Goal: Task Accomplishment & Management: Use online tool/utility

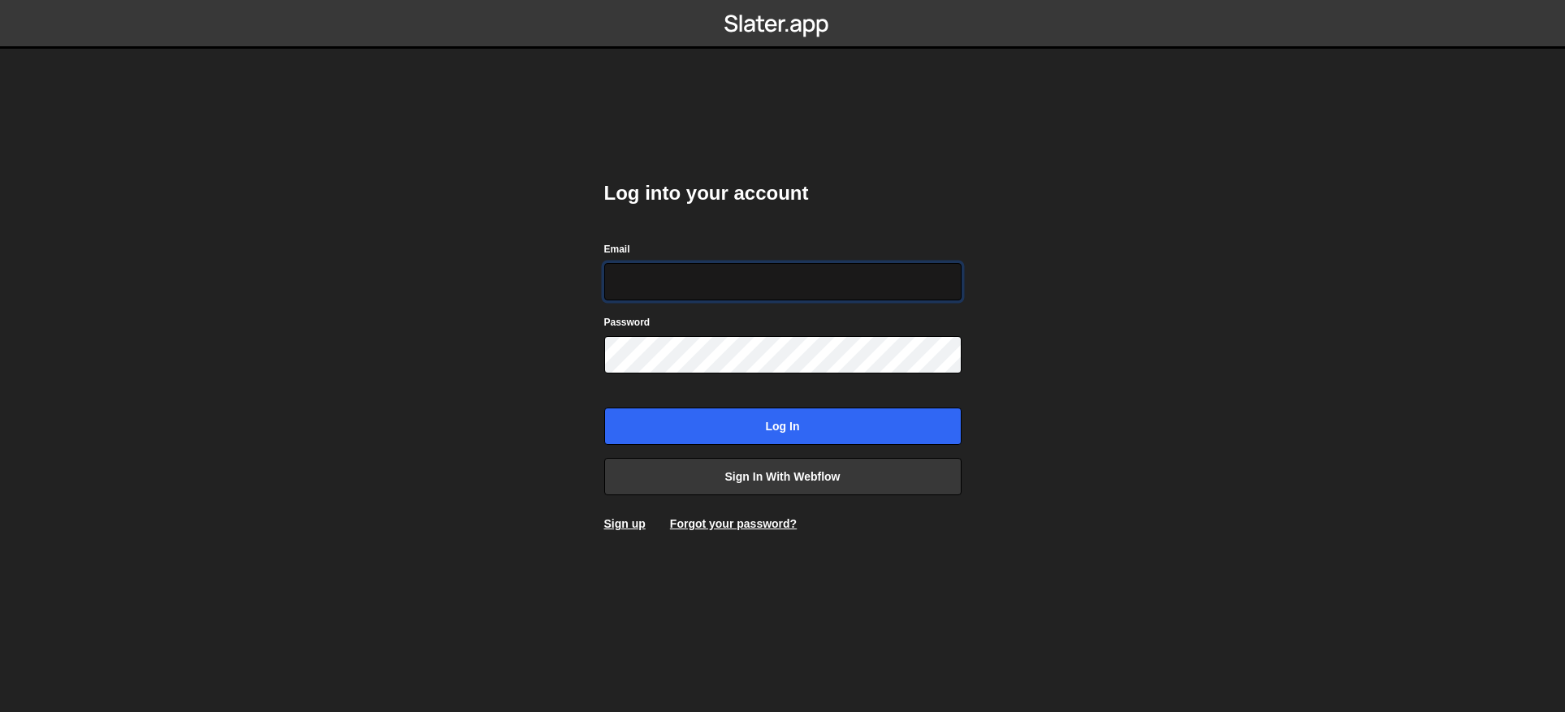
type input "contact@muratdesigns.com"
click at [1208, 245] on body "Log into your account Email contact@muratdesigns.com Password Log in Sign in wi…" at bounding box center [782, 356] width 1565 height 712
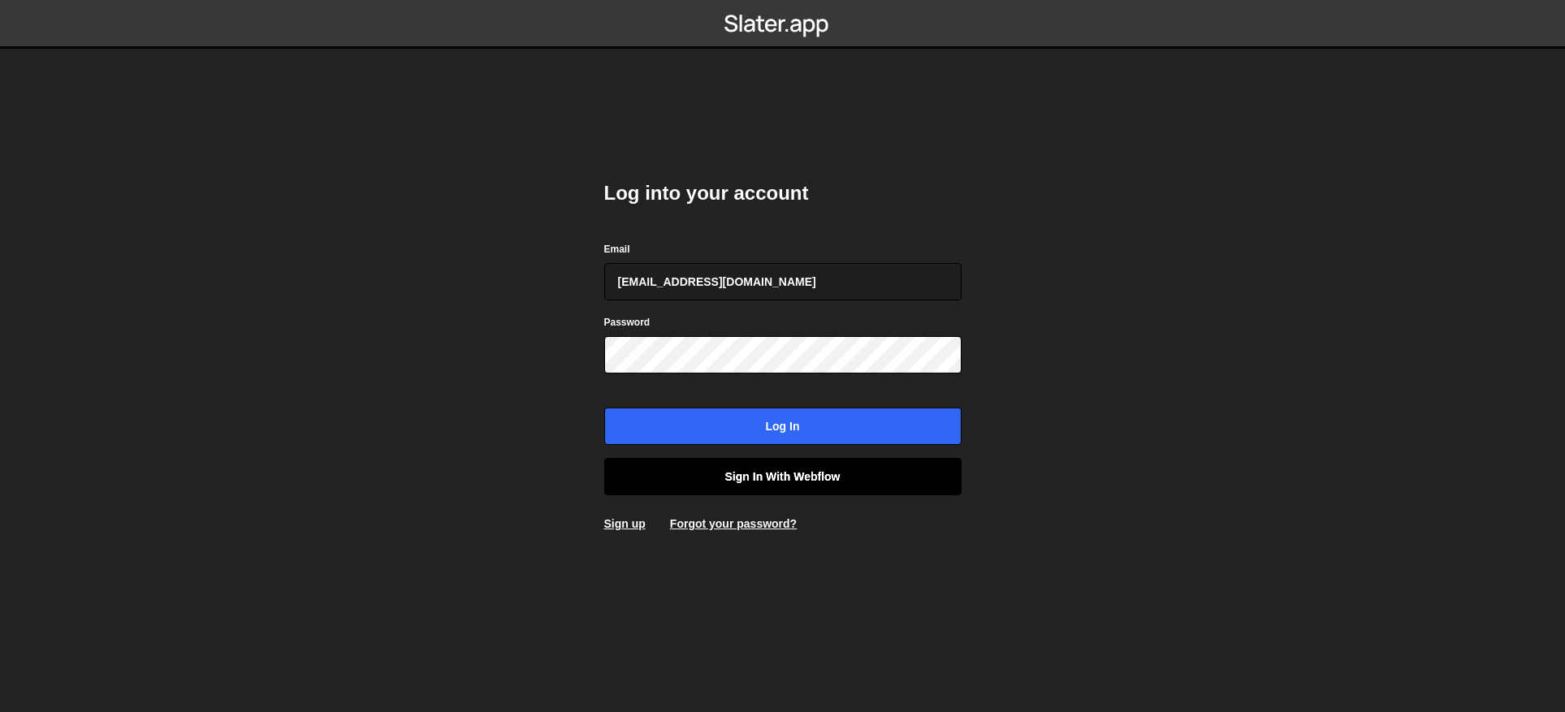
click at [824, 474] on link "Sign in with Webflow" at bounding box center [782, 476] width 357 height 37
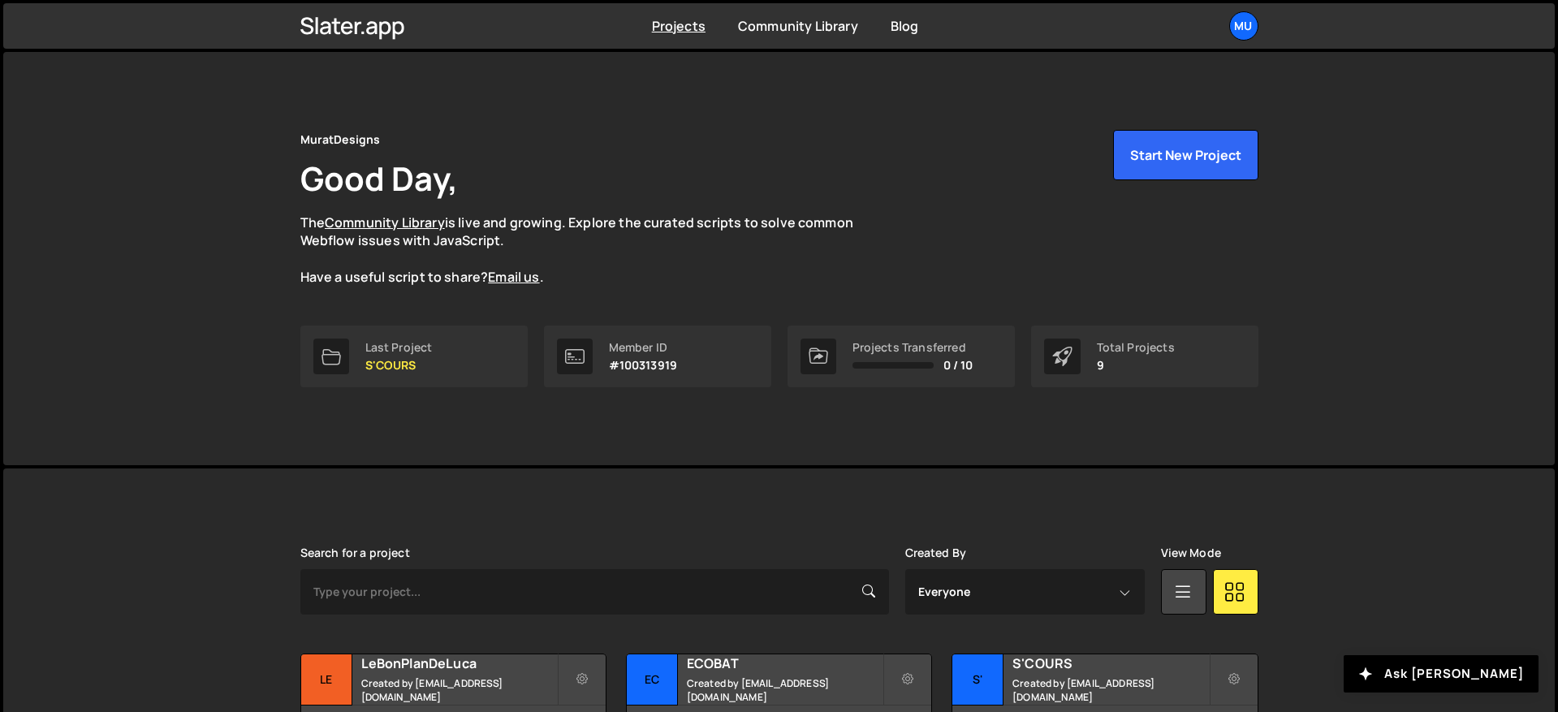
click at [580, 94] on div "MuratDesigns Good Day, The Community Library is live and growing. Explore the c…" at bounding box center [779, 258] width 1007 height 413
click at [1028, 208] on div "MuratDesigns Good Day, The Community Library is live and growing. Explore the c…" at bounding box center [779, 208] width 958 height 157
click at [1169, 152] on button "Start New Project" at bounding box center [1185, 155] width 145 height 50
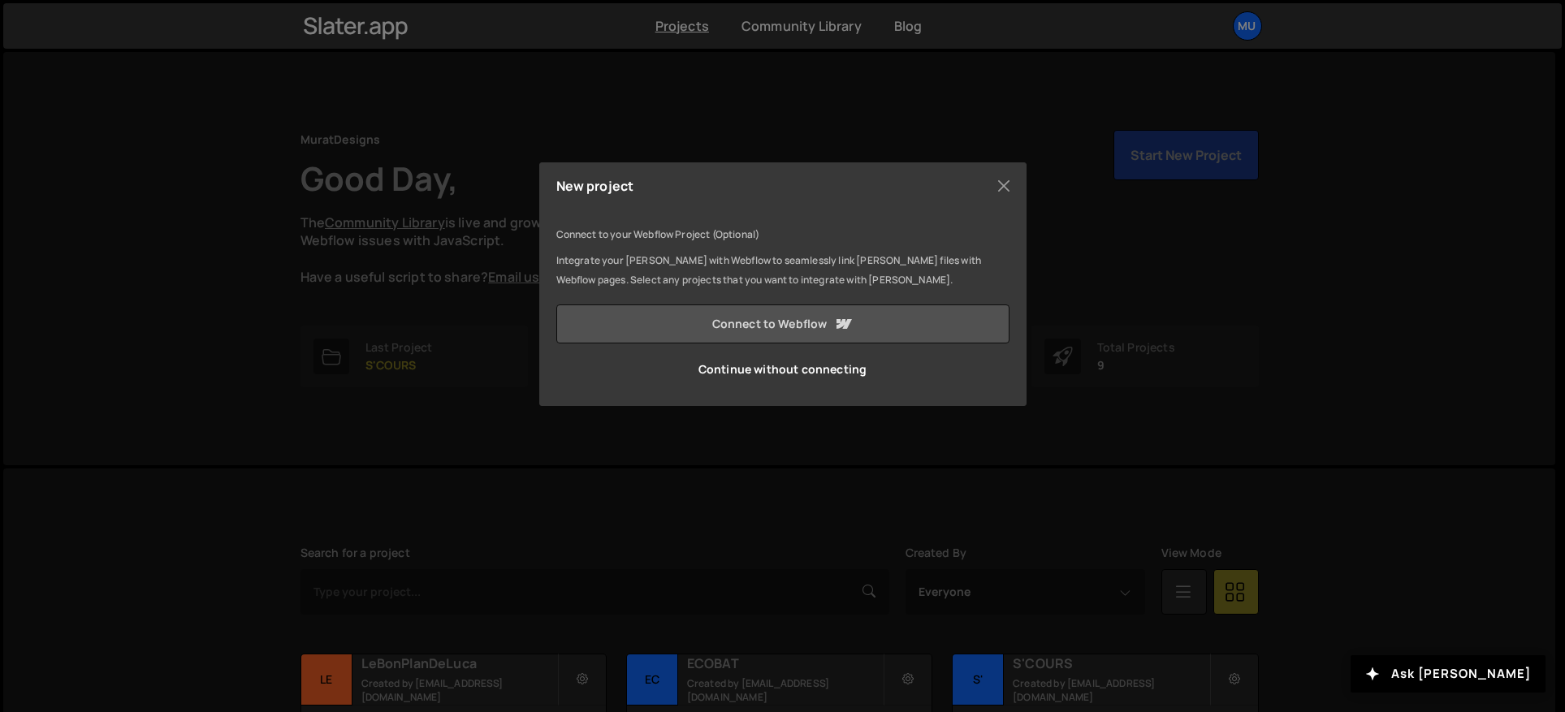
click at [792, 327] on link "Connect to Webflow" at bounding box center [782, 324] width 453 height 39
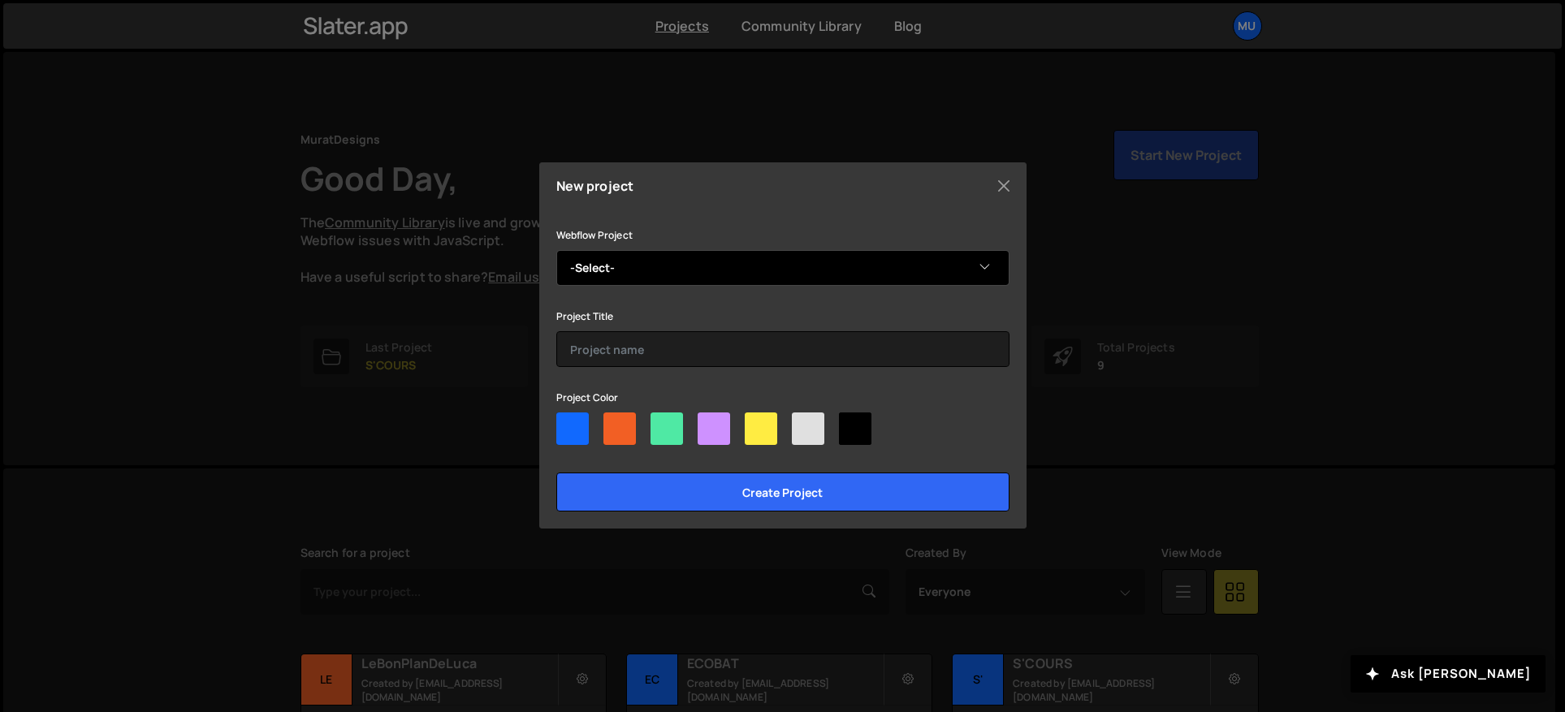
click at [607, 276] on select "-Select- MoreThanLeads 2025" at bounding box center [782, 268] width 453 height 36
select select "68bc4c2c1fd2c3bfbbac0191"
click at [556, 250] on select "-Select- MoreThanLeads 2025" at bounding box center [782, 268] width 453 height 36
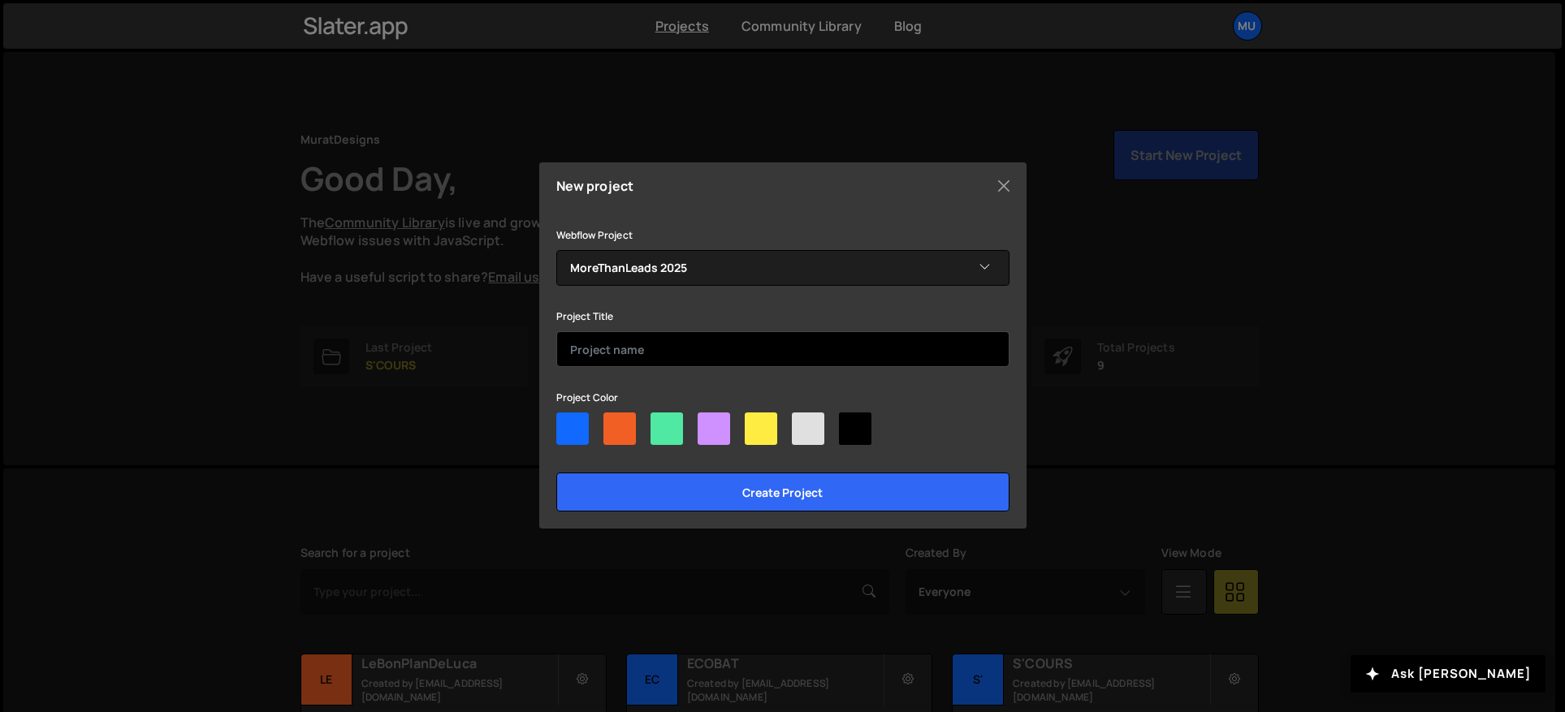
click at [607, 354] on input "text" at bounding box center [782, 349] width 453 height 36
type input "MoreThanLeads 2025"
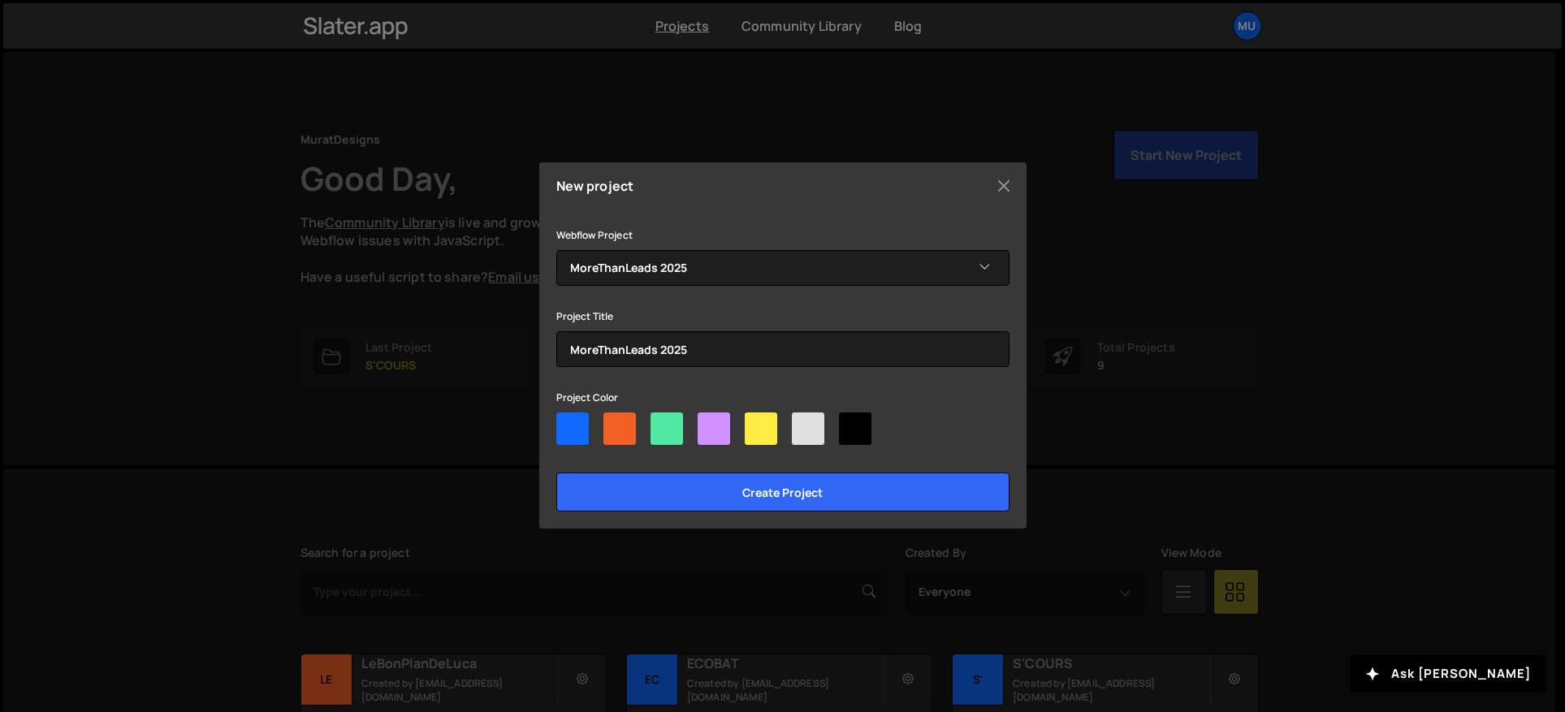
click at [563, 418] on div at bounding box center [572, 429] width 32 height 32
click at [563, 418] on input"] "radio" at bounding box center [561, 418] width 11 height 11
radio input"] "true"
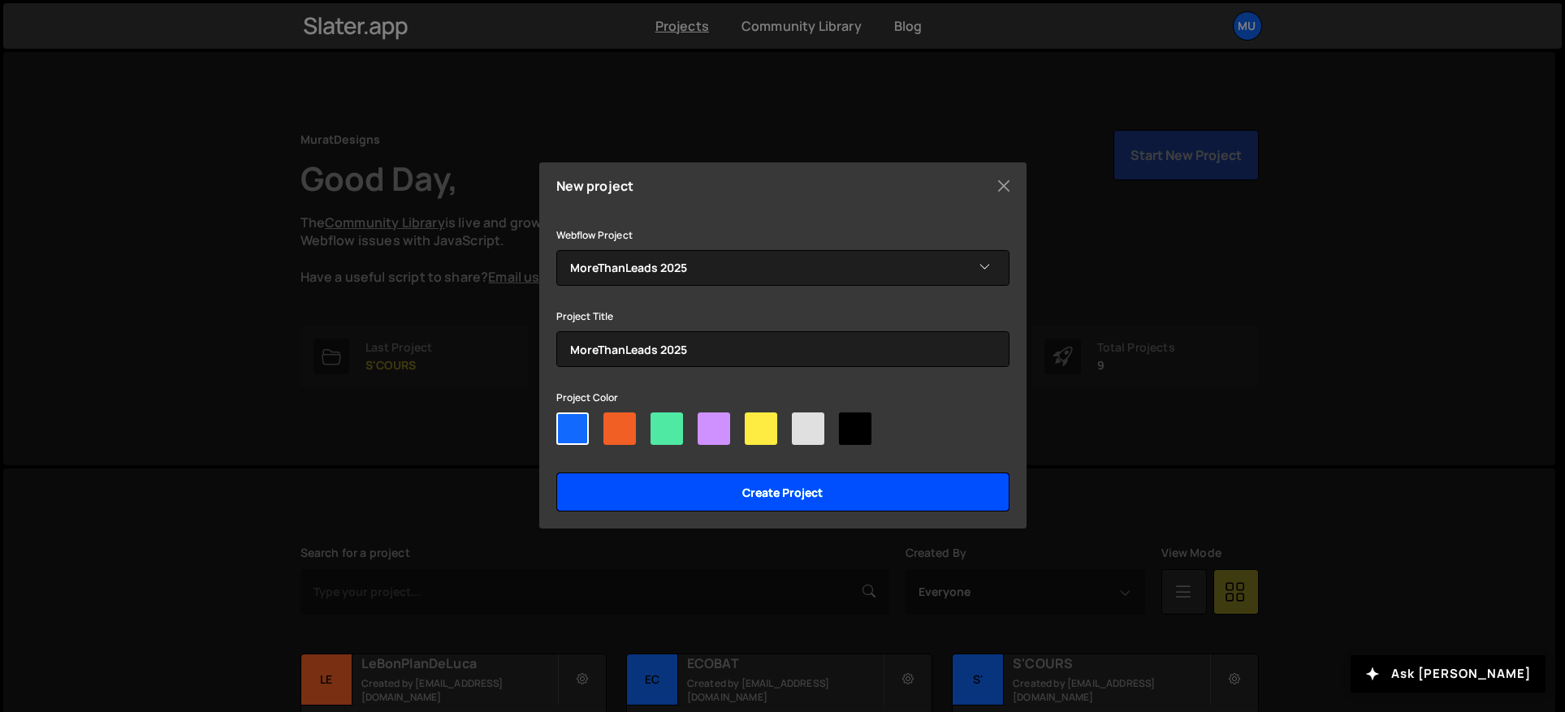
click at [667, 490] on input "Create project" at bounding box center [782, 492] width 453 height 39
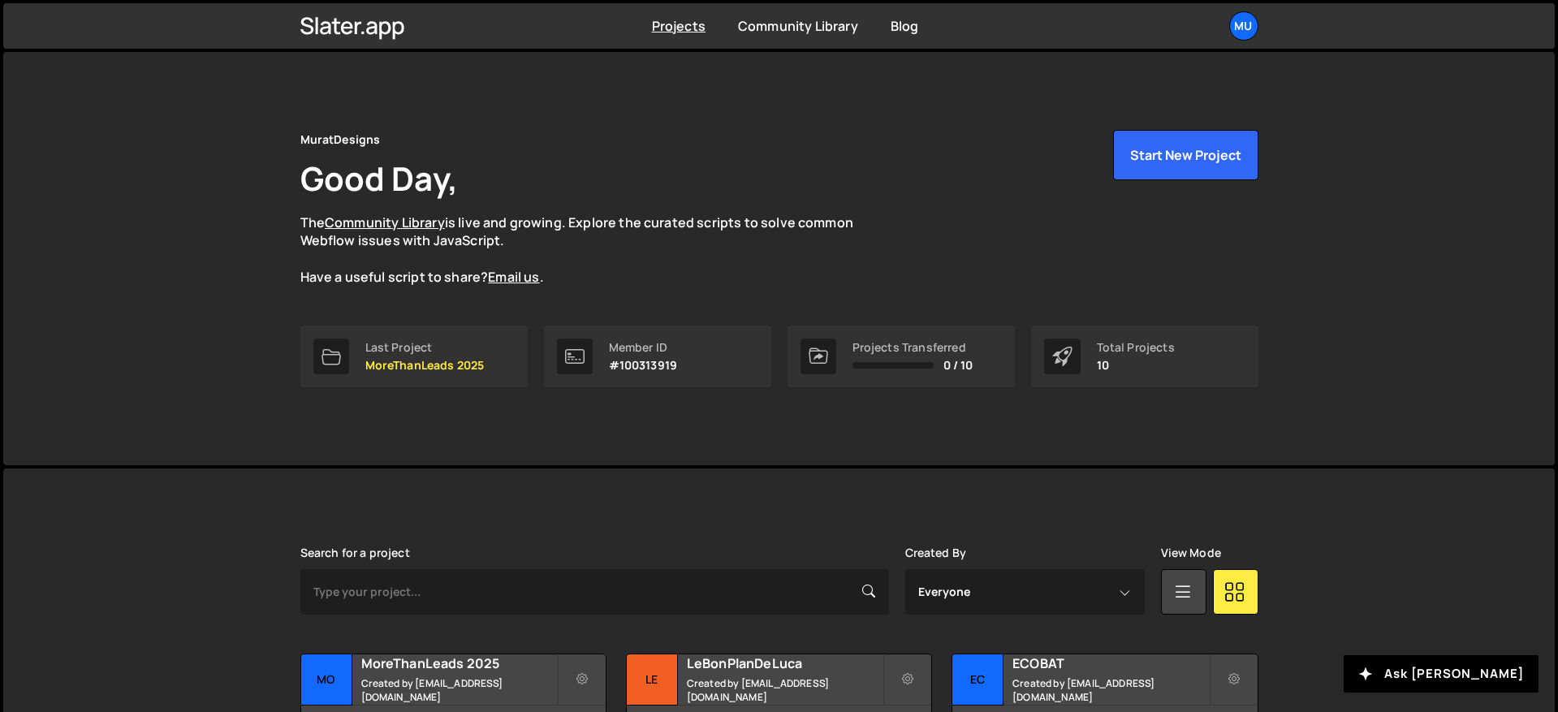
scroll to position [365, 0]
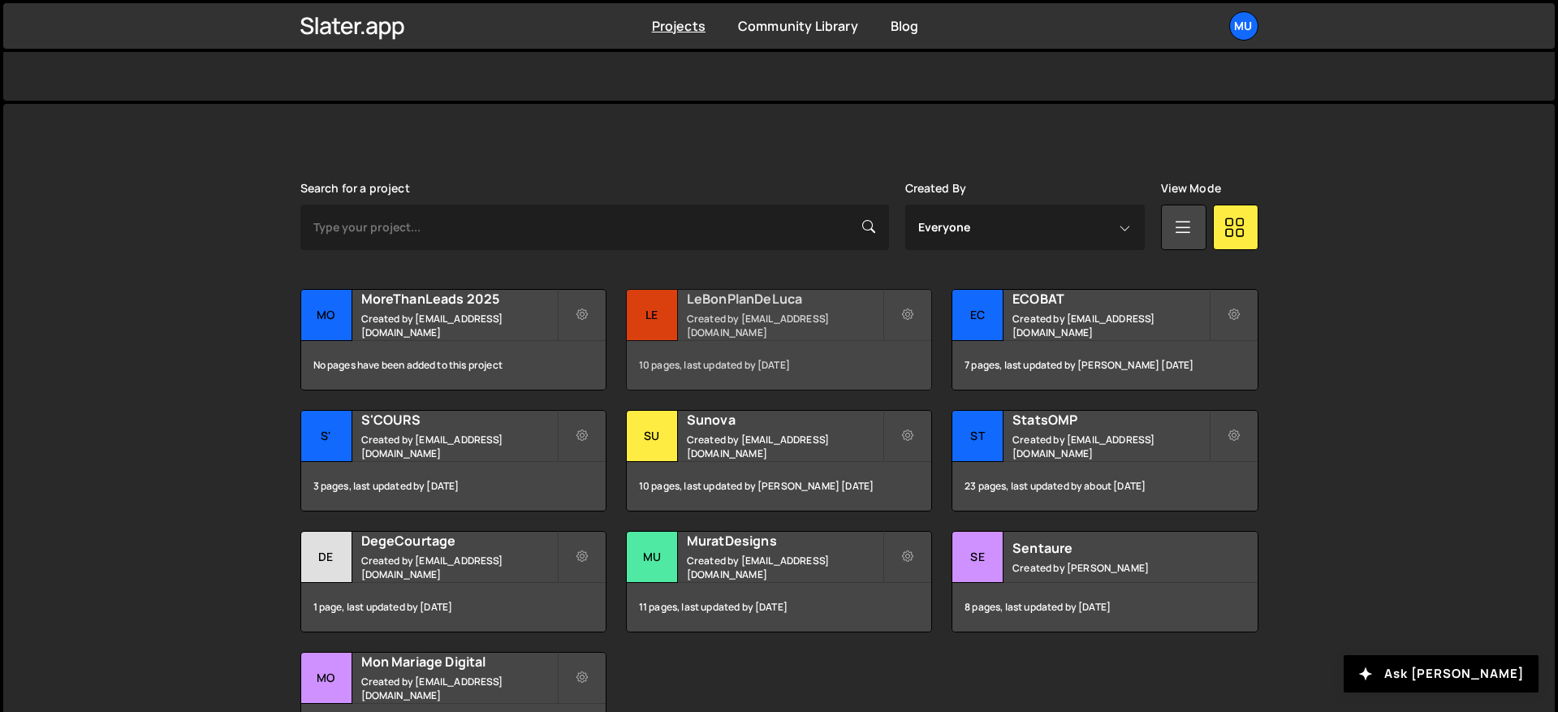
click at [729, 325] on small "Created by [EMAIL_ADDRESS][DOMAIN_NAME]" at bounding box center [785, 326] width 196 height 28
click at [457, 321] on small "Created by [EMAIL_ADDRESS][DOMAIN_NAME]" at bounding box center [459, 326] width 196 height 28
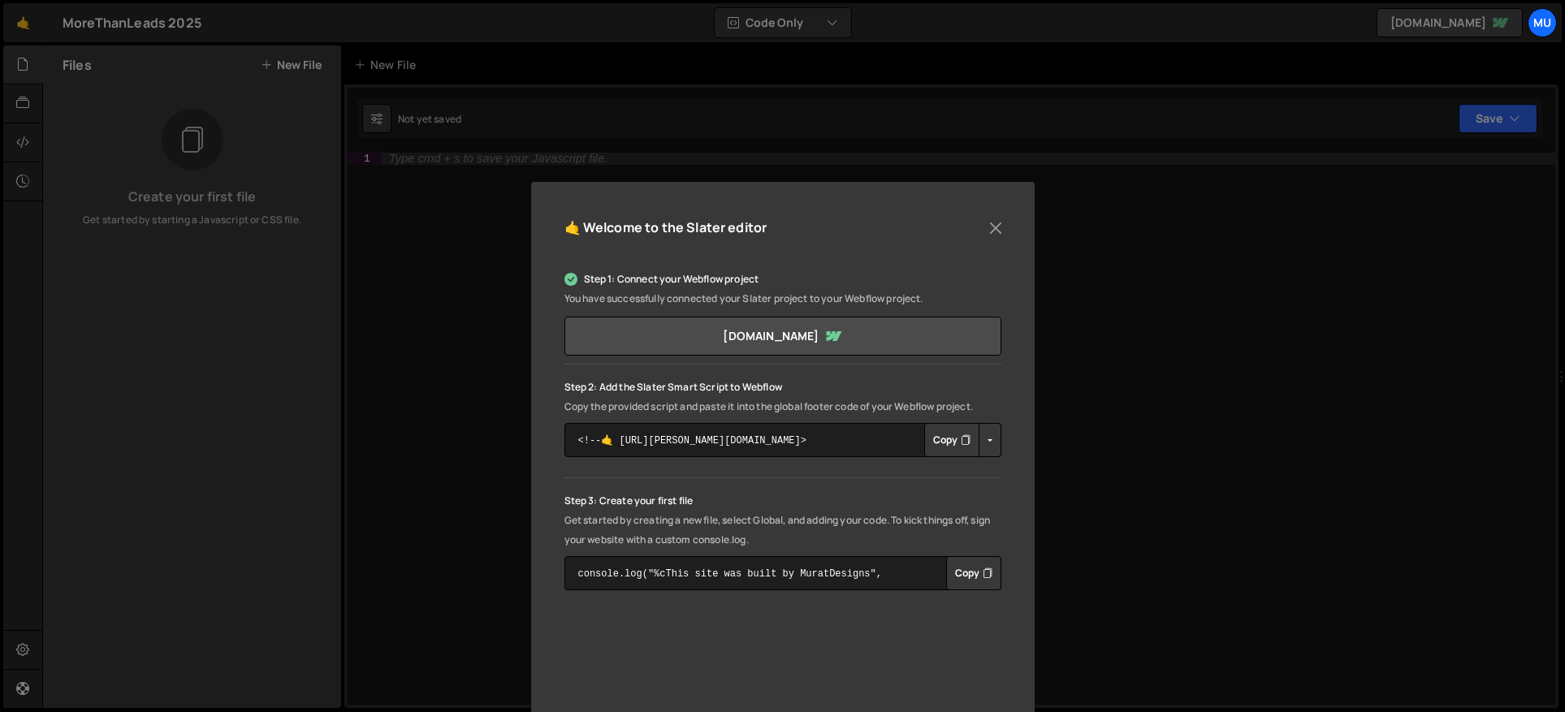
click at [929, 435] on button "Copy" at bounding box center [951, 440] width 55 height 34
click at [993, 226] on button "Close" at bounding box center [995, 228] width 24 height 24
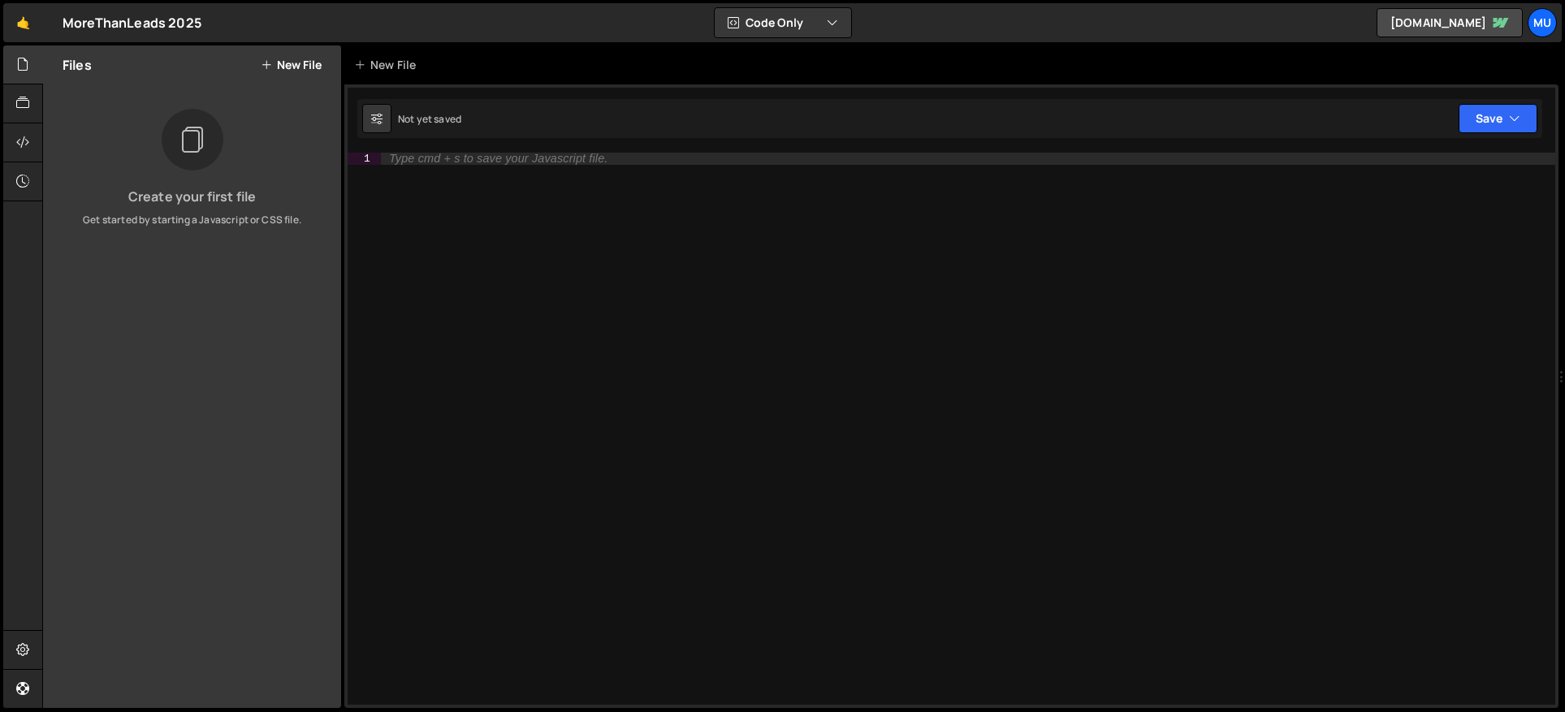
click at [299, 71] on button "New File" at bounding box center [291, 64] width 61 height 13
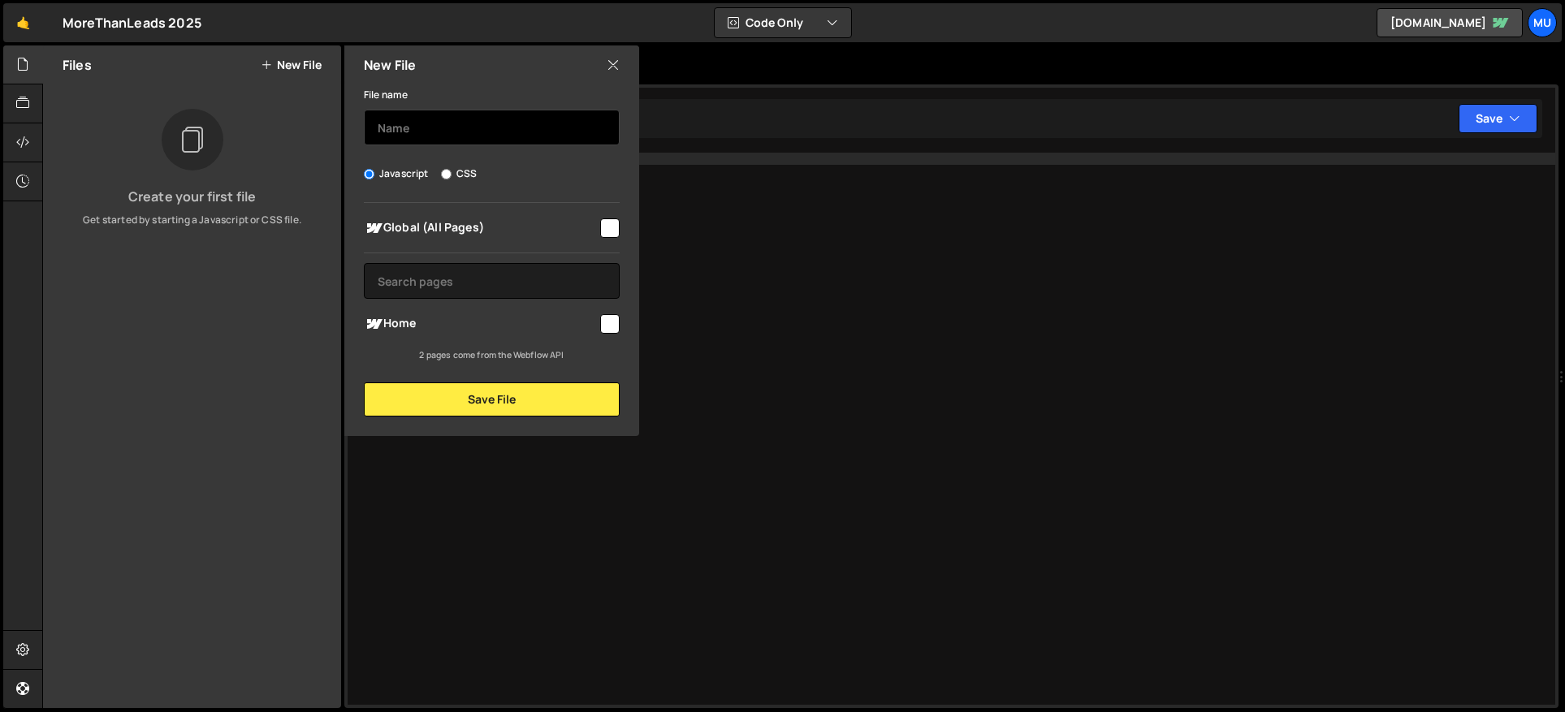
click at [448, 119] on input "text" at bounding box center [492, 128] width 256 height 36
type input "Splide"
click at [447, 230] on span "Global (All Pages)" at bounding box center [481, 227] width 234 height 19
checkbox input "true"
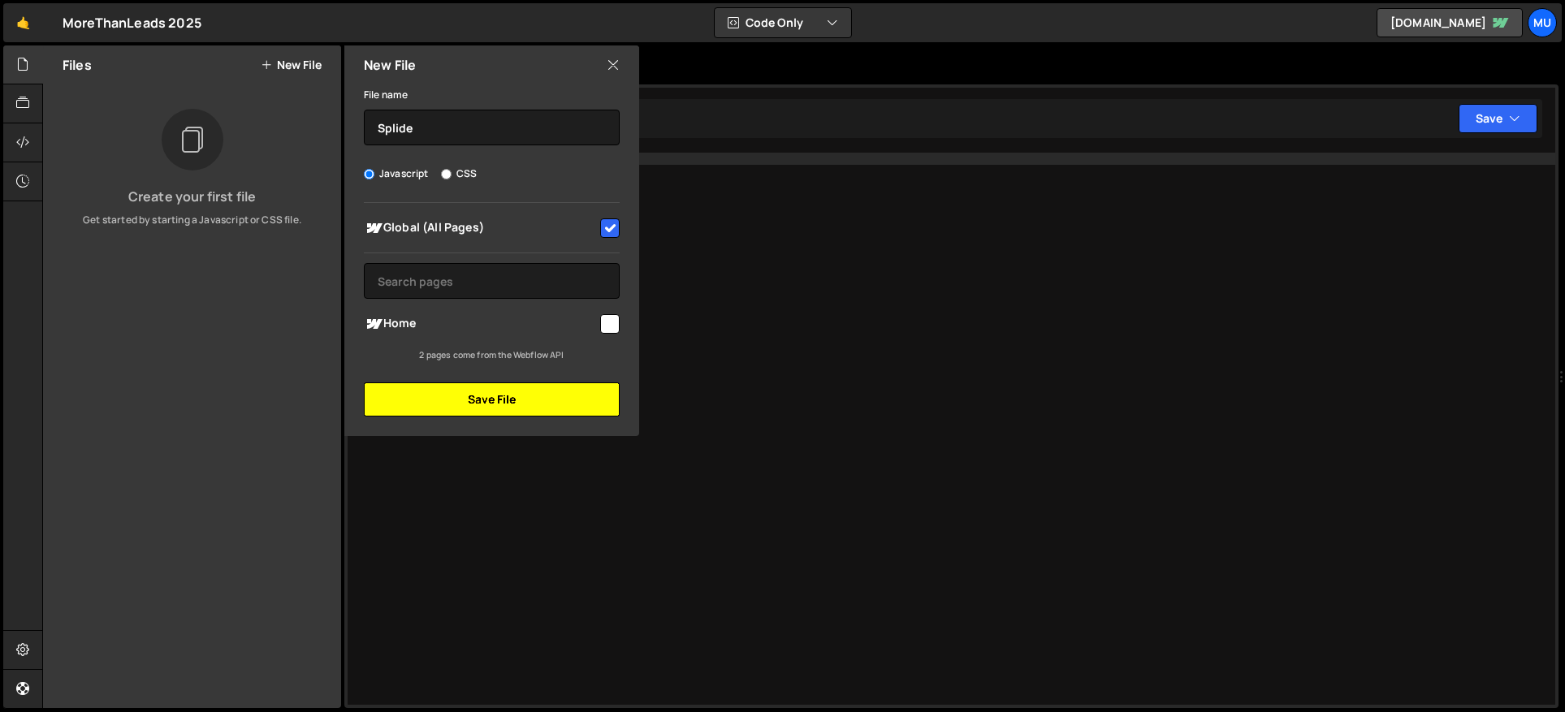
click at [478, 388] on button "Save File" at bounding box center [492, 400] width 256 height 34
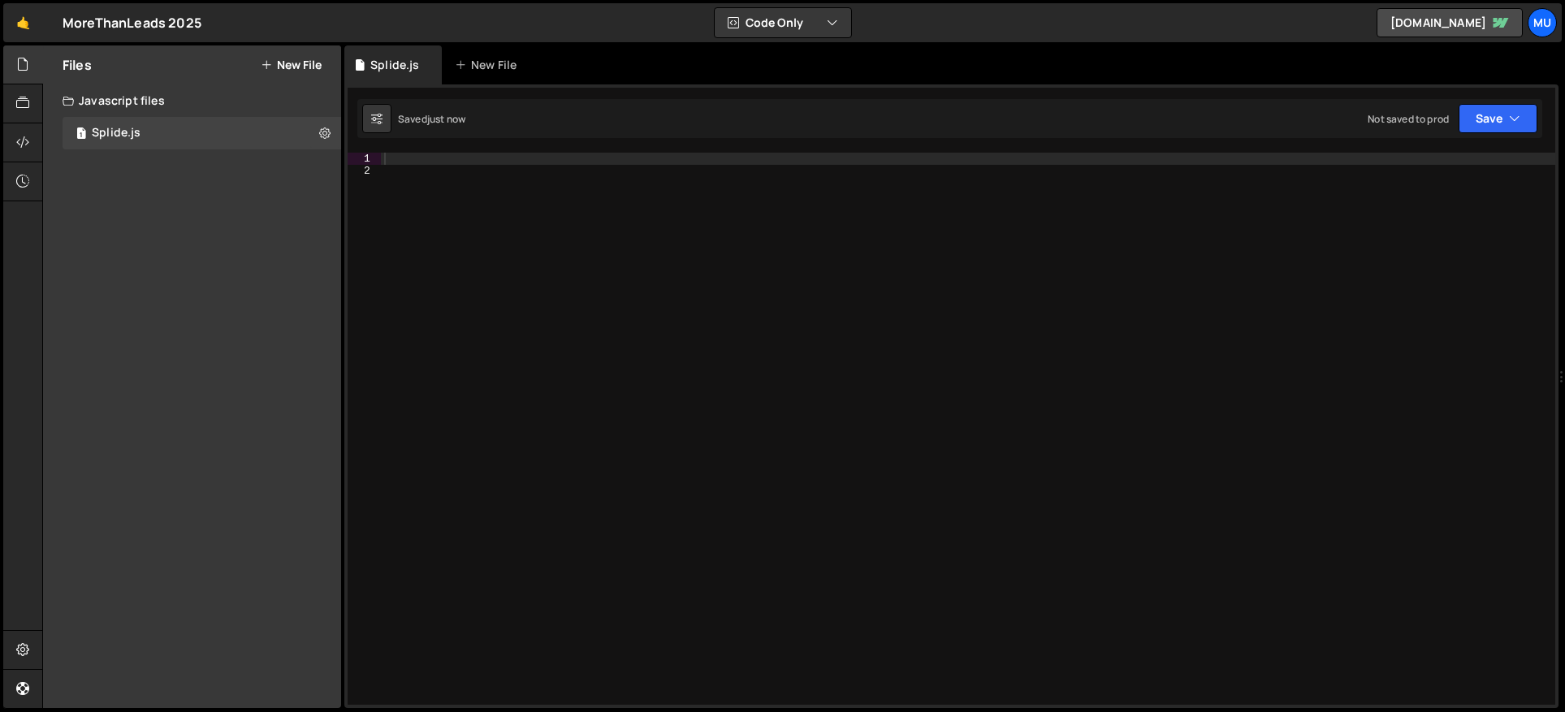
click at [509, 242] on div at bounding box center [968, 441] width 1174 height 577
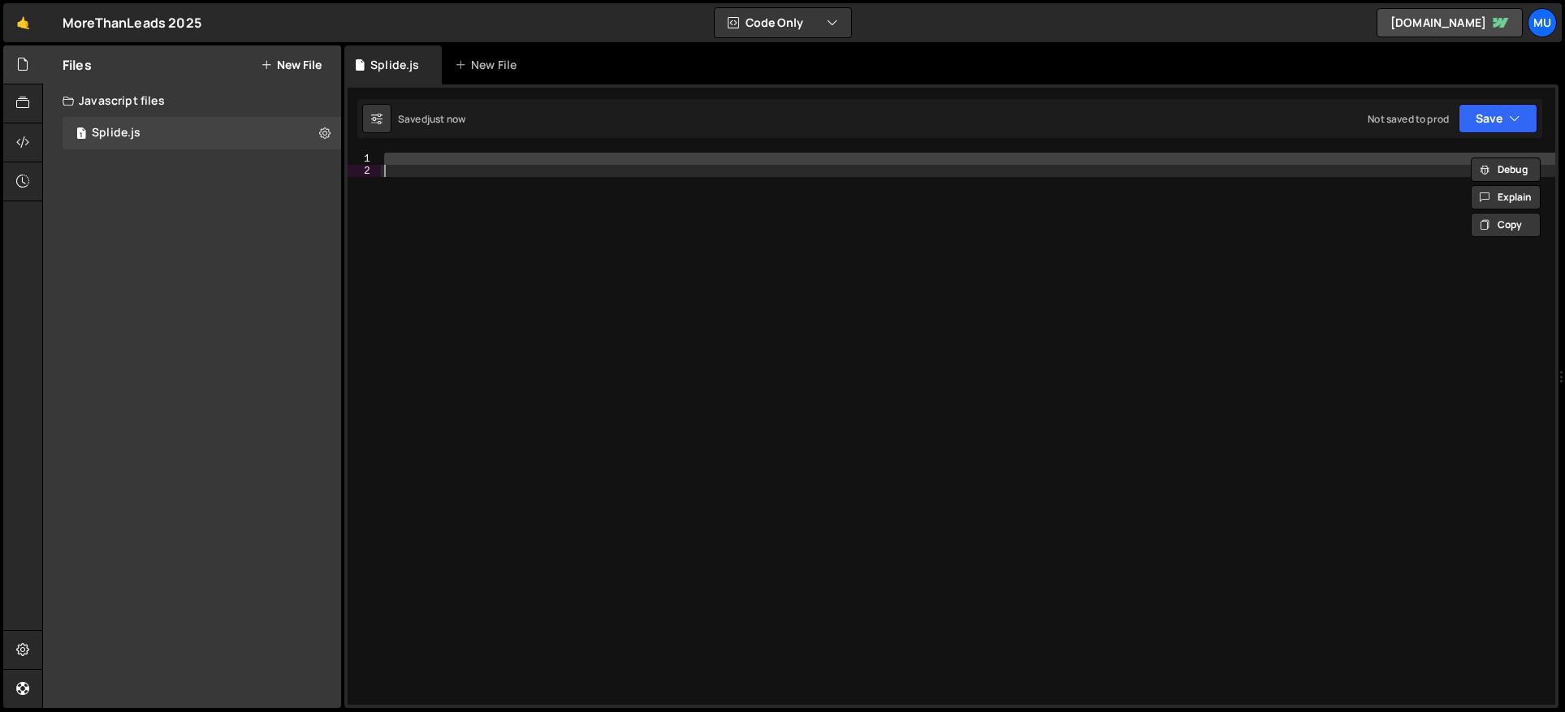
paste textarea
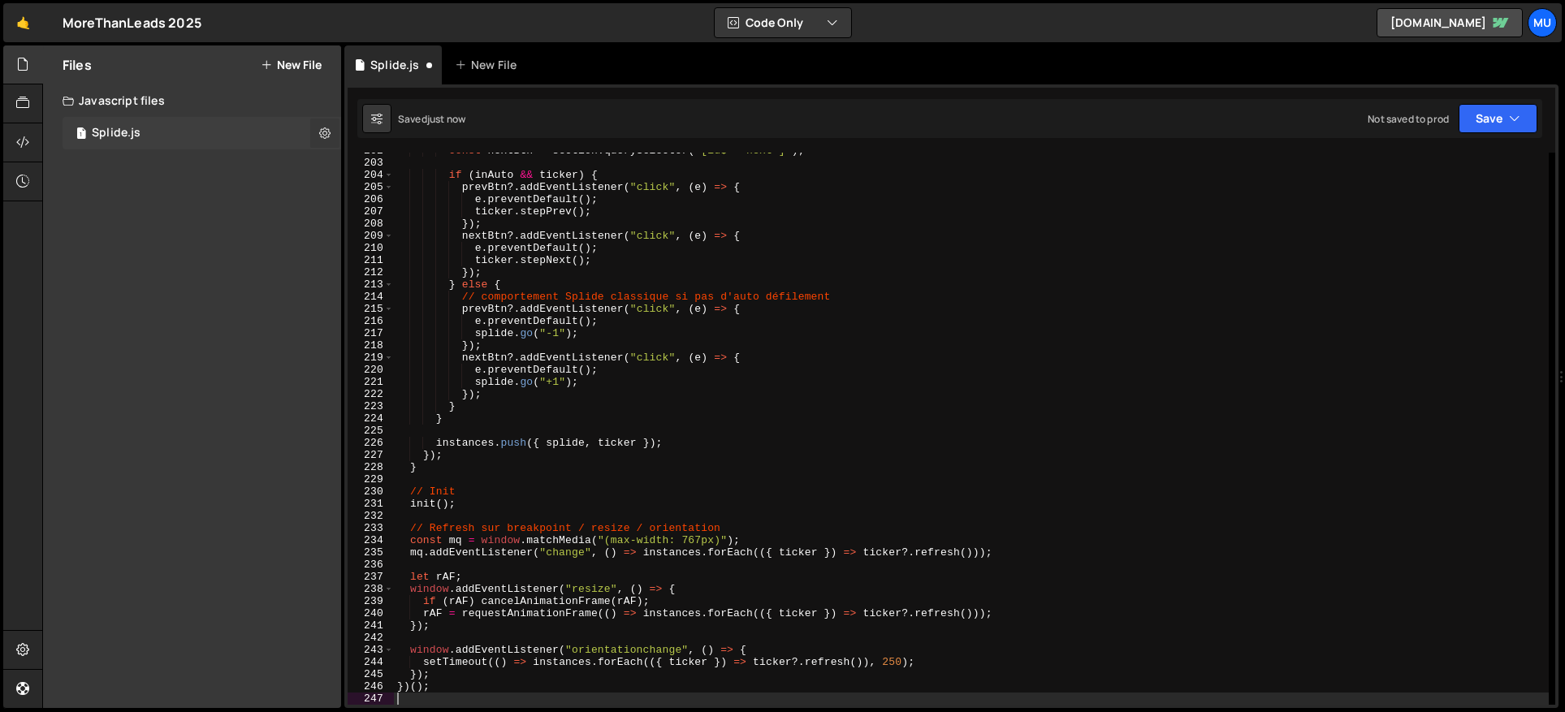
click at [319, 132] on icon at bounding box center [324, 132] width 11 height 15
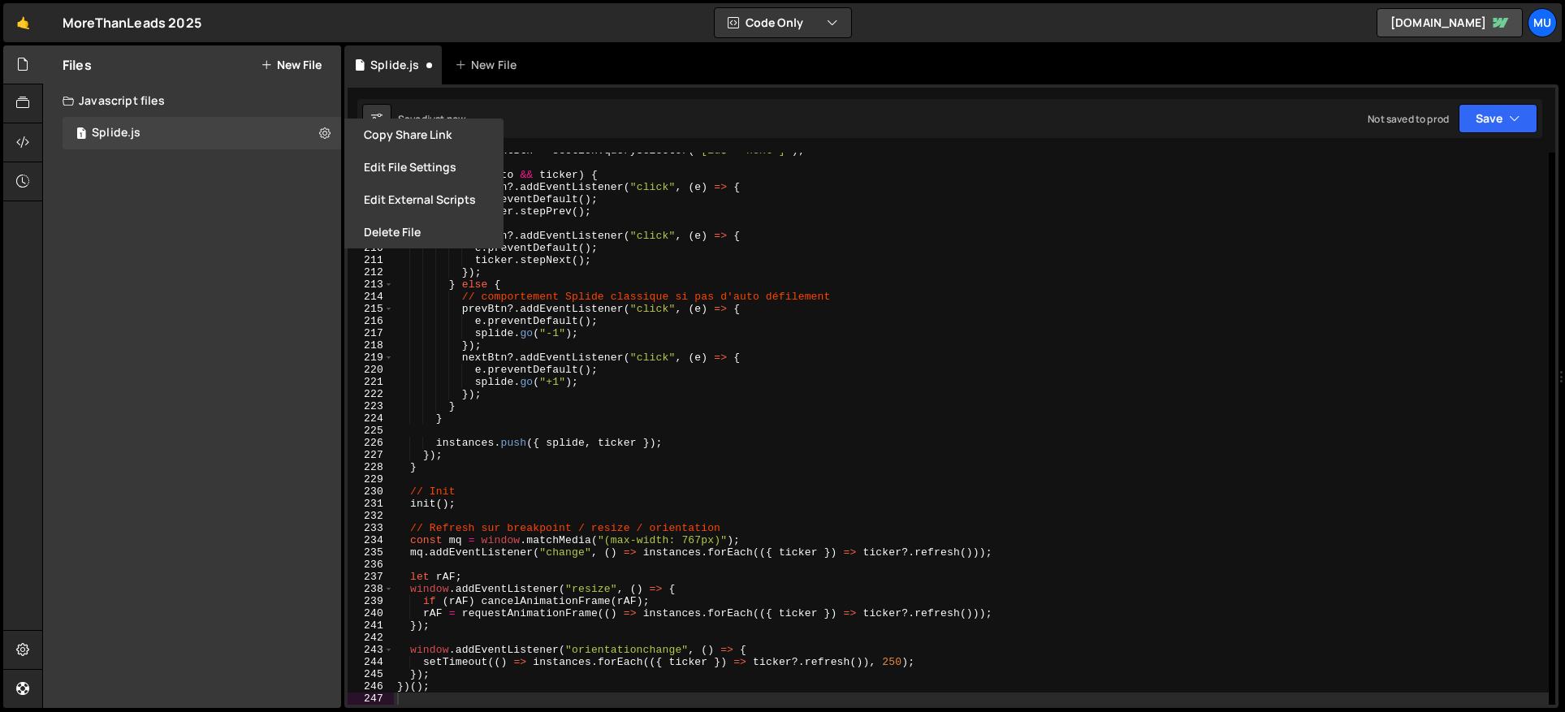
click at [417, 210] on button "Edit External Scripts" at bounding box center [423, 200] width 159 height 32
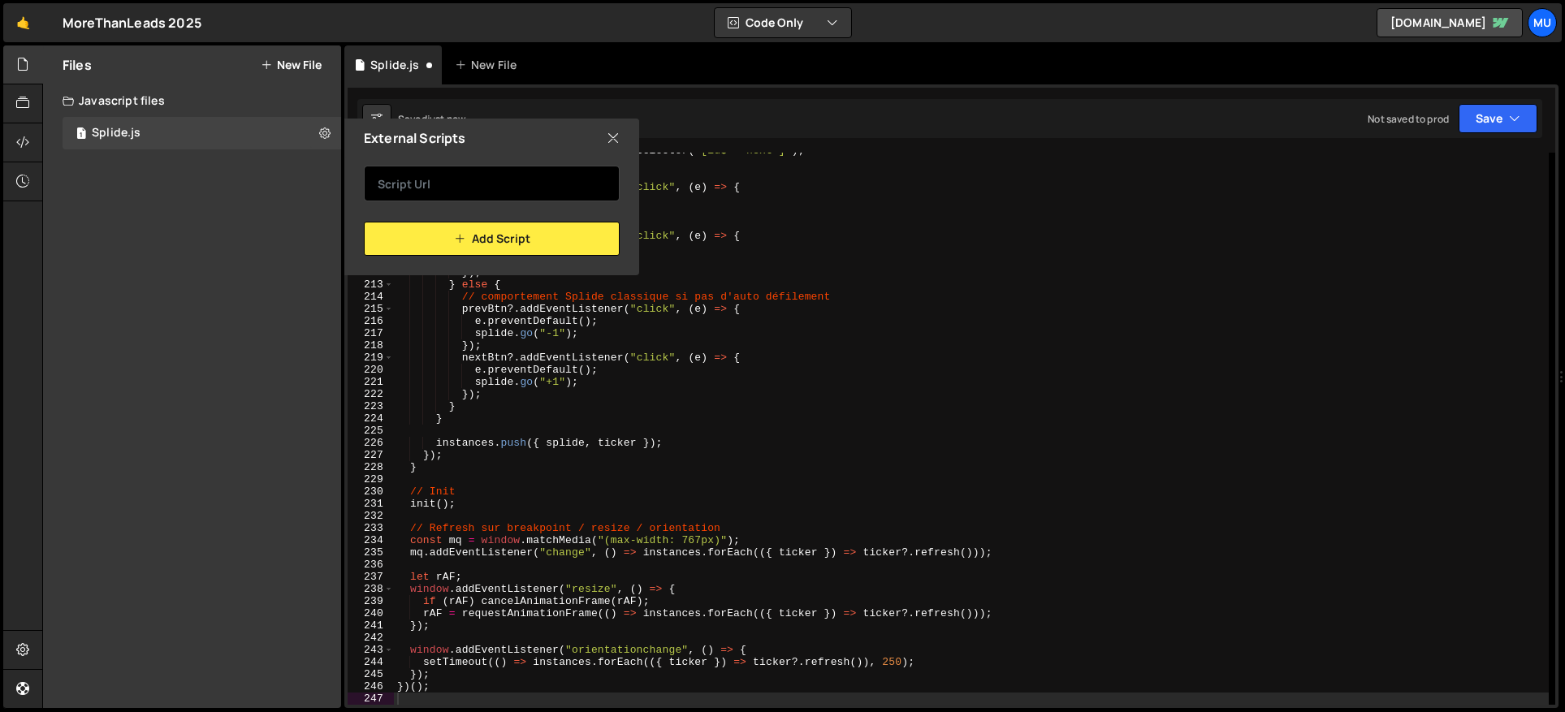
drag, startPoint x: 465, startPoint y: 205, endPoint x: 472, endPoint y: 197, distance: 9.8
click at [465, 205] on div "Add Script" at bounding box center [491, 207] width 295 height 98
click at [479, 184] on input "text" at bounding box center [492, 184] width 256 height 36
paste input "[URL][DOMAIN_NAME]"
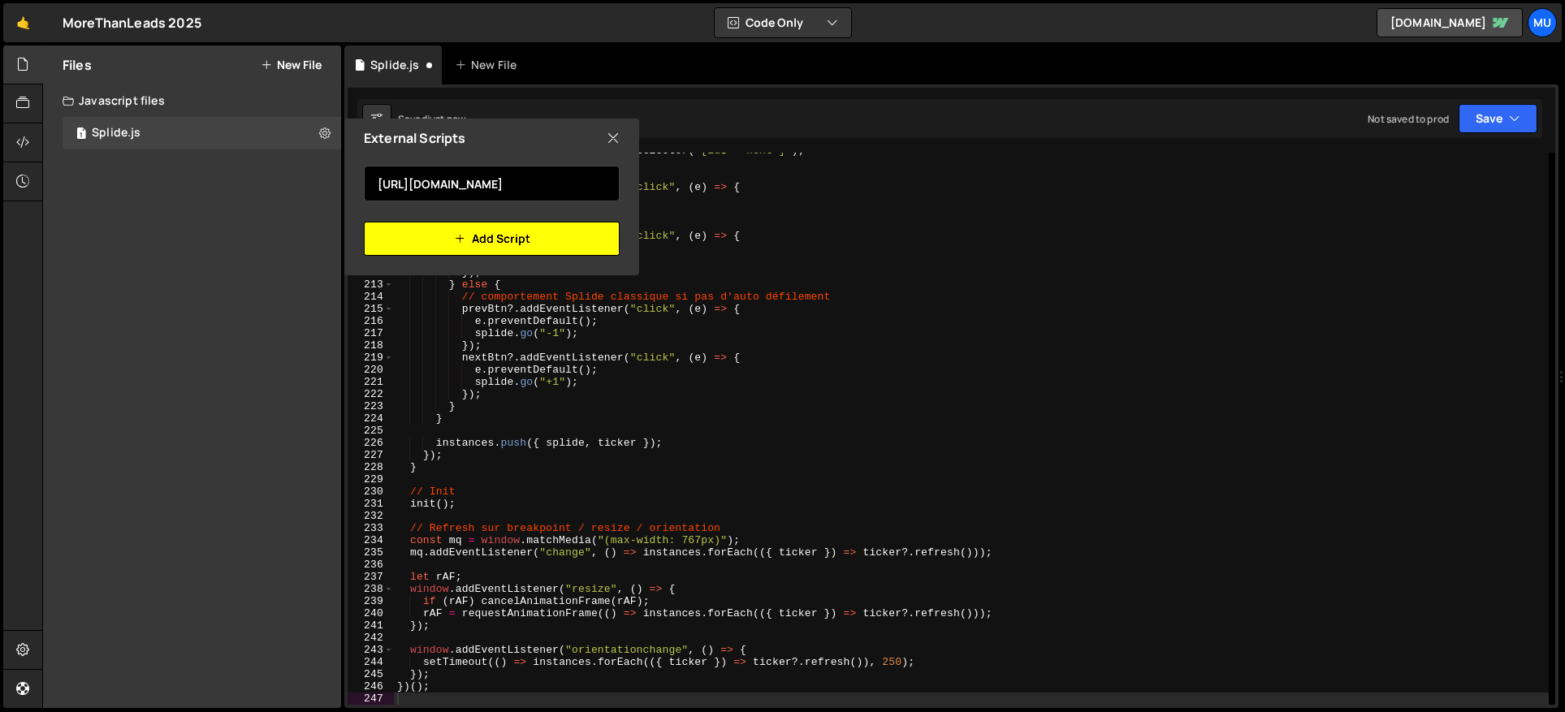
type input "[URL][DOMAIN_NAME]"
click at [479, 240] on button "Add Script" at bounding box center [492, 239] width 256 height 34
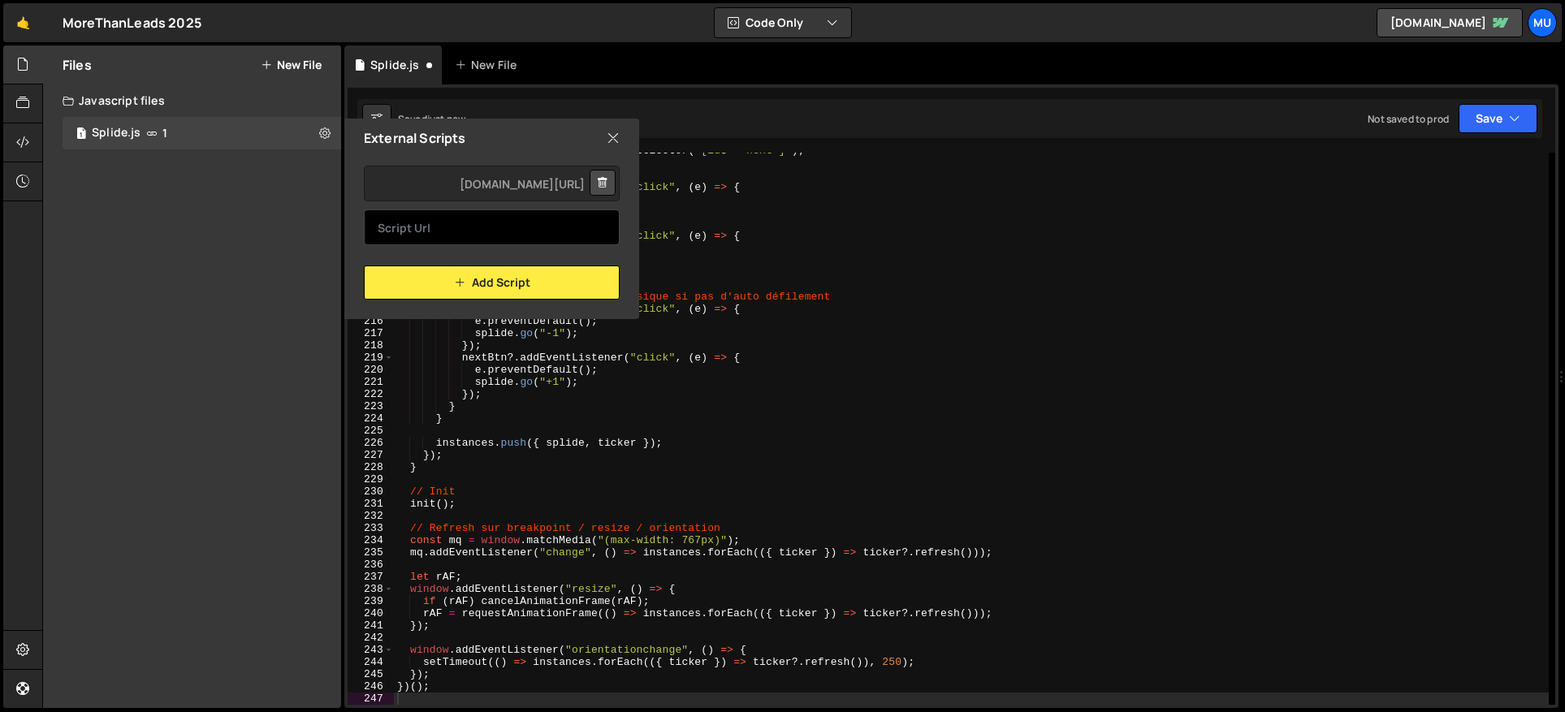
click at [513, 239] on input "text" at bounding box center [492, 228] width 256 height 36
paste input "[URL][DOMAIN_NAME]"
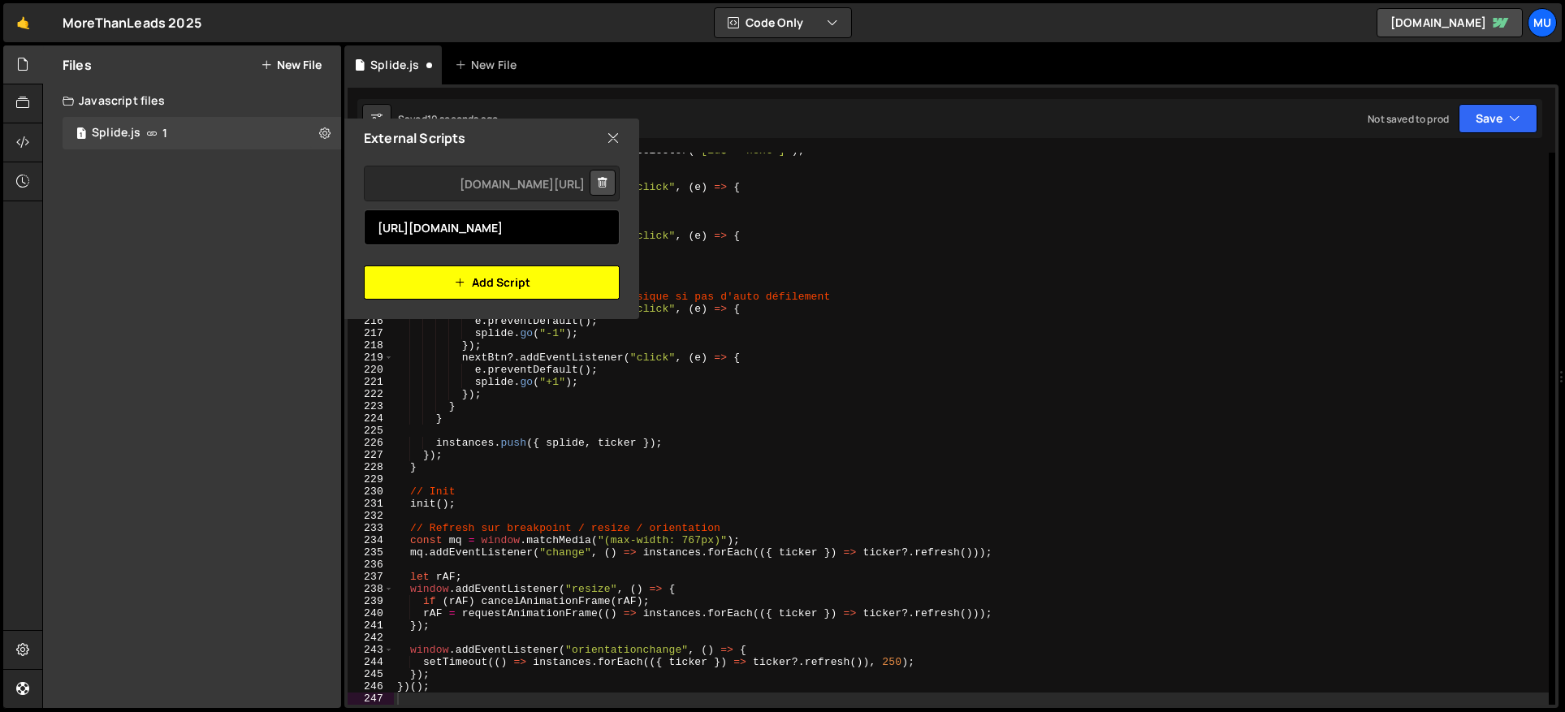
scroll to position [0, 430]
type input "[URL][DOMAIN_NAME]"
click at [477, 284] on button "Add Script" at bounding box center [492, 283] width 256 height 34
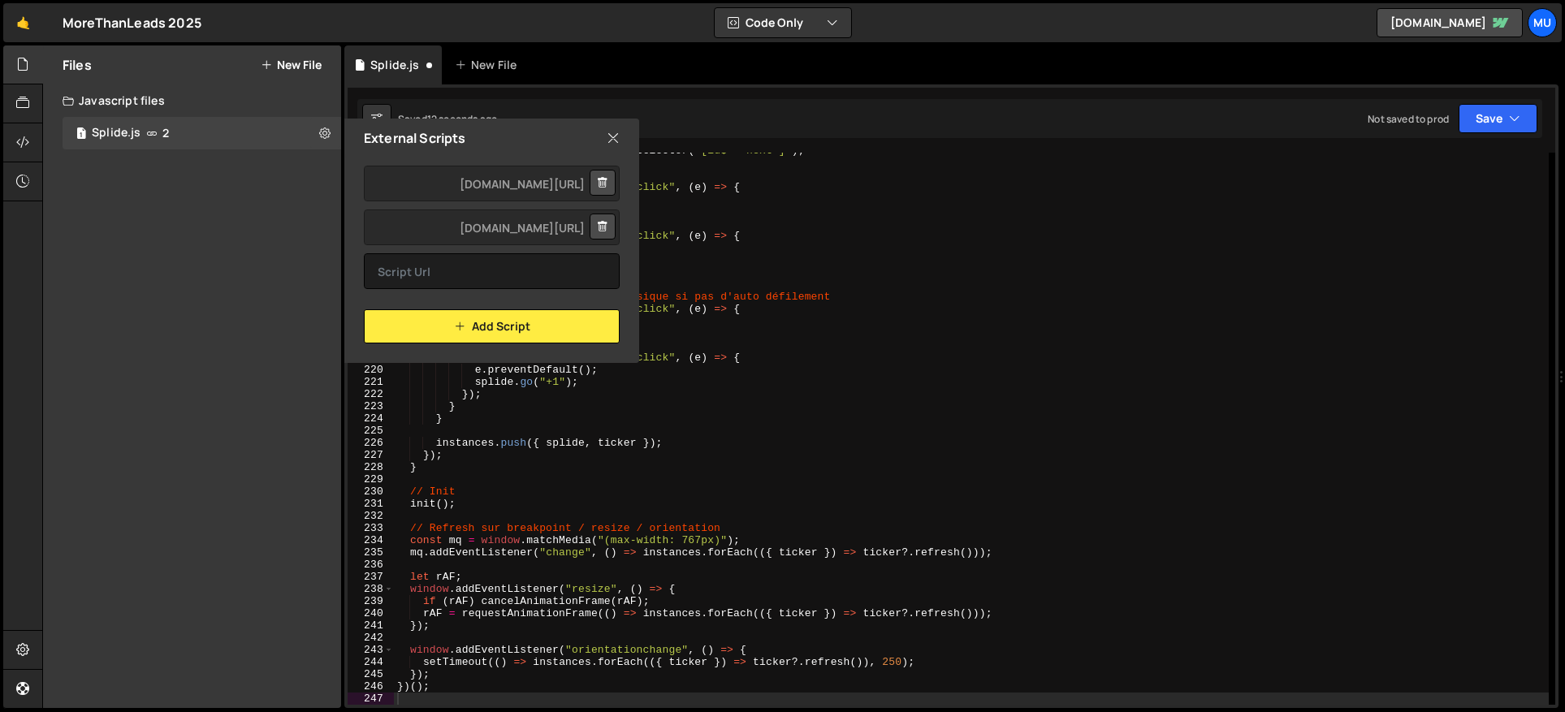
click at [616, 141] on icon at bounding box center [613, 138] width 13 height 18
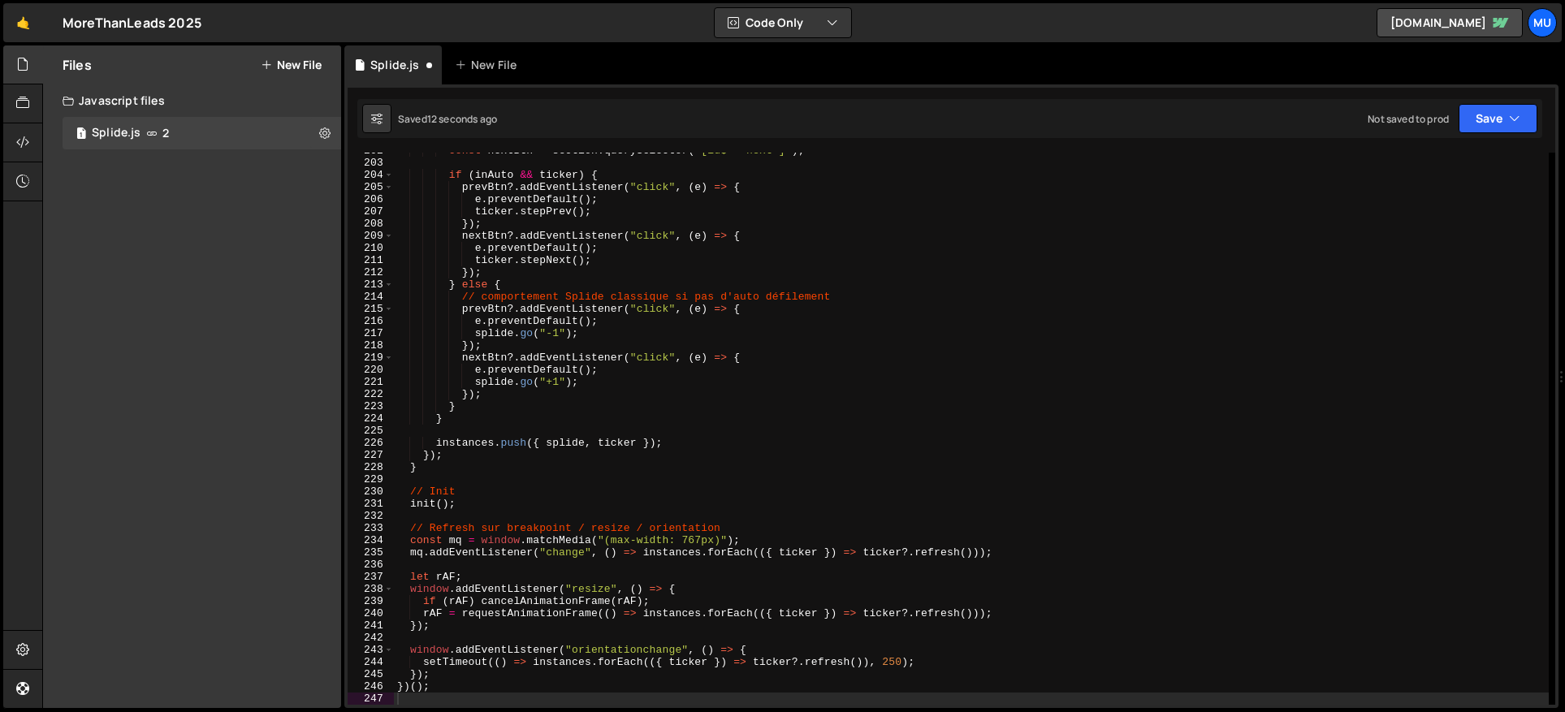
click at [306, 52] on div "Files New File" at bounding box center [192, 64] width 298 height 39
click at [305, 63] on button "New File" at bounding box center [291, 64] width 61 height 13
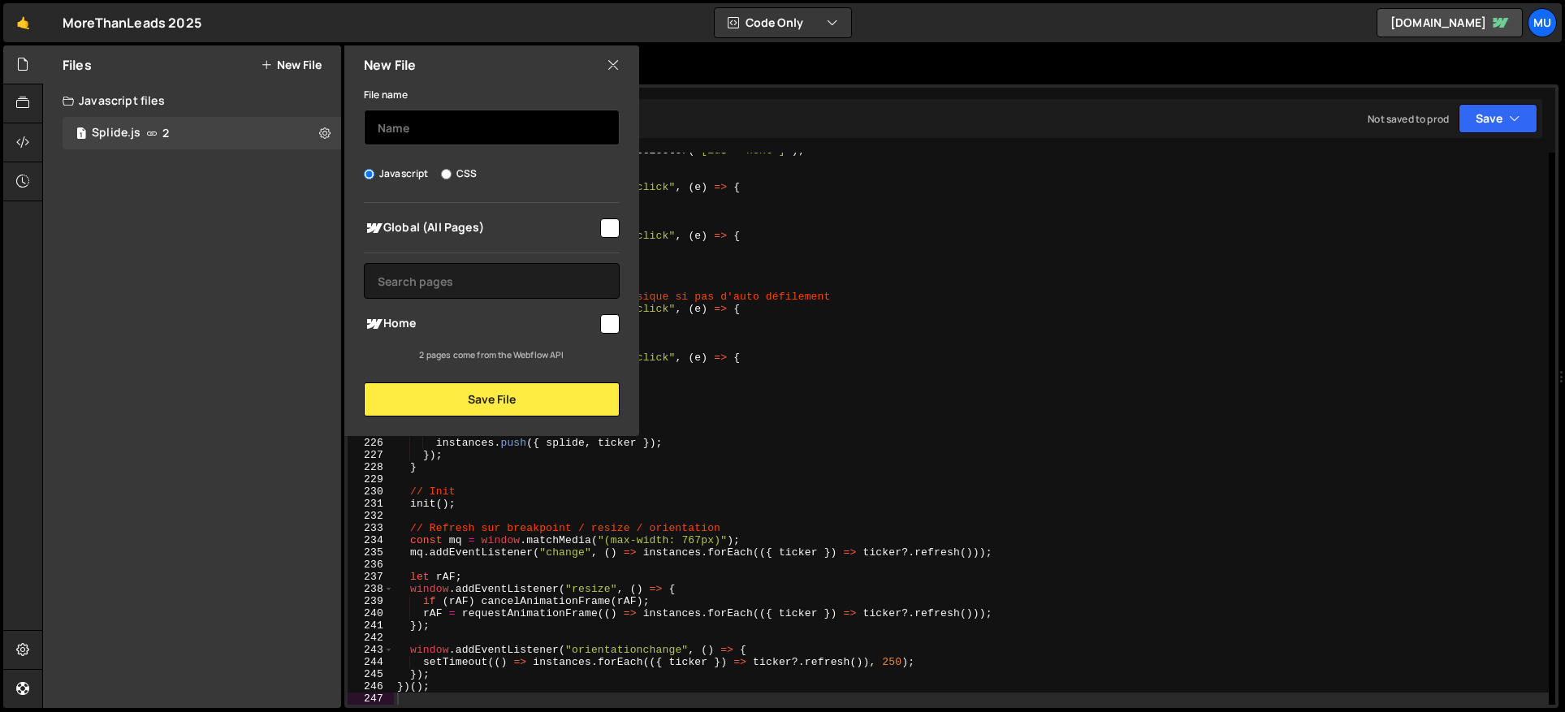
click at [430, 137] on input "text" at bounding box center [492, 128] width 256 height 36
type input "Smooth Scroll"
click at [491, 230] on span "Global (All Pages)" at bounding box center [481, 227] width 234 height 19
checkbox input "true"
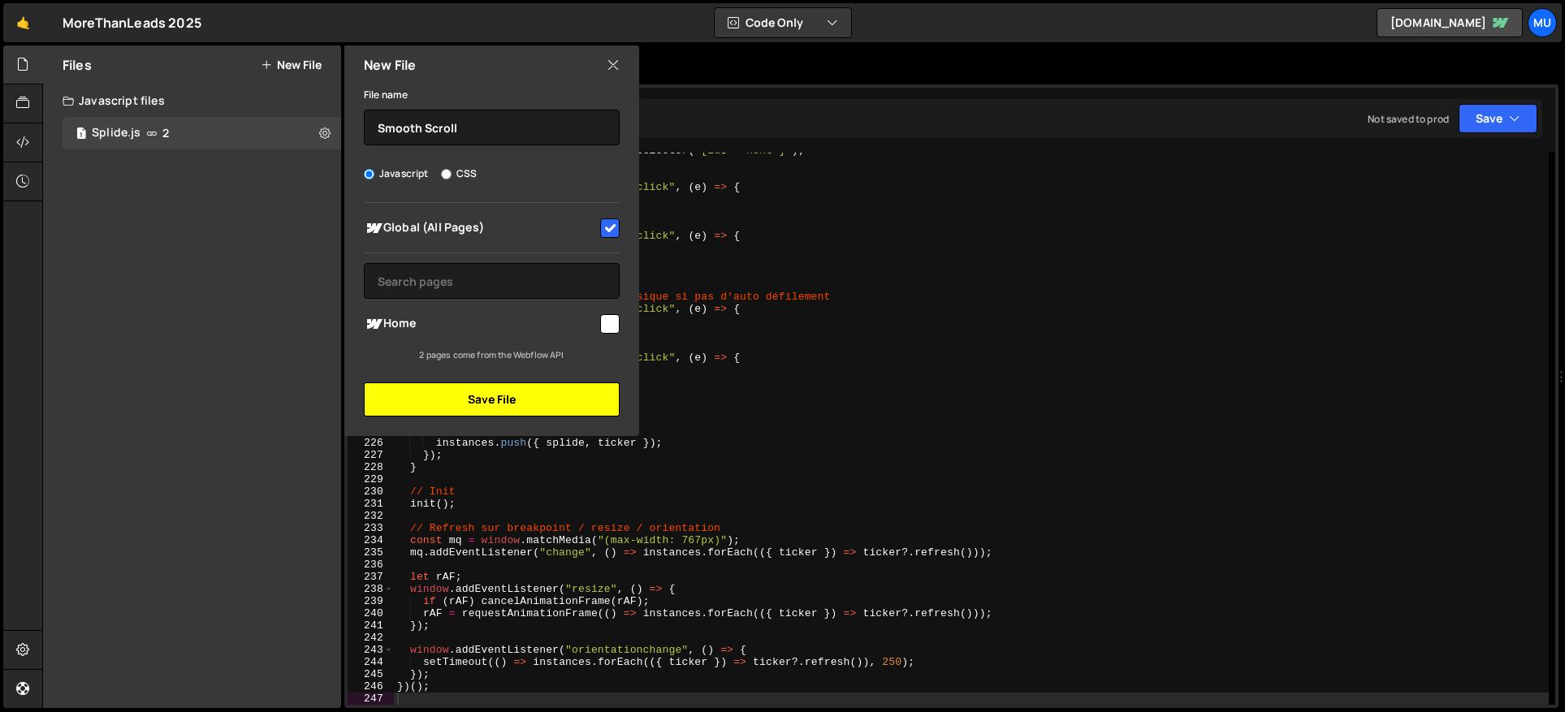
drag, startPoint x: 489, startPoint y: 416, endPoint x: 500, endPoint y: 378, distance: 39.8
click at [489, 416] on button "Save File" at bounding box center [492, 400] width 256 height 34
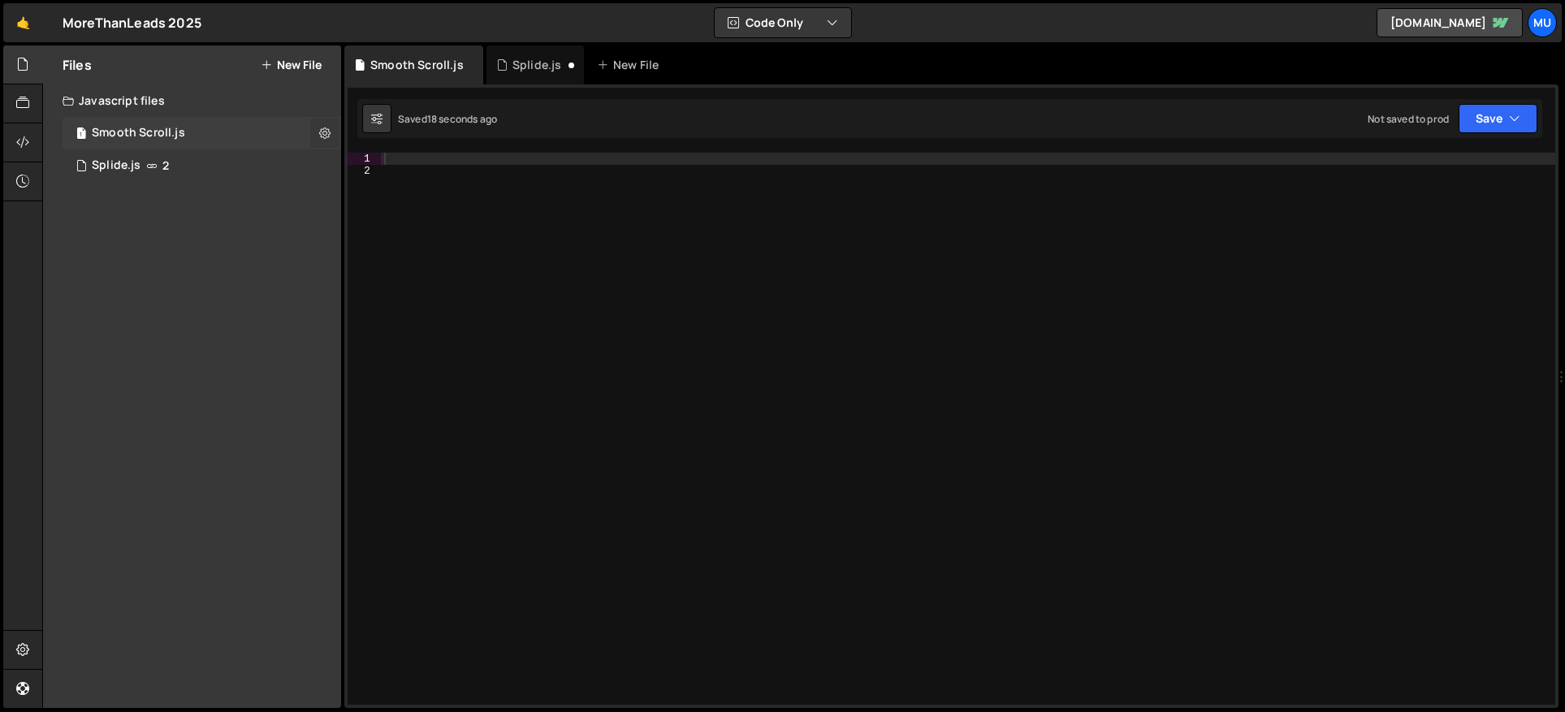
click at [320, 138] on icon at bounding box center [324, 132] width 11 height 15
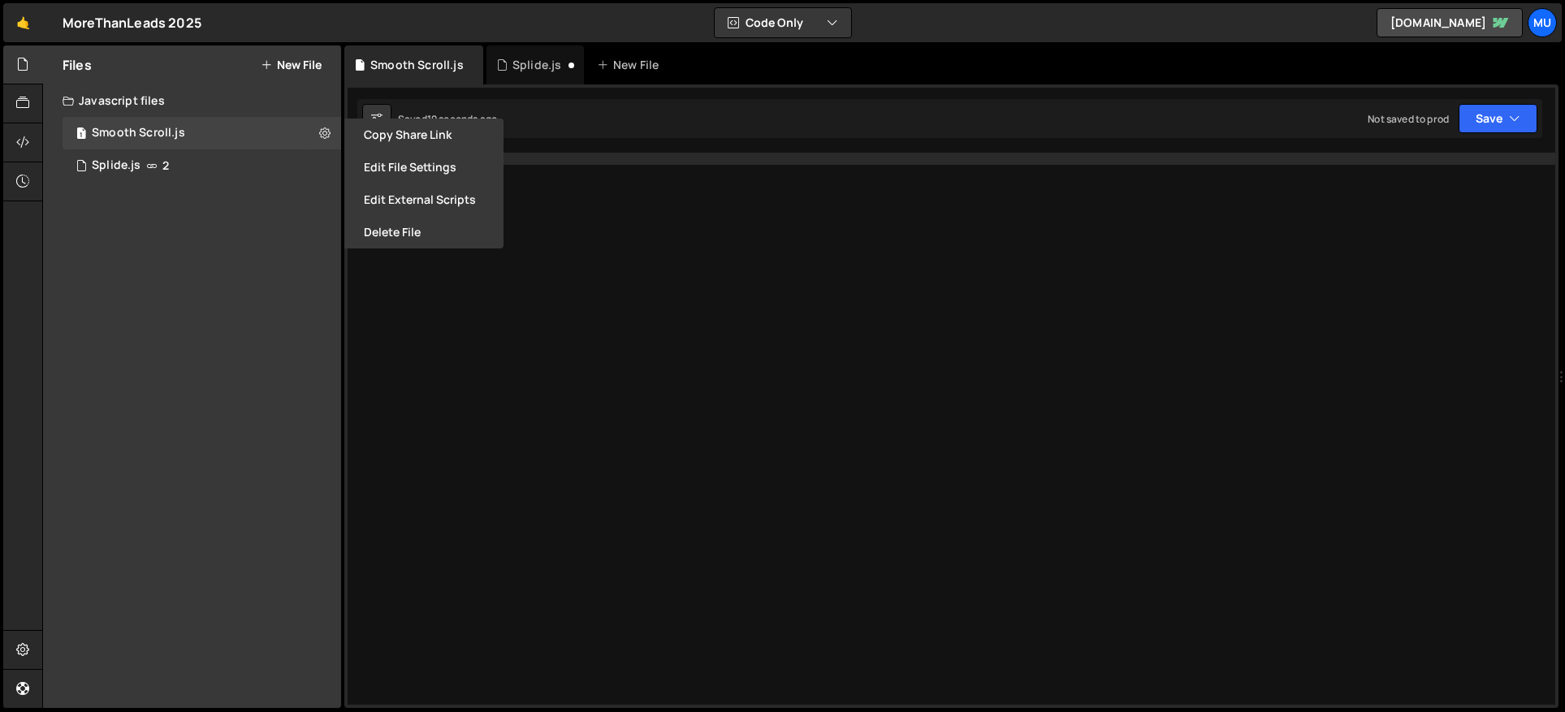
click at [519, 260] on div at bounding box center [968, 441] width 1174 height 577
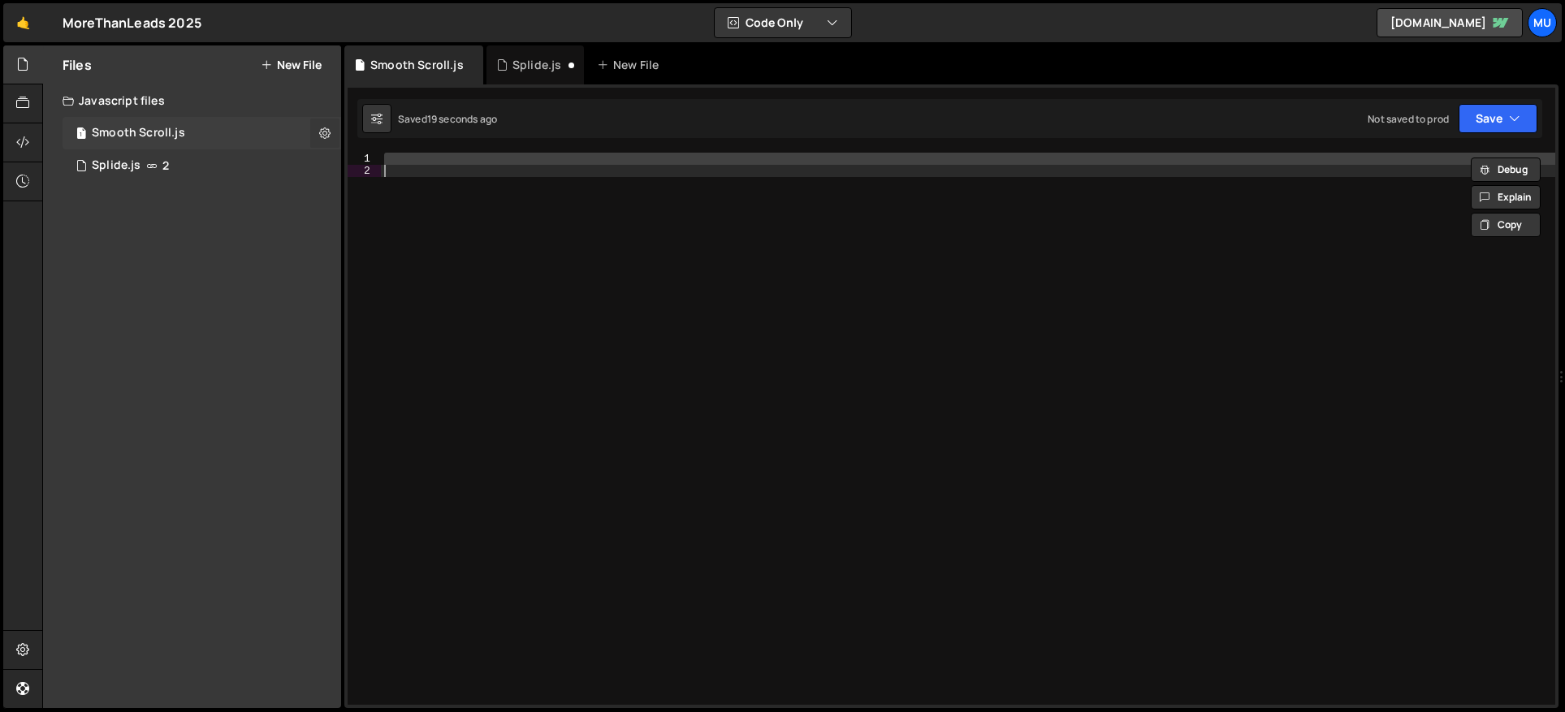
paste textarea
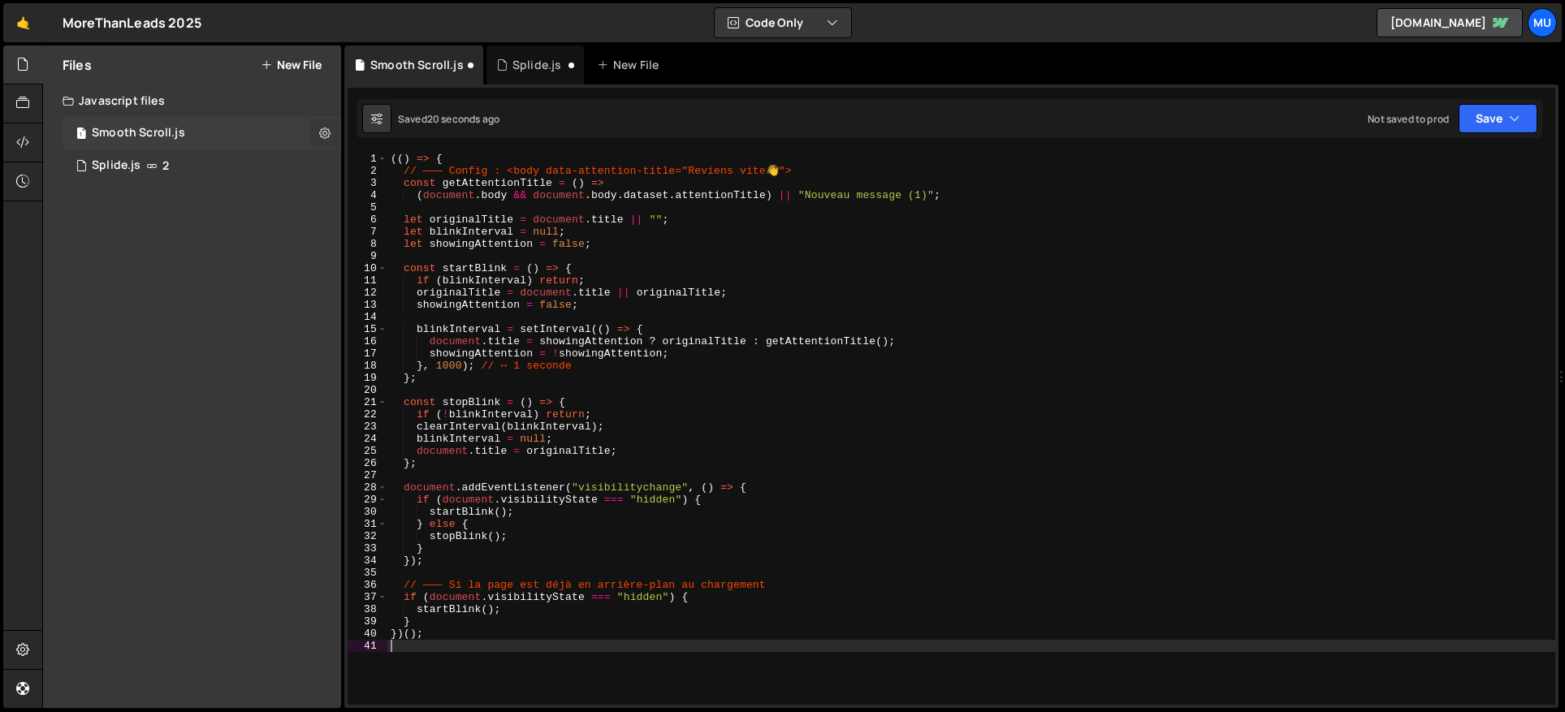
click at [319, 128] on icon at bounding box center [324, 132] width 11 height 15
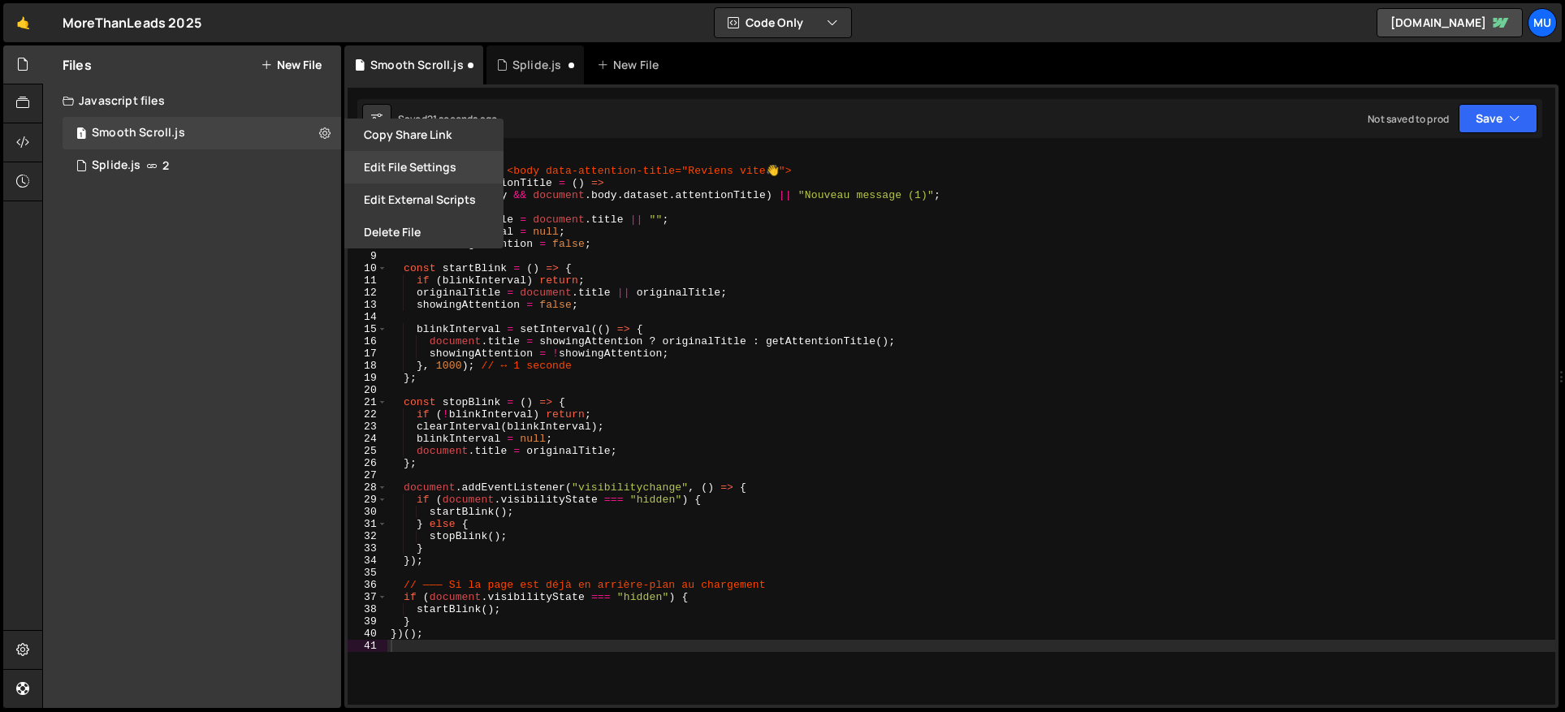
click at [435, 169] on button "Edit File Settings" at bounding box center [423, 167] width 159 height 32
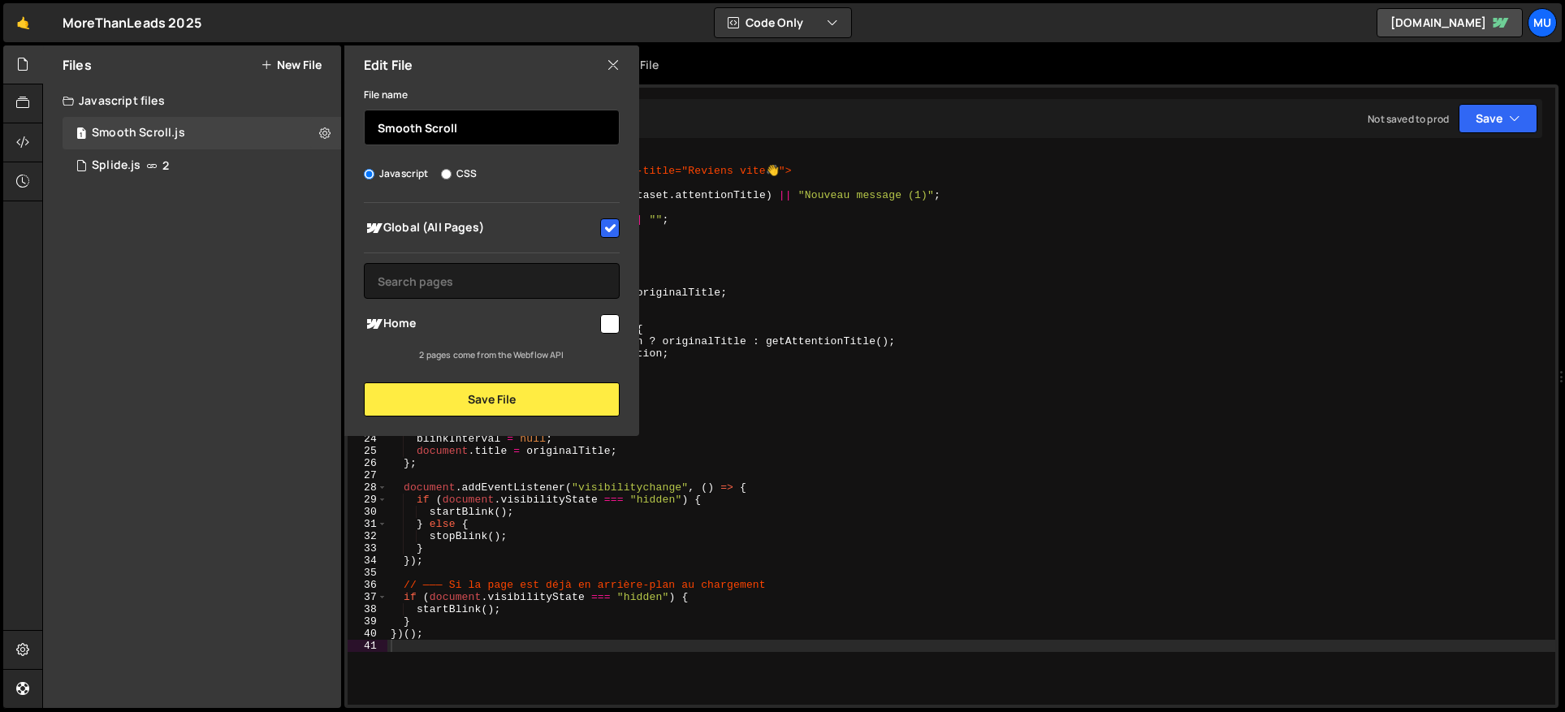
click at [460, 136] on input "Smooth Scroll" at bounding box center [492, 128] width 256 height 36
paste input "cripts Tips UX"
type input "Scripts Tips UX"
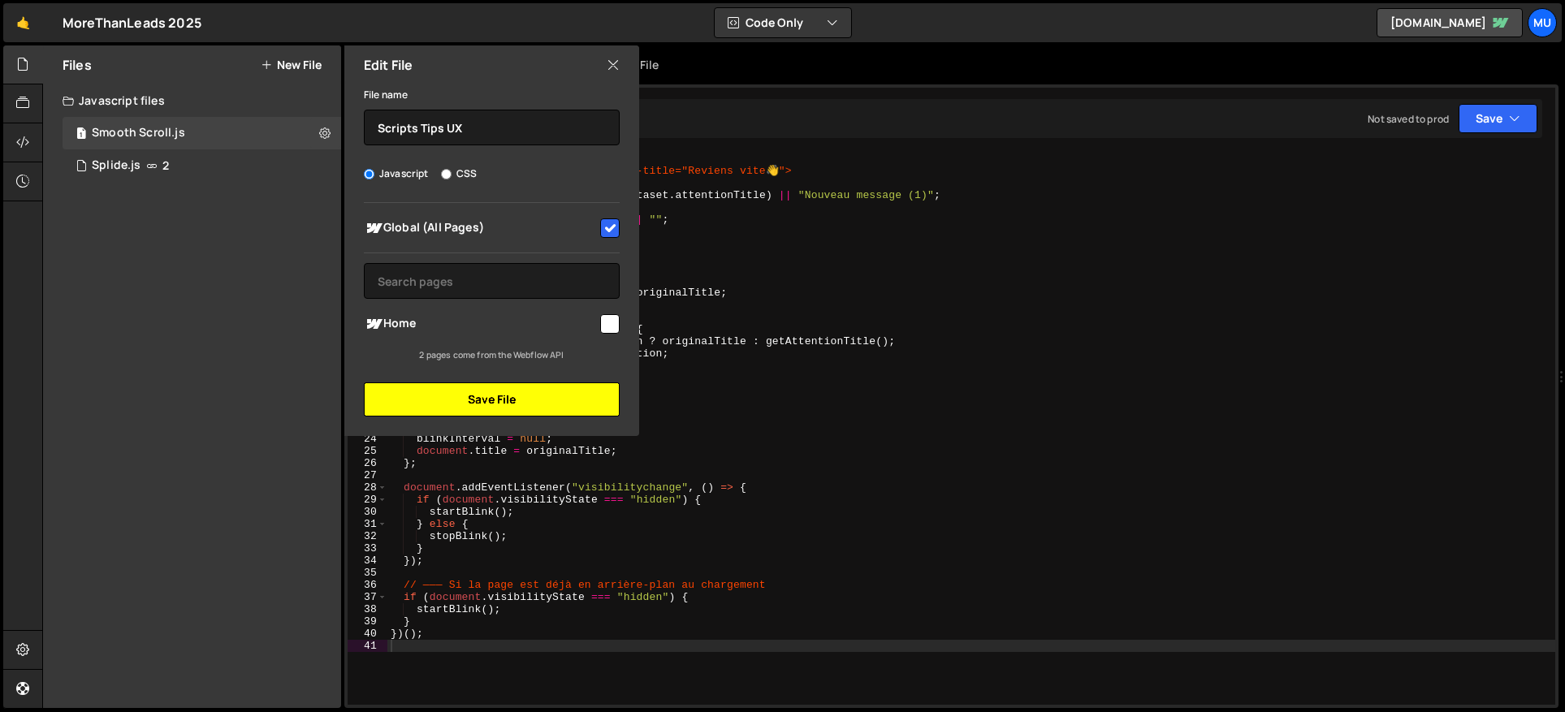
click at [480, 400] on button "Save File" at bounding box center [492, 400] width 256 height 34
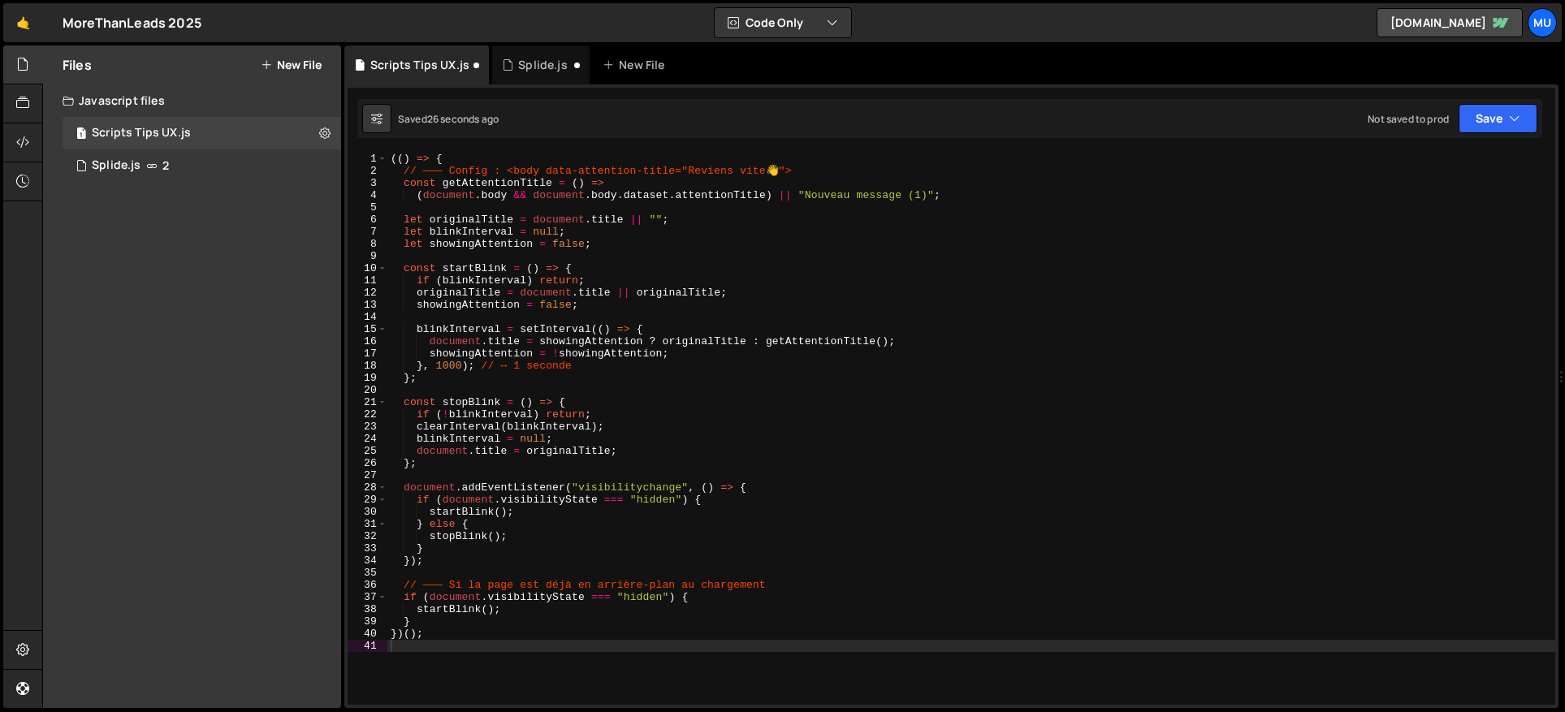
type textarea "if (!blinkInterval) return;"
click at [586, 420] on div "(( ) => { // ——— Config : <body data-attention-title="Reviens vite 👋 "> const g…" at bounding box center [971, 441] width 1168 height 577
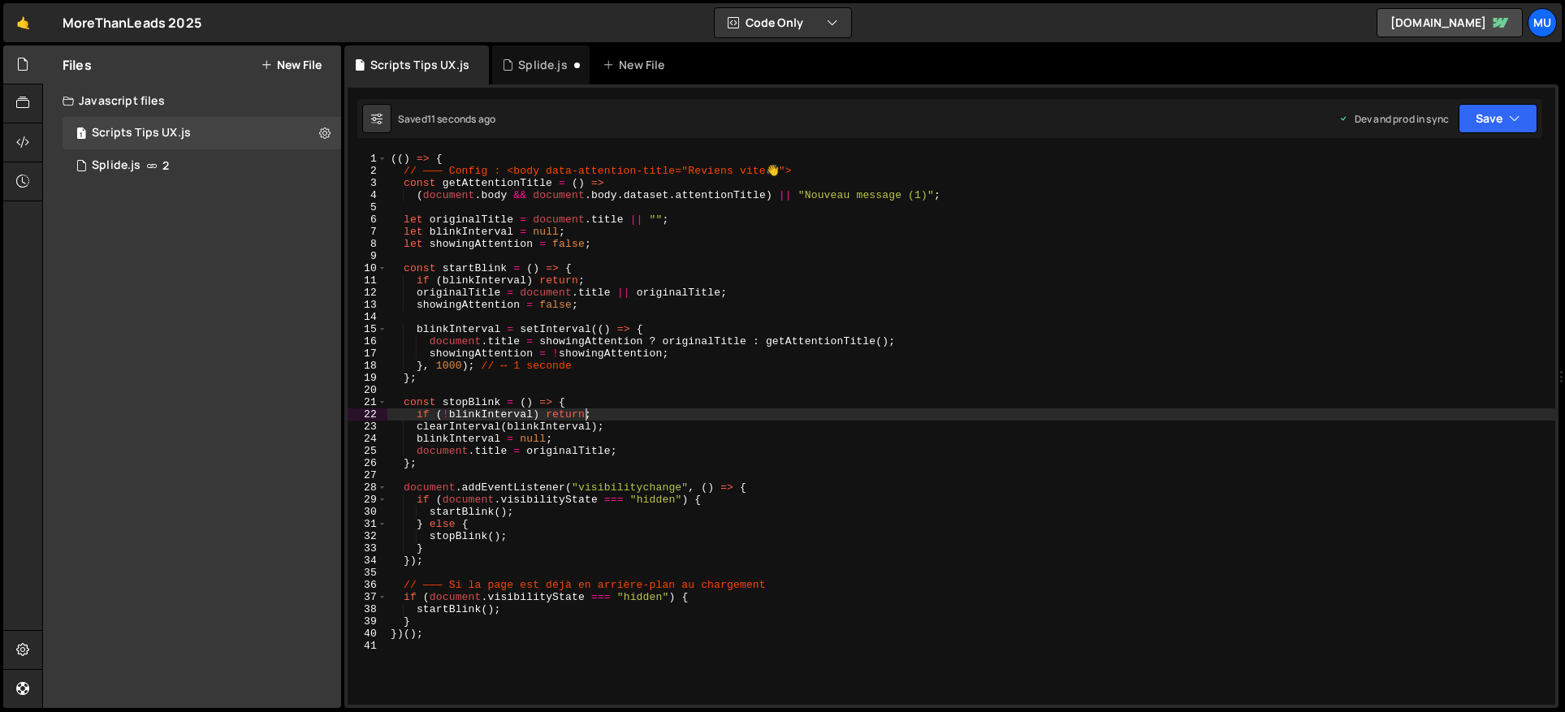
click at [331, 55] on div "Files New File" at bounding box center [192, 64] width 298 height 39
click at [295, 62] on button "New File" at bounding box center [291, 64] width 61 height 13
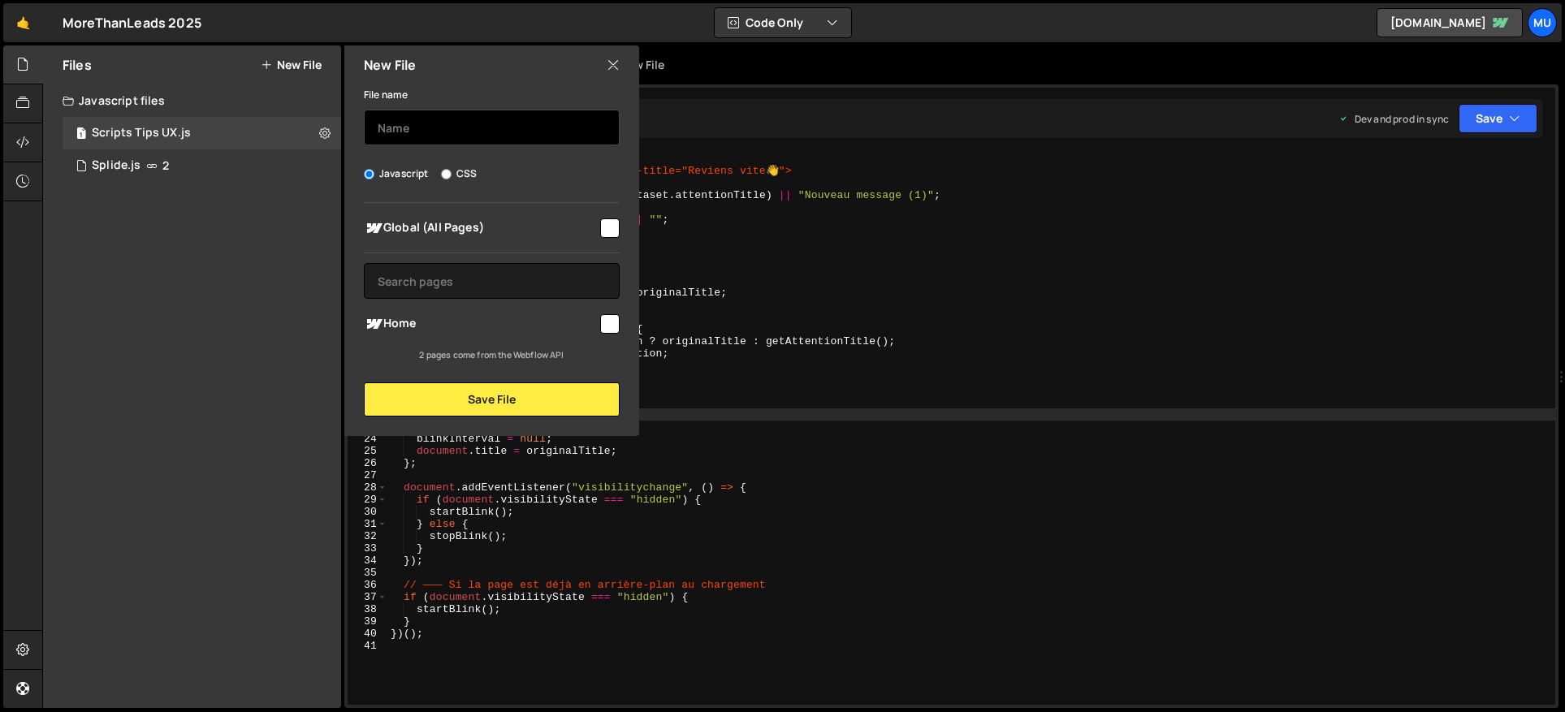
click at [446, 134] on input "text" at bounding box center [492, 128] width 256 height 36
type input "Smooth Scroll"
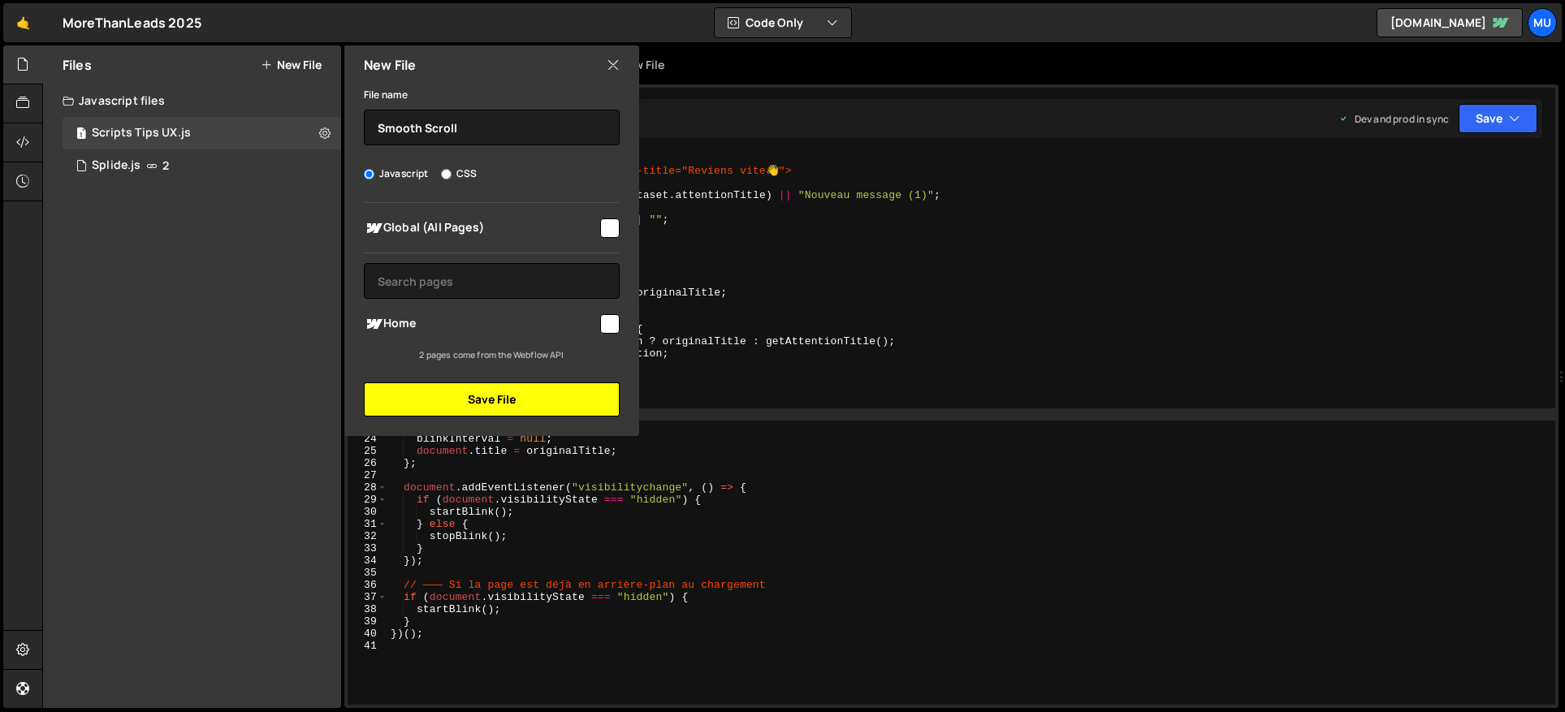
click at [480, 408] on button "Save File" at bounding box center [492, 400] width 256 height 34
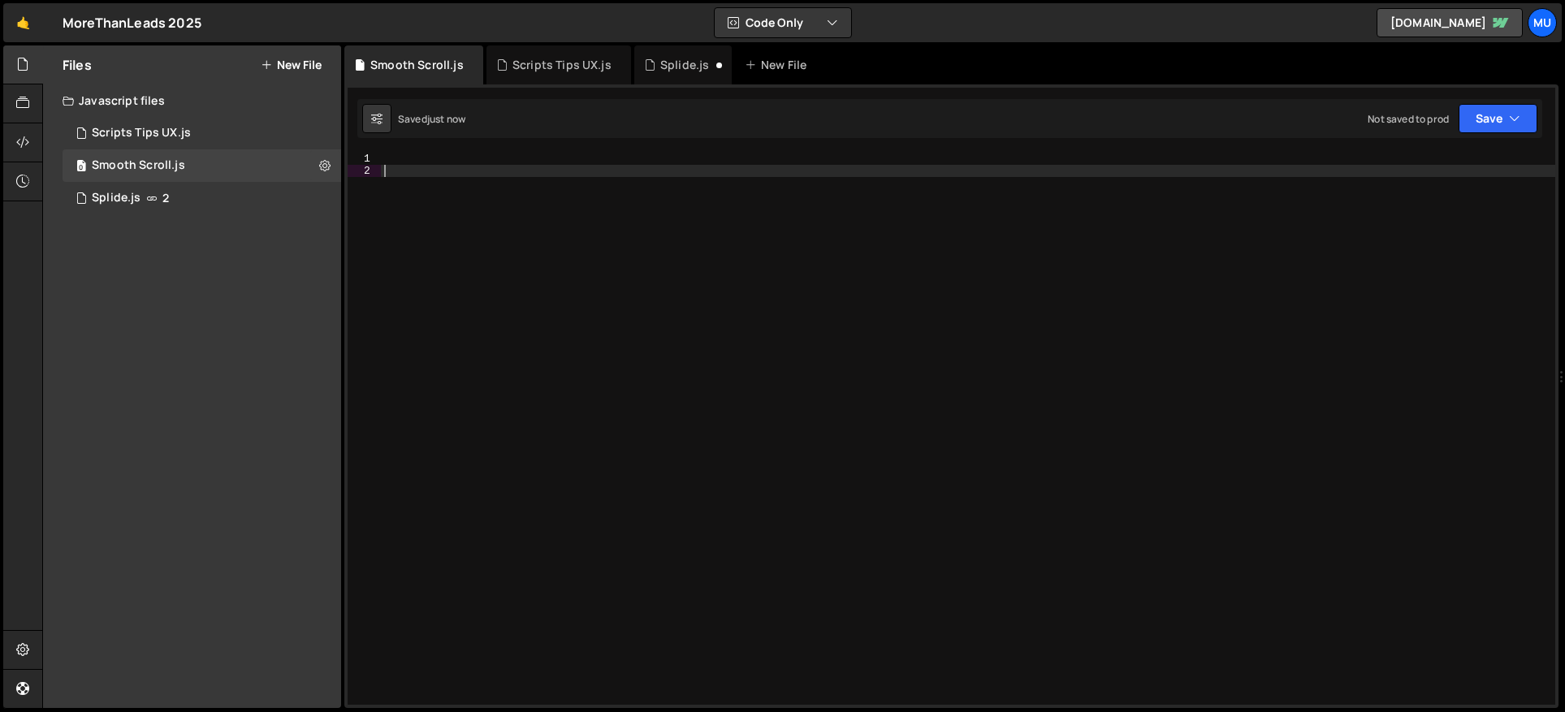
click at [488, 231] on div at bounding box center [968, 441] width 1174 height 577
paste textarea "requestAnimationFrame(raf)"
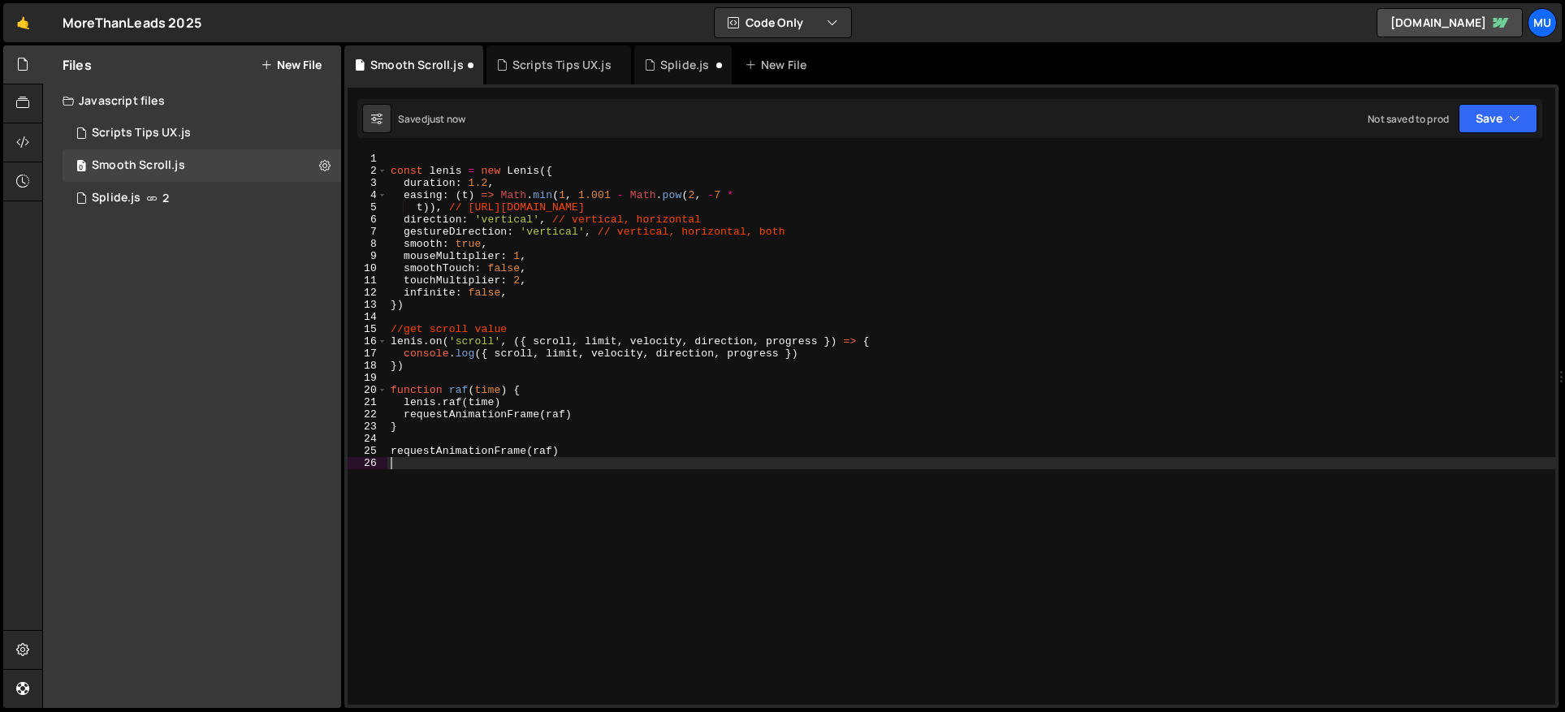
type textarea "requestAnimationFrame(raf)"
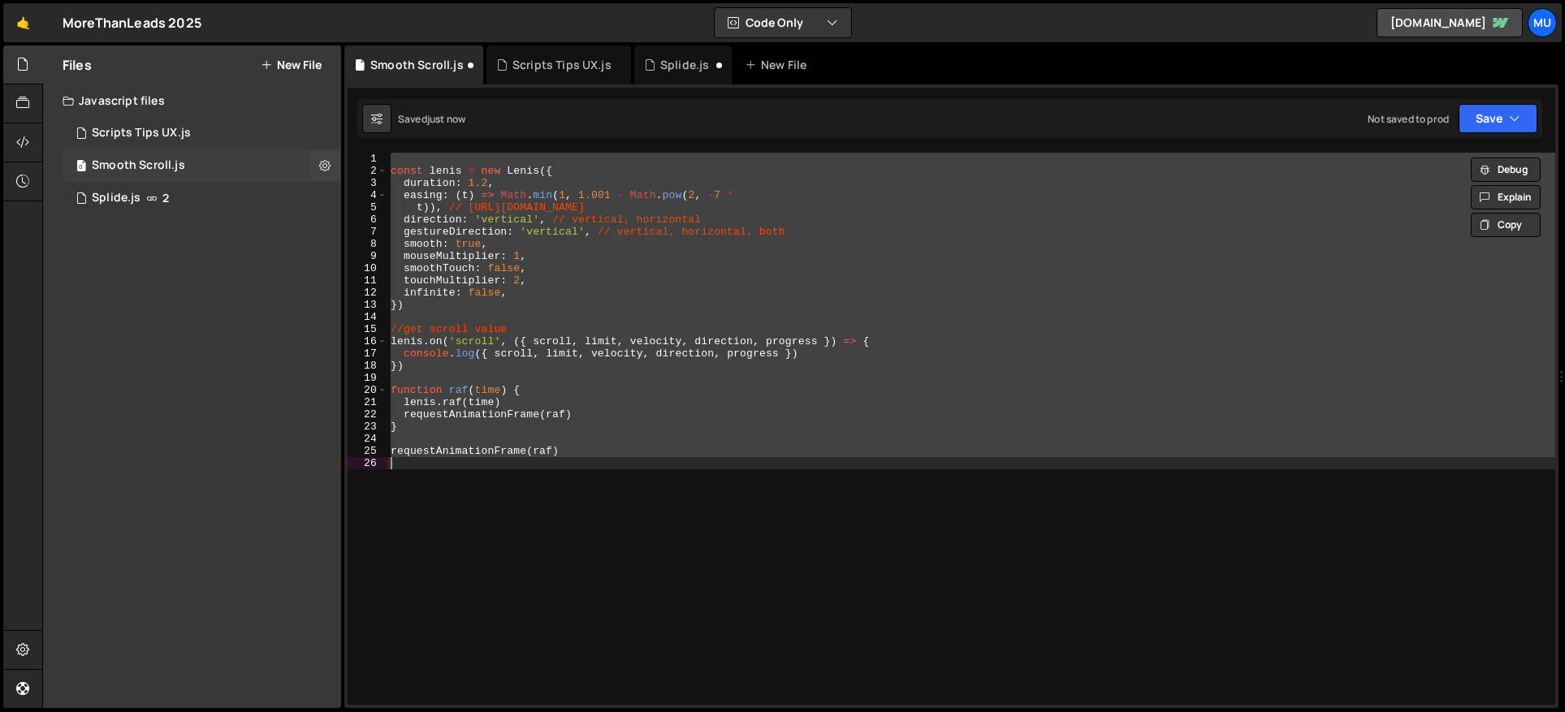
paste textarea
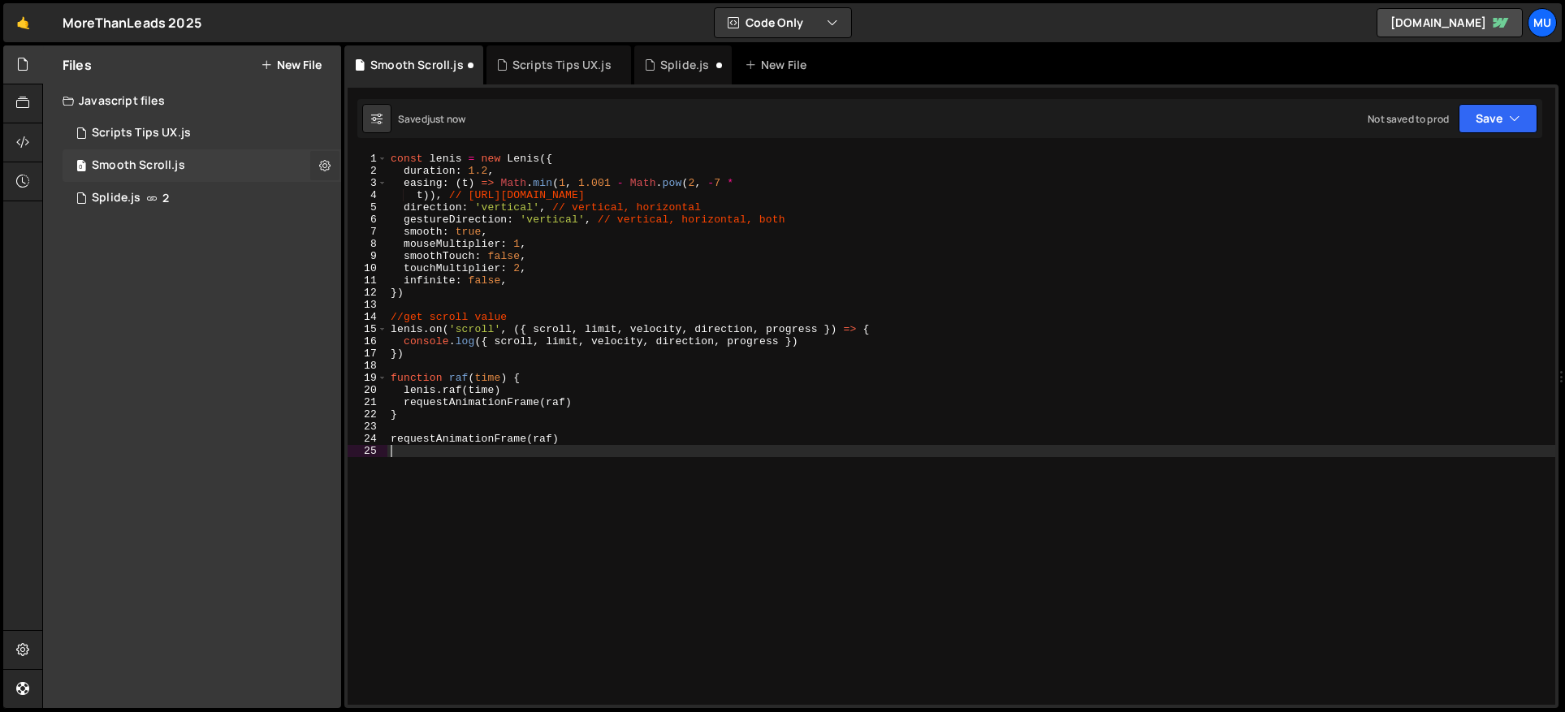
click at [333, 157] on button at bounding box center [324, 165] width 29 height 29
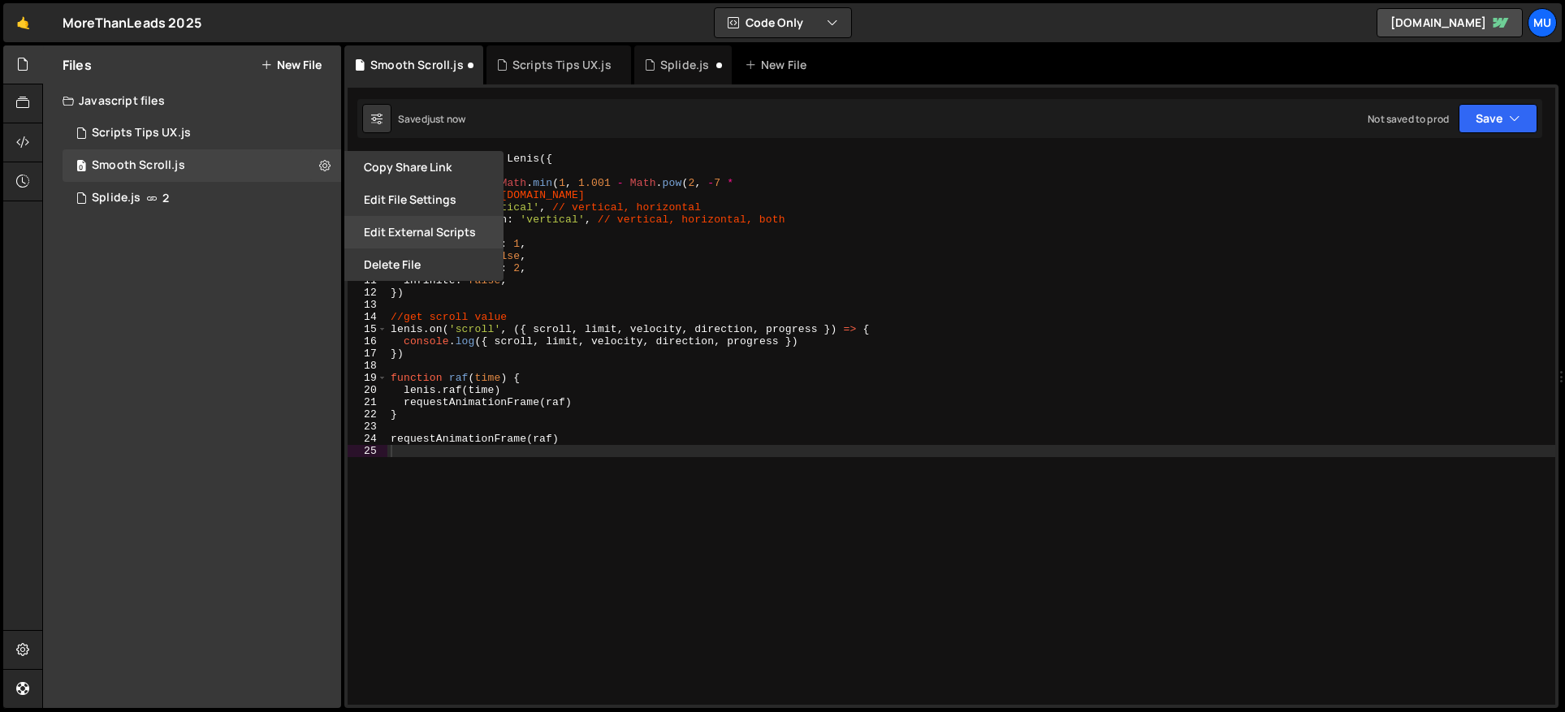
click at [421, 226] on button "Edit External Scripts" at bounding box center [423, 232] width 159 height 32
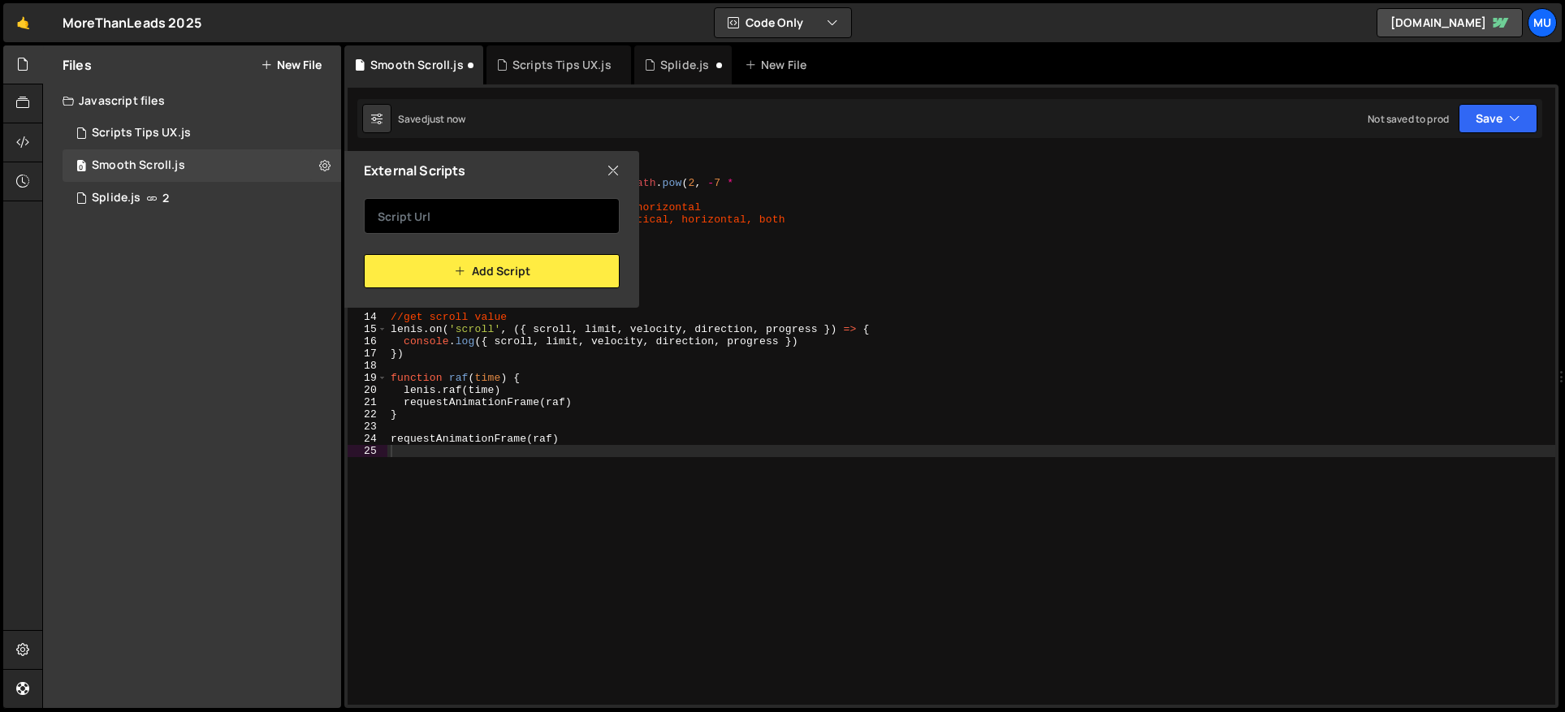
click at [475, 209] on input "text" at bounding box center [492, 216] width 256 height 36
paste input "[URL][DOMAIN_NAME][PERSON_NAME][PERSON_NAME]"
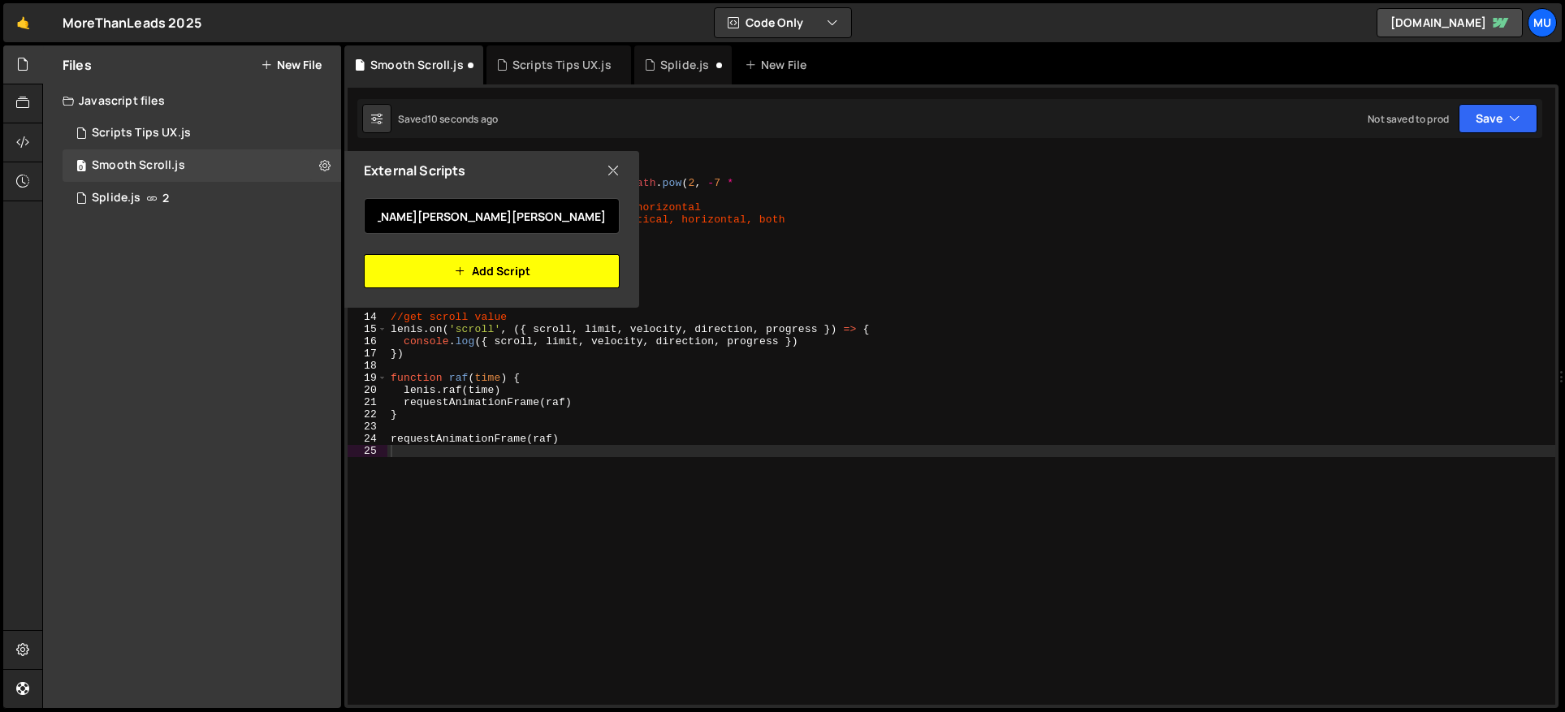
type input "[URL][DOMAIN_NAME][PERSON_NAME][PERSON_NAME]"
click at [465, 277] on icon "button" at bounding box center [459, 271] width 11 height 19
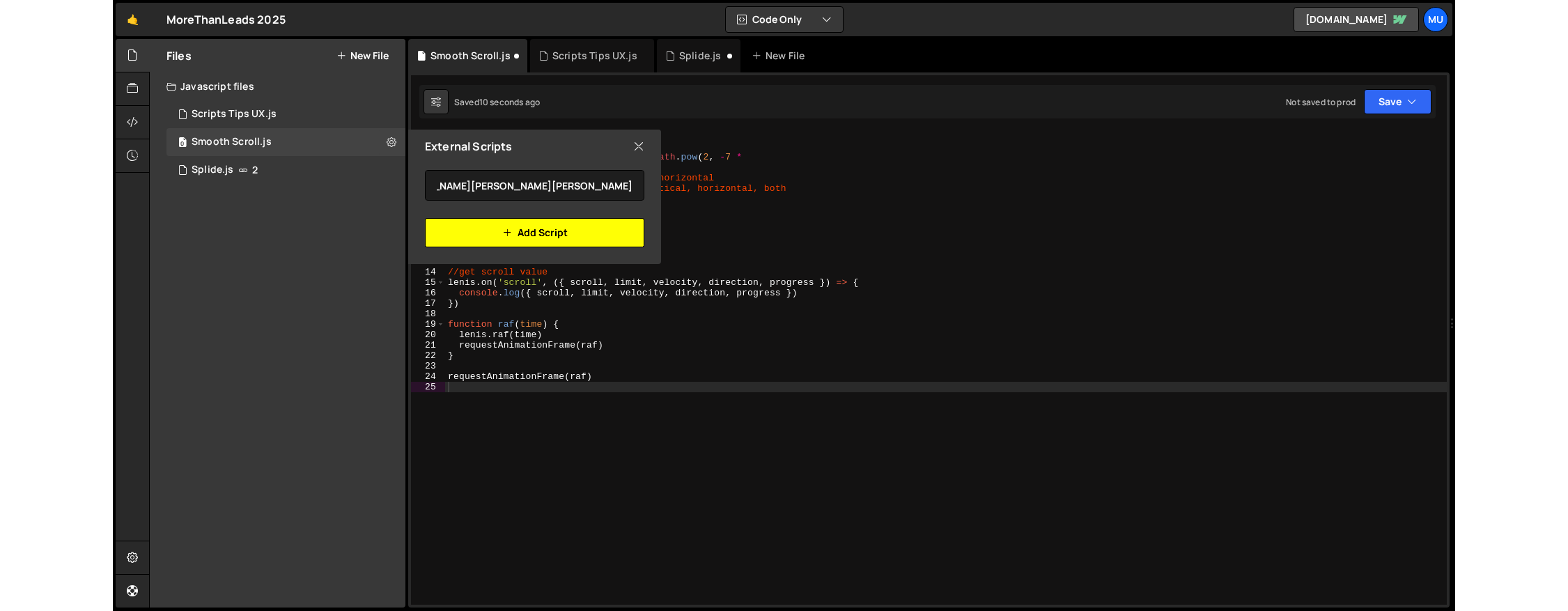
scroll to position [0, 0]
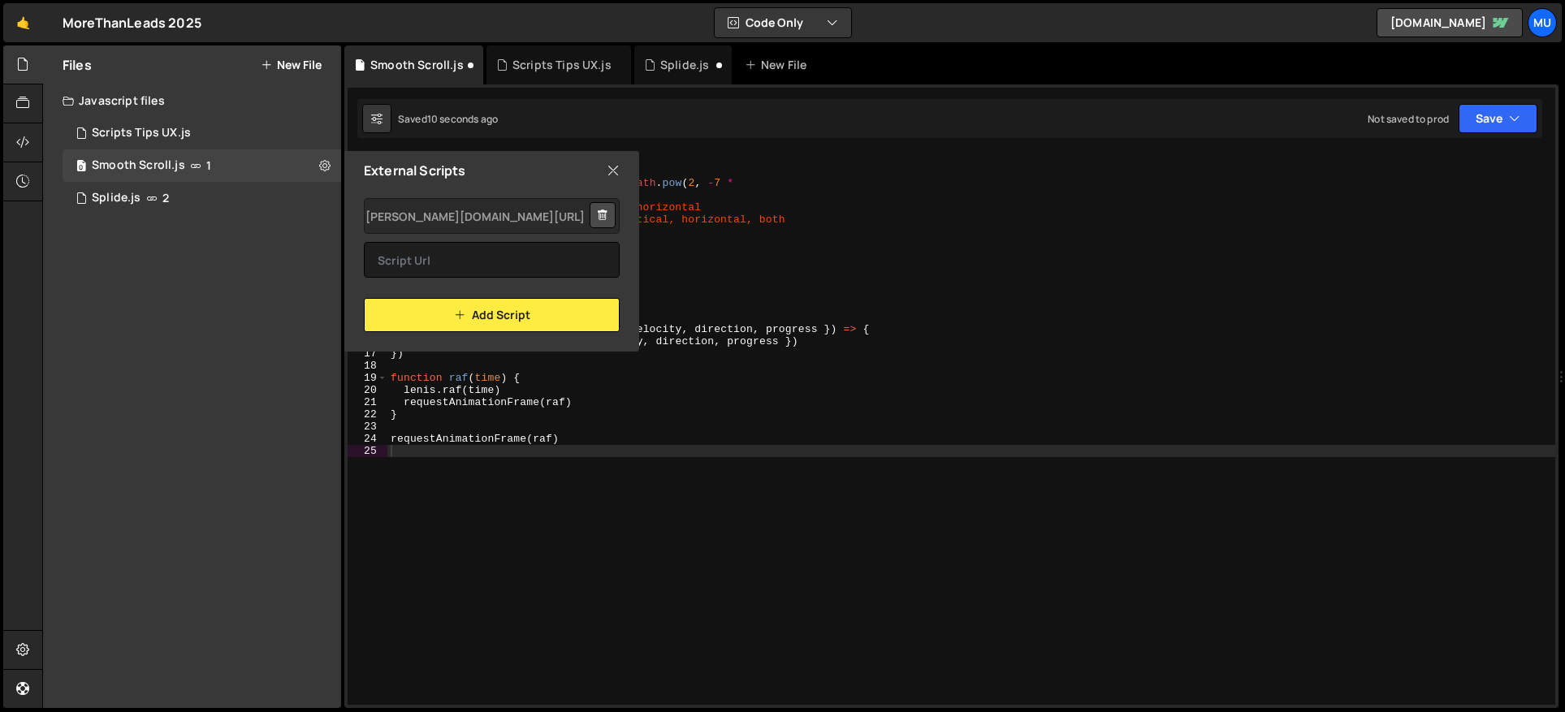
click at [616, 171] on icon at bounding box center [613, 171] width 13 height 18
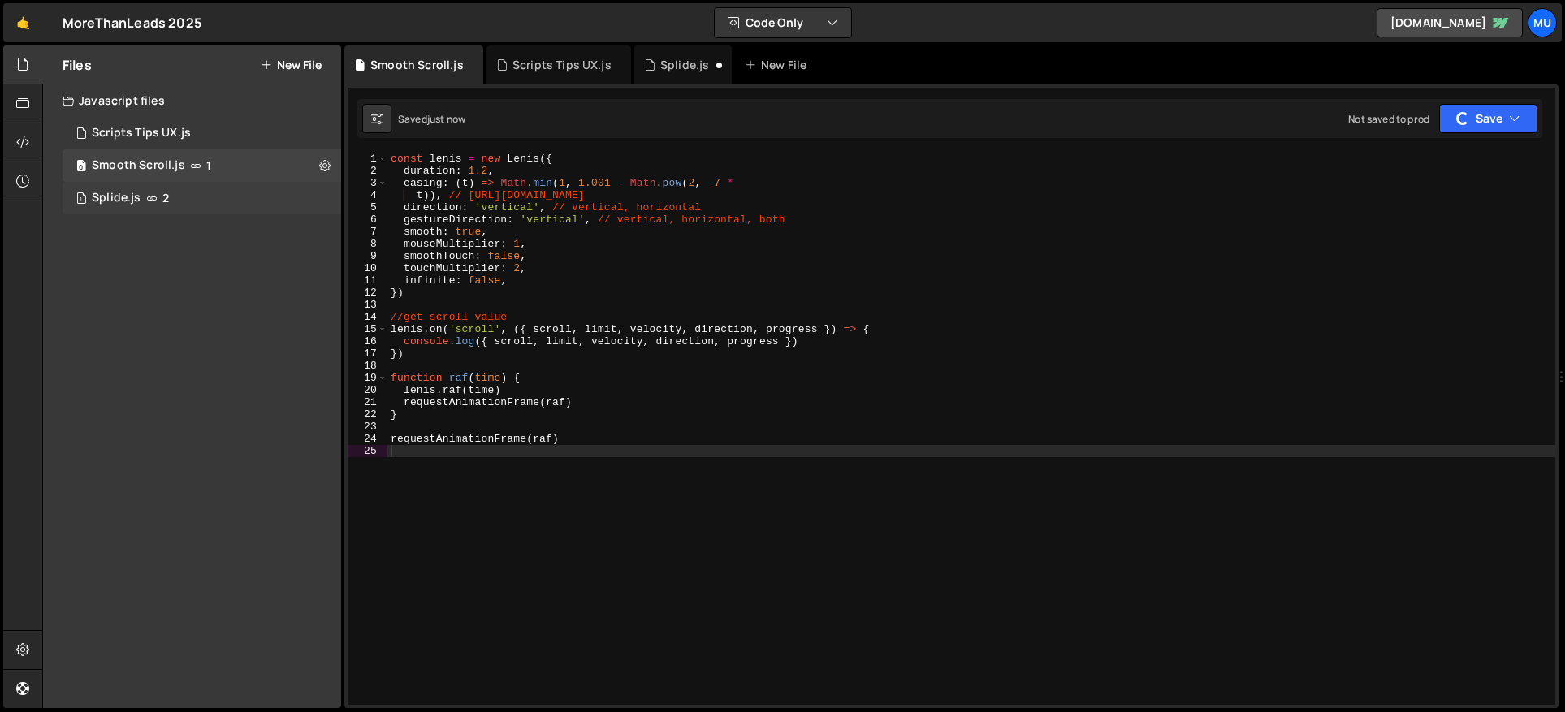
click at [211, 211] on div "1 Splide.js 2" at bounding box center [202, 198] width 279 height 32
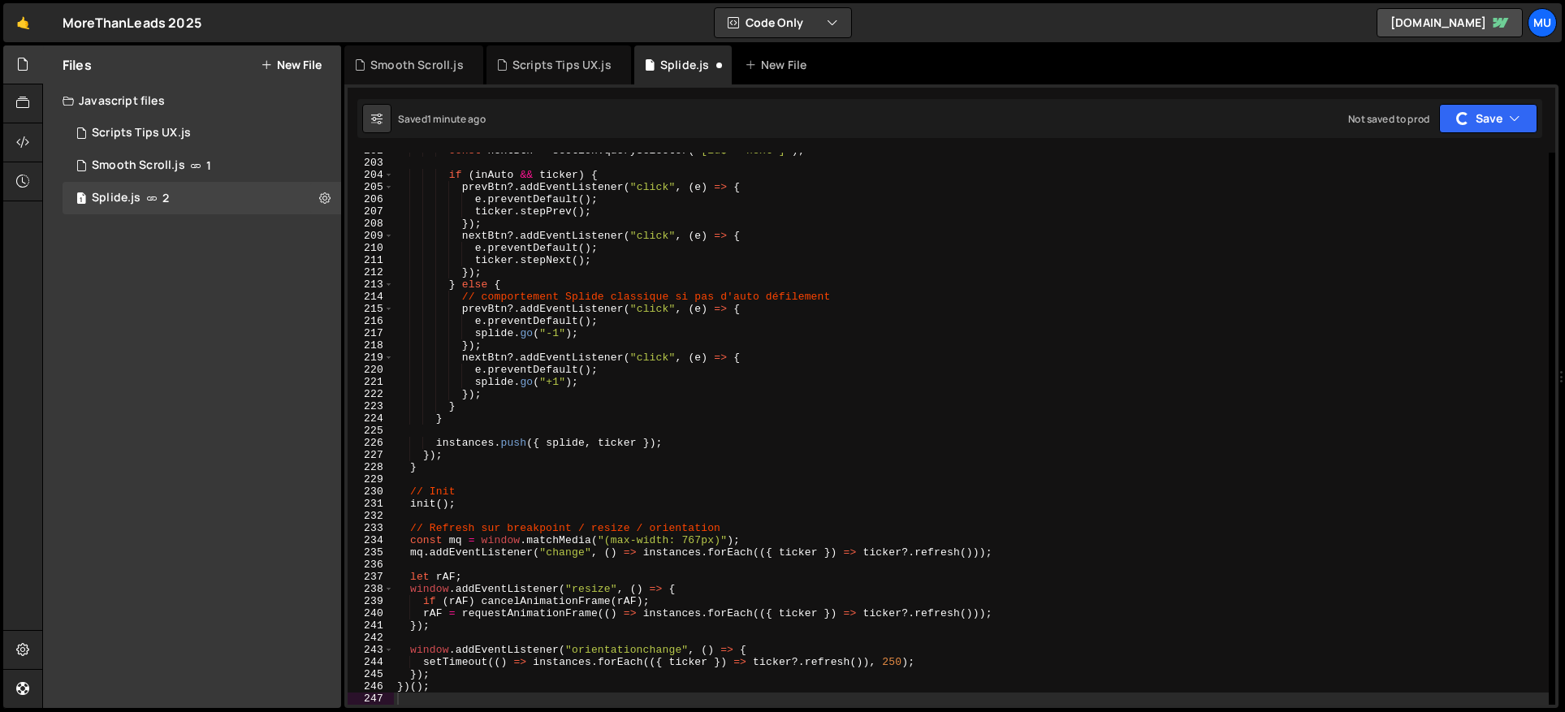
click at [626, 281] on div "const nextBtn = section . querySelector ( '[id$="-next"]' ) ; if ( inAuto && ti…" at bounding box center [971, 433] width 1155 height 577
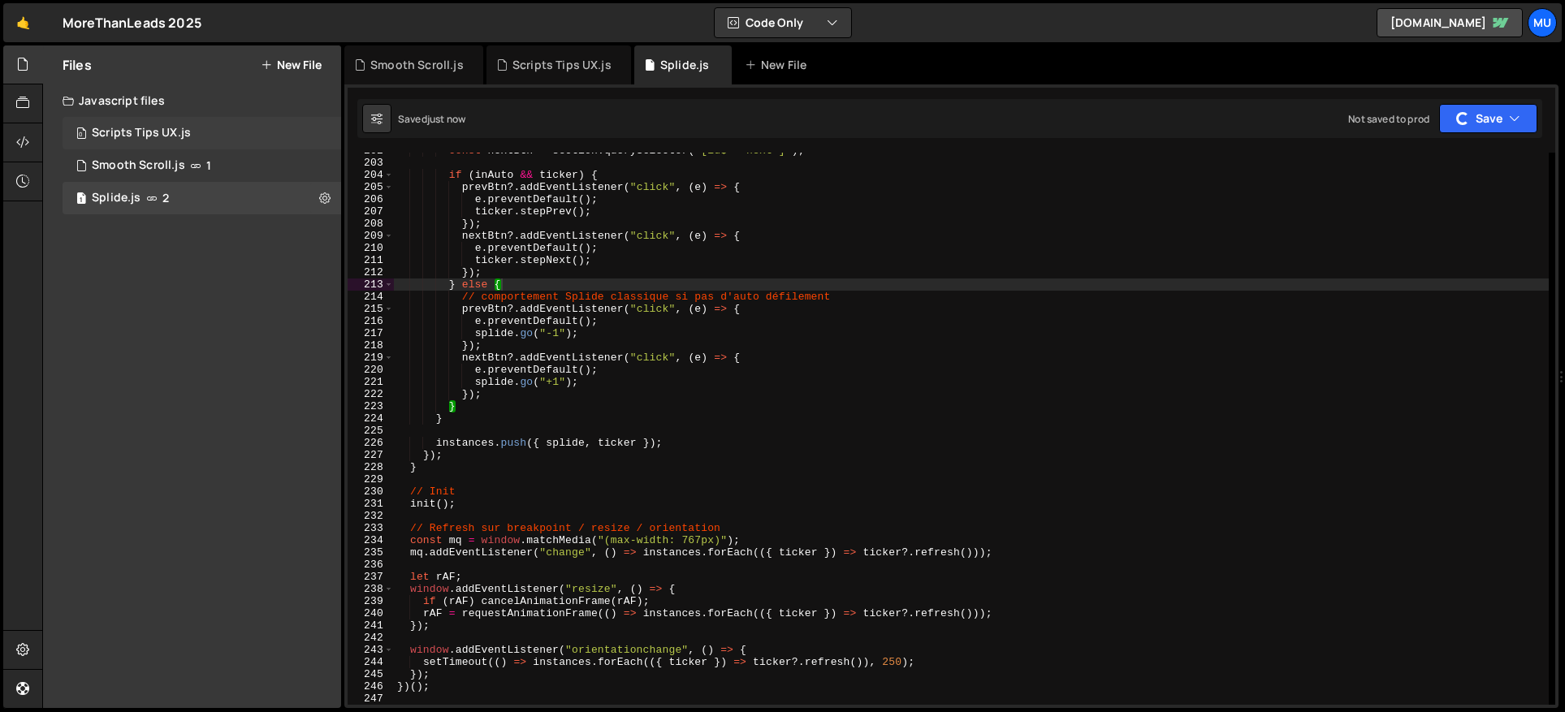
click at [186, 138] on div "Scripts Tips UX.js" at bounding box center [141, 133] width 99 height 15
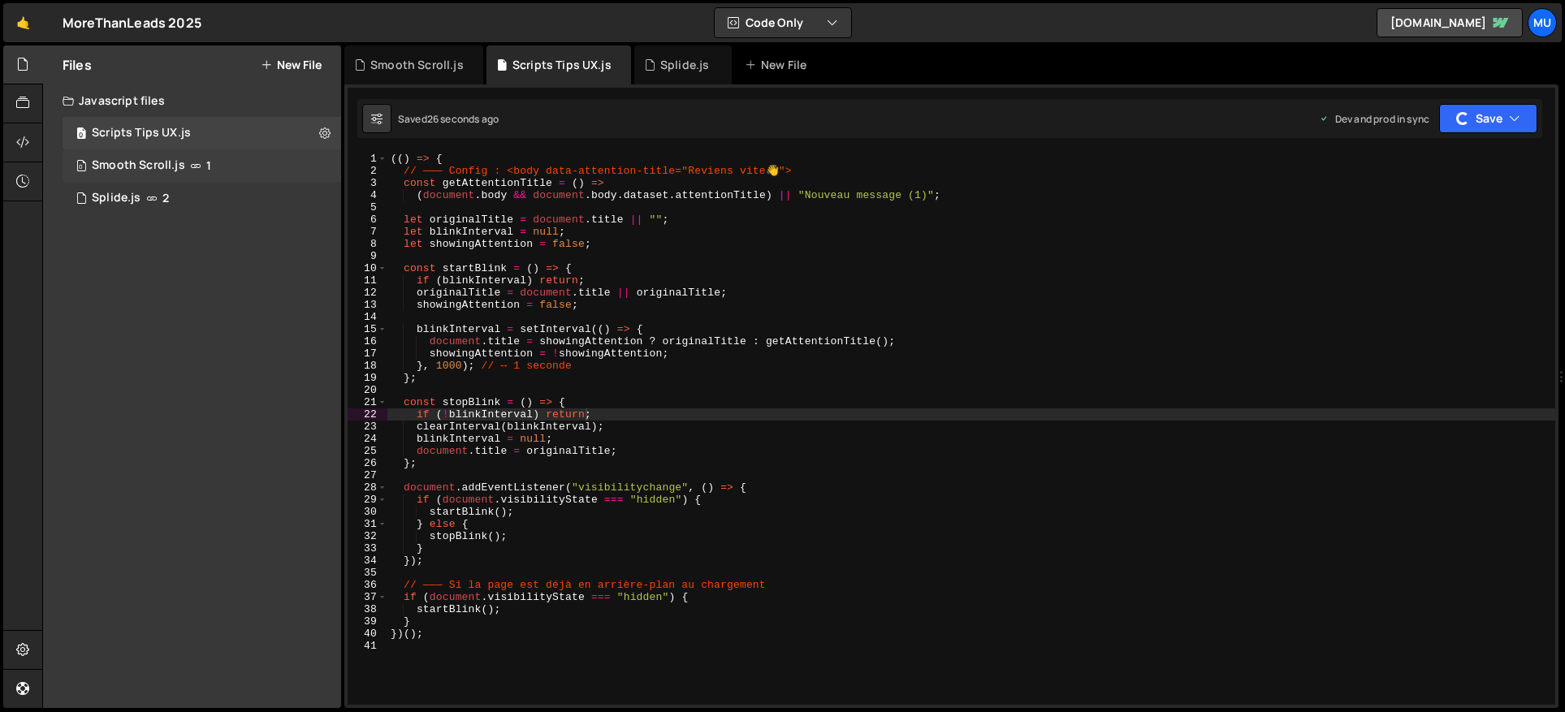
click at [186, 162] on div "0 Smooth Scroll.js 1" at bounding box center [202, 165] width 279 height 32
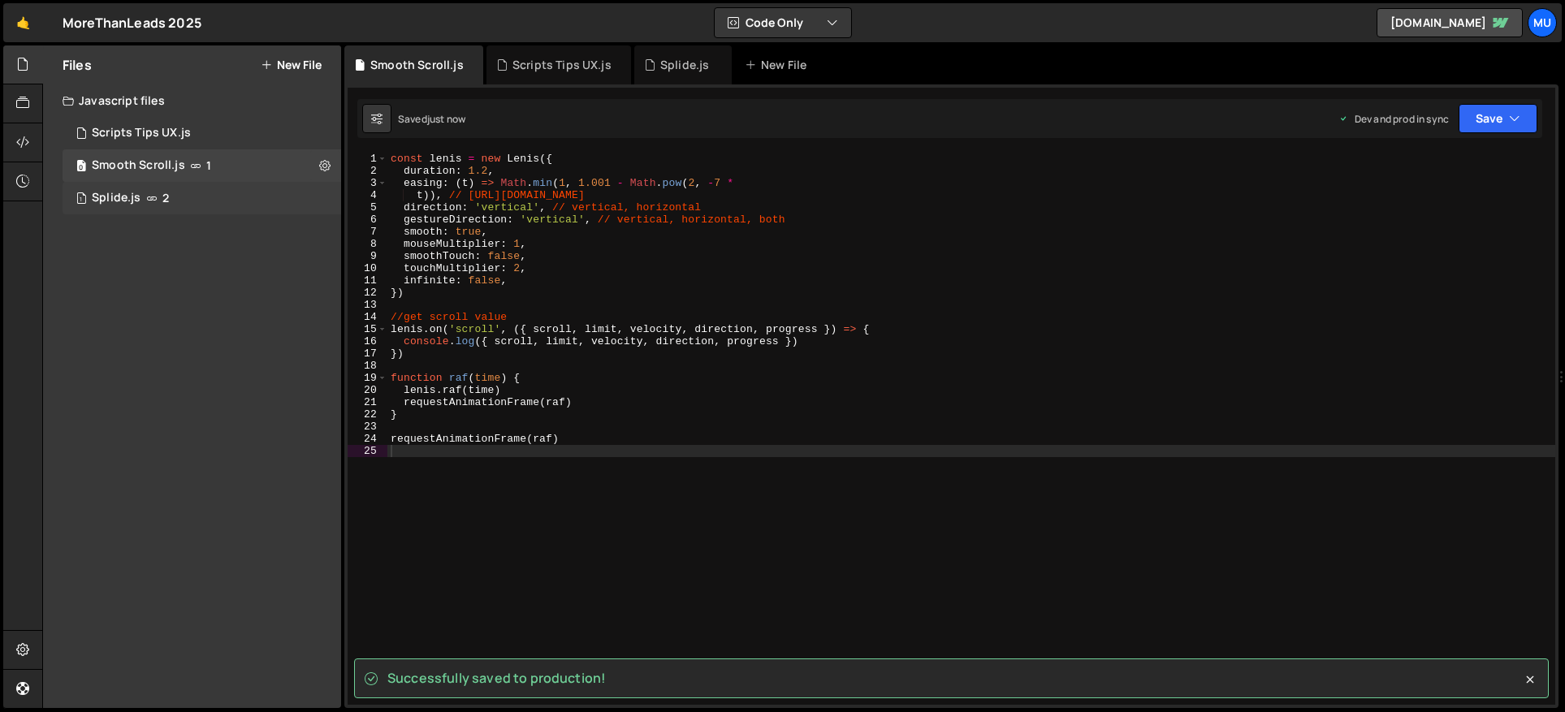
click at [117, 202] on div "Splide.js" at bounding box center [116, 198] width 49 height 15
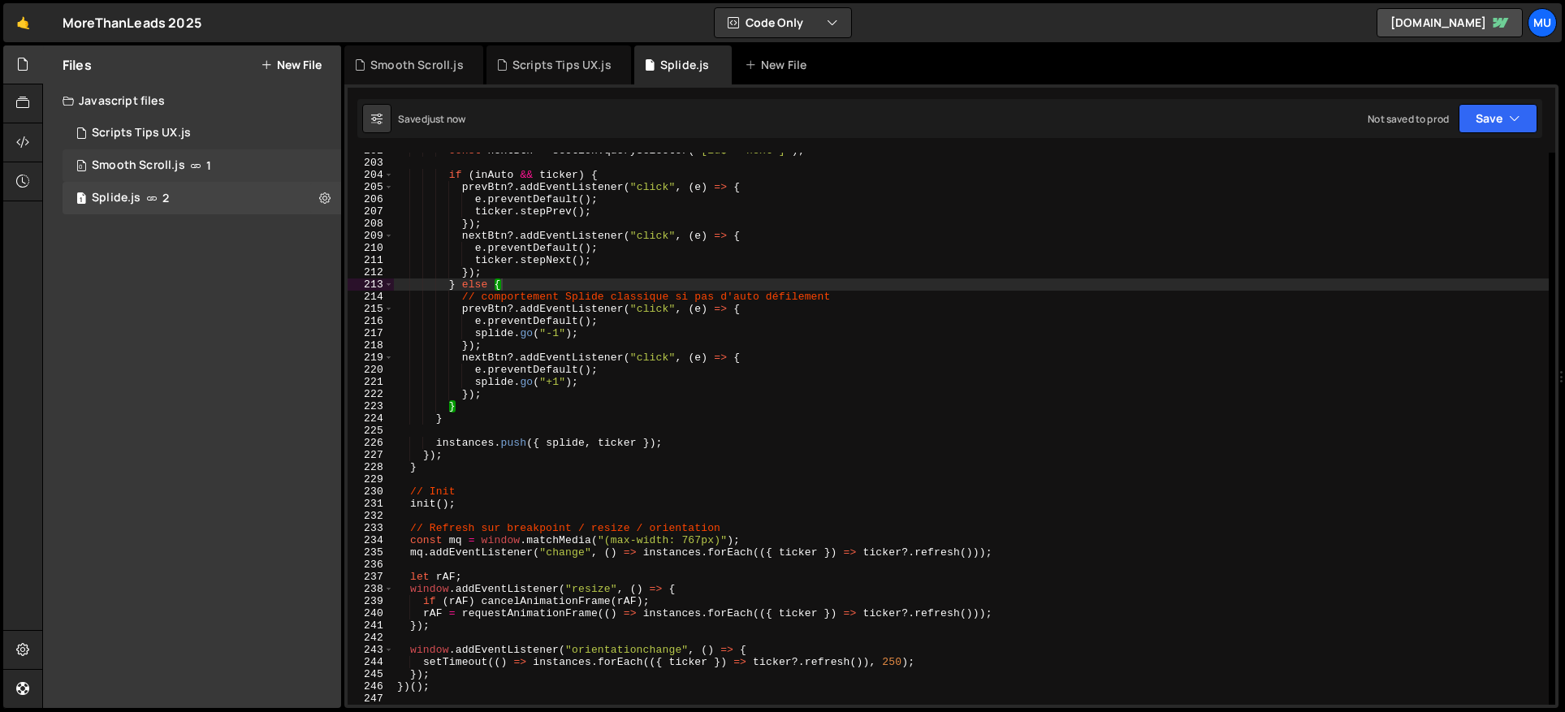
click at [159, 175] on div "0 Smooth Scroll.js 1" at bounding box center [202, 165] width 279 height 32
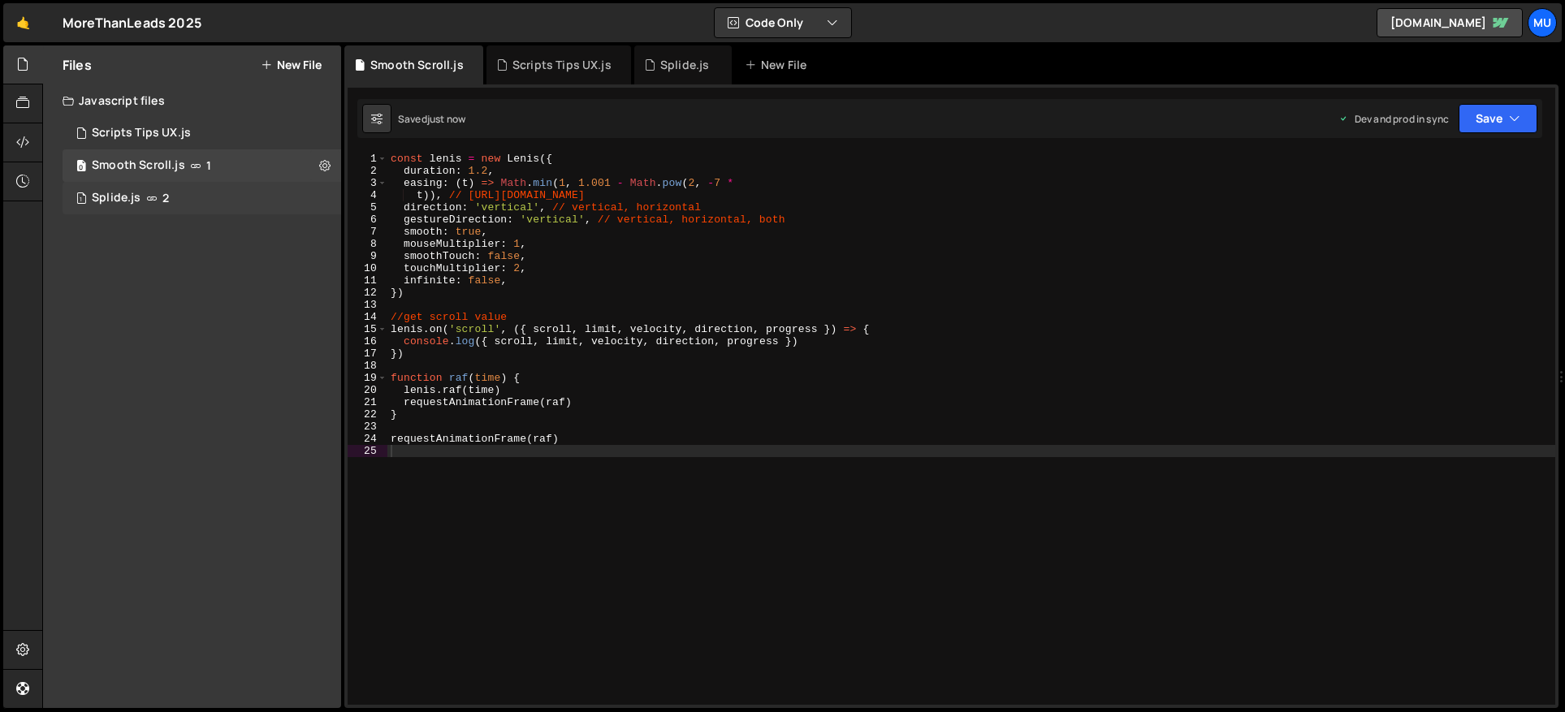
click at [119, 188] on div "1 Splide.js 2" at bounding box center [202, 198] width 279 height 32
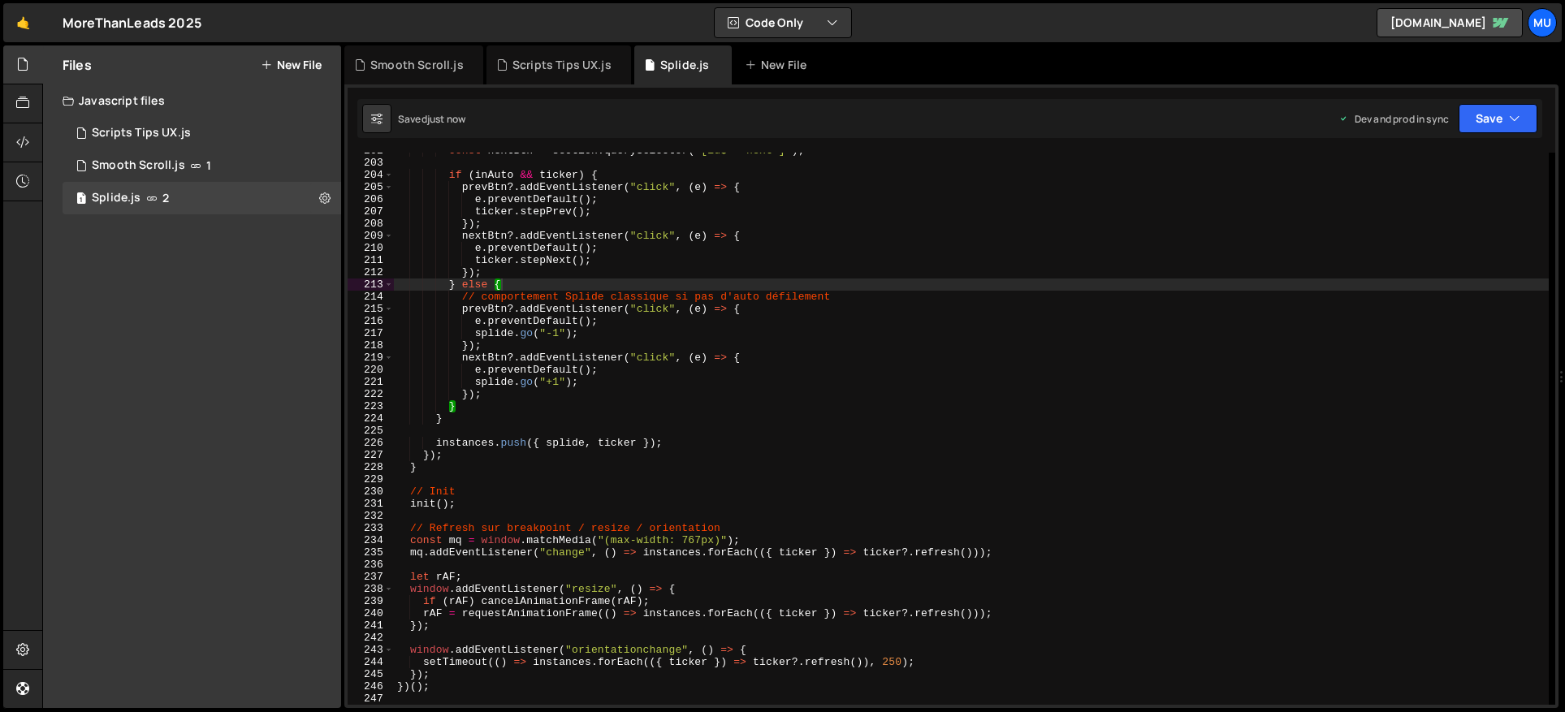
type textarea "// comportement Splide classique si pas d'auto défilement"
click at [761, 292] on div "const nextBtn = section . querySelector ( '[id$="-next"]' ) ; if ( inAuto && ti…" at bounding box center [971, 433] width 1155 height 577
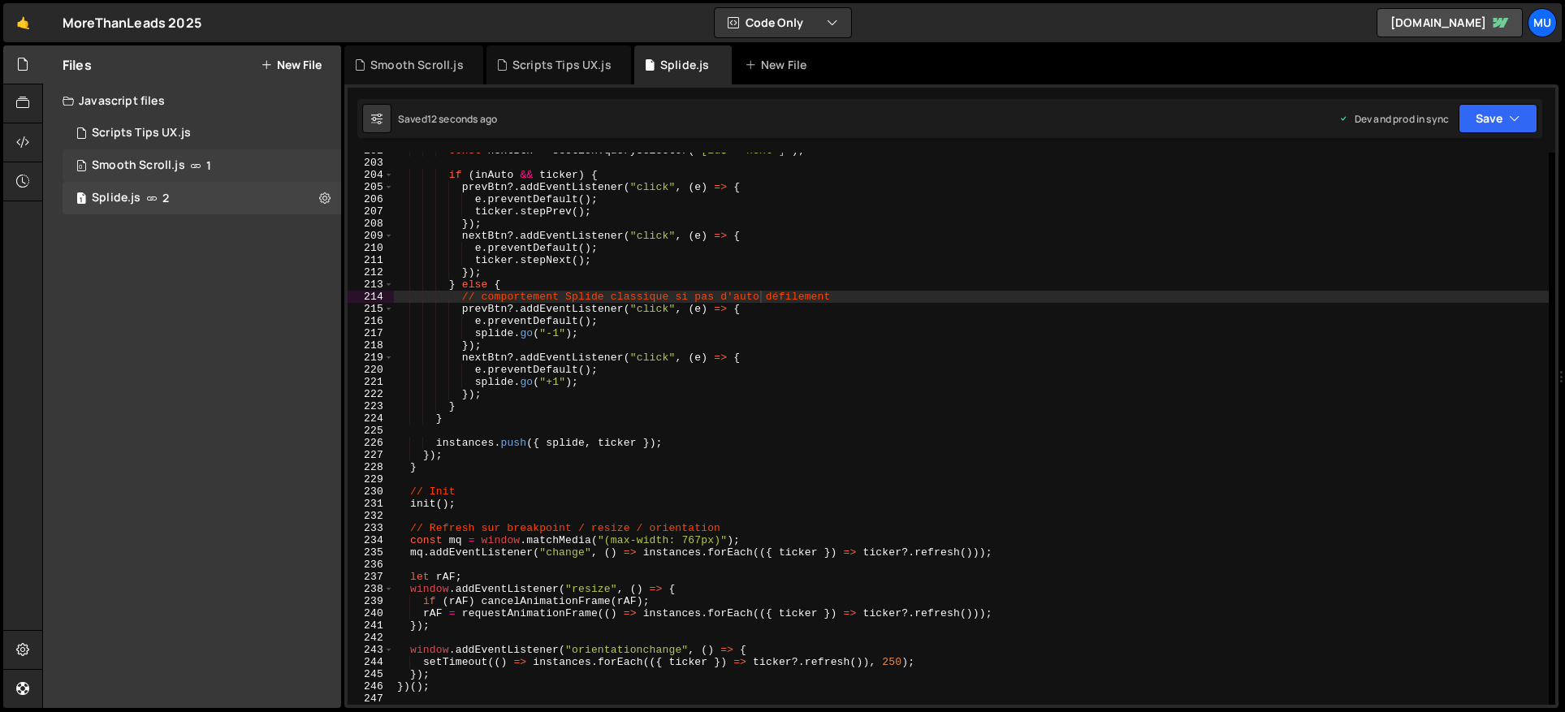
click at [231, 162] on div "0 Smooth Scroll.js 1" at bounding box center [202, 165] width 279 height 32
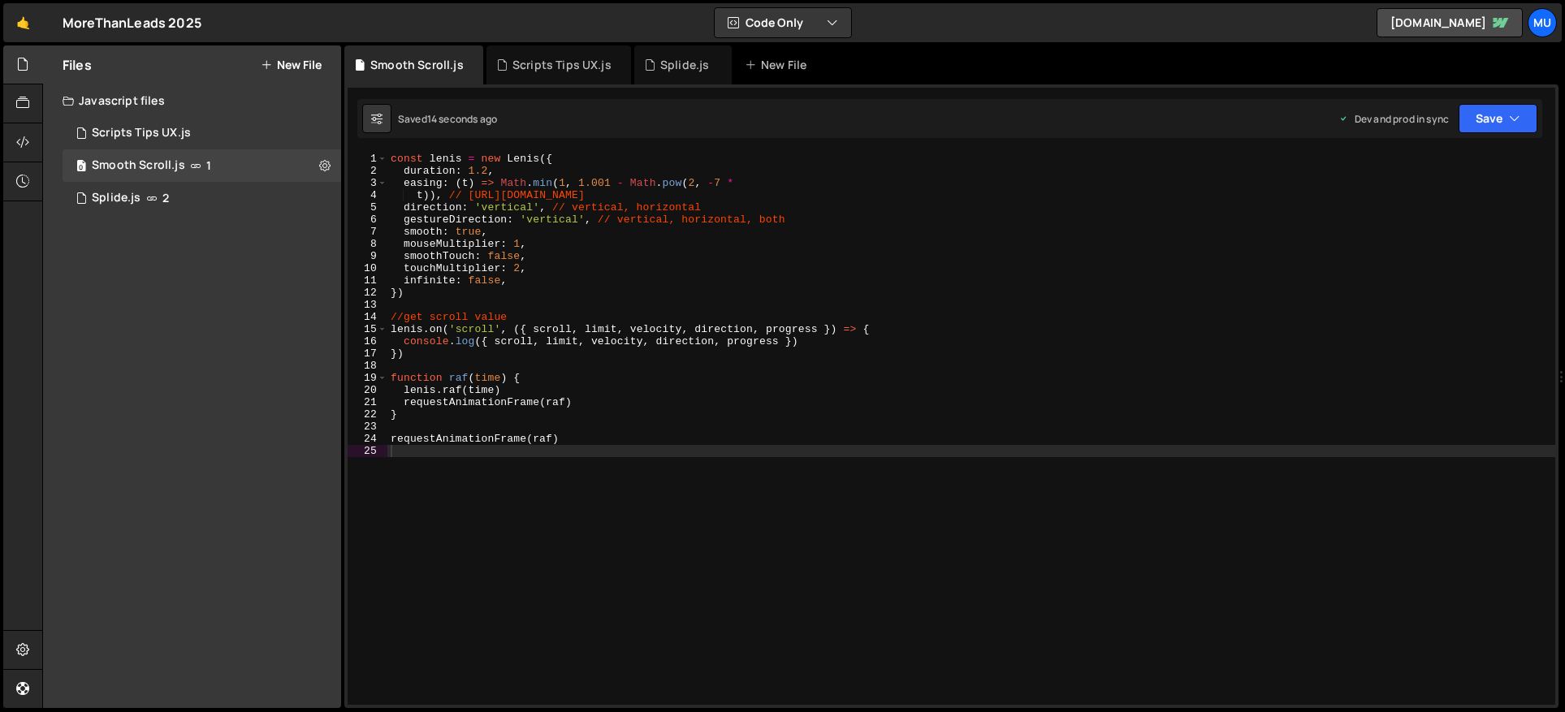
type textarea "infinite: false,"
click at [614, 286] on div "const lenis = new Lenis ({ duration : 1.2 , easing : ( t ) => Math . min ( 1 , …" at bounding box center [971, 441] width 1168 height 577
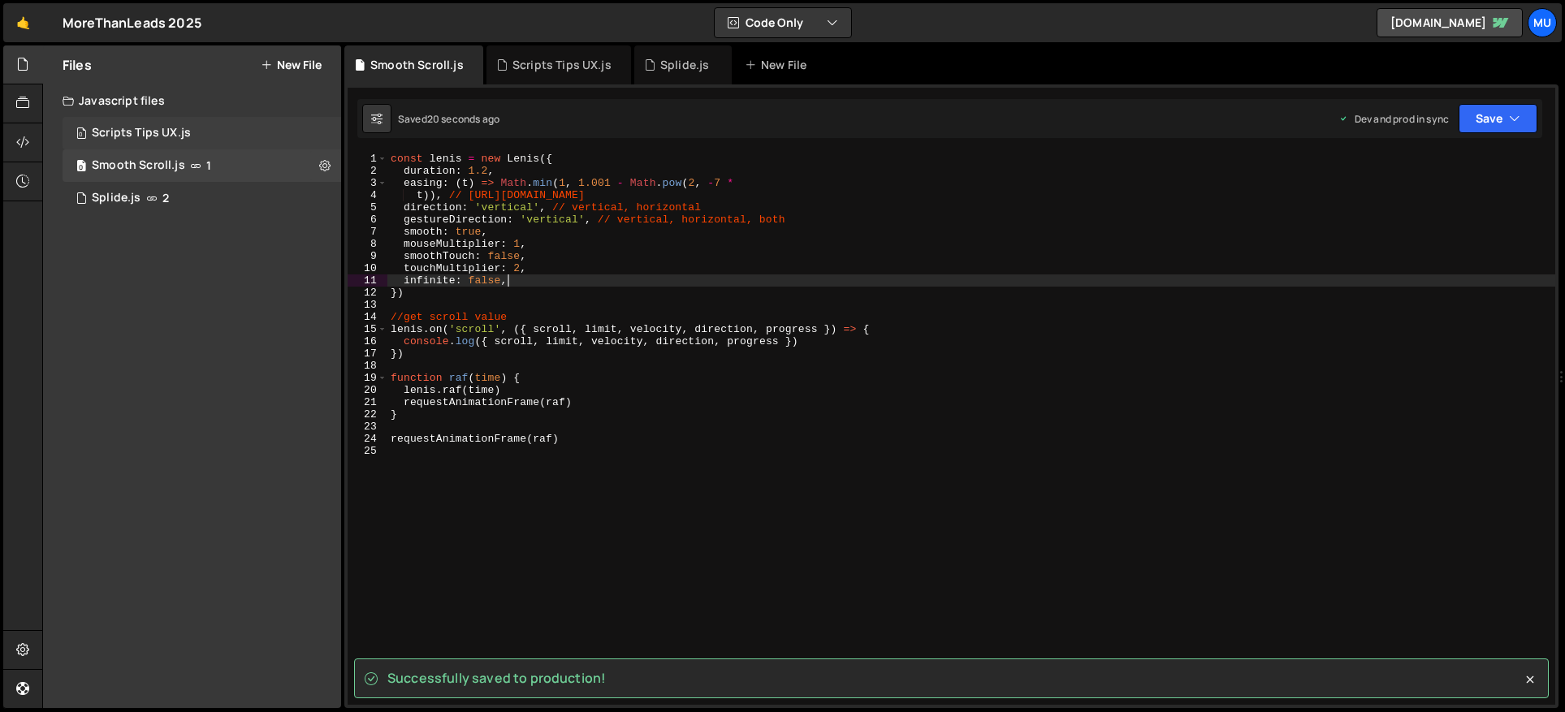
click at [174, 128] on div "Scripts Tips UX.js" at bounding box center [141, 133] width 99 height 15
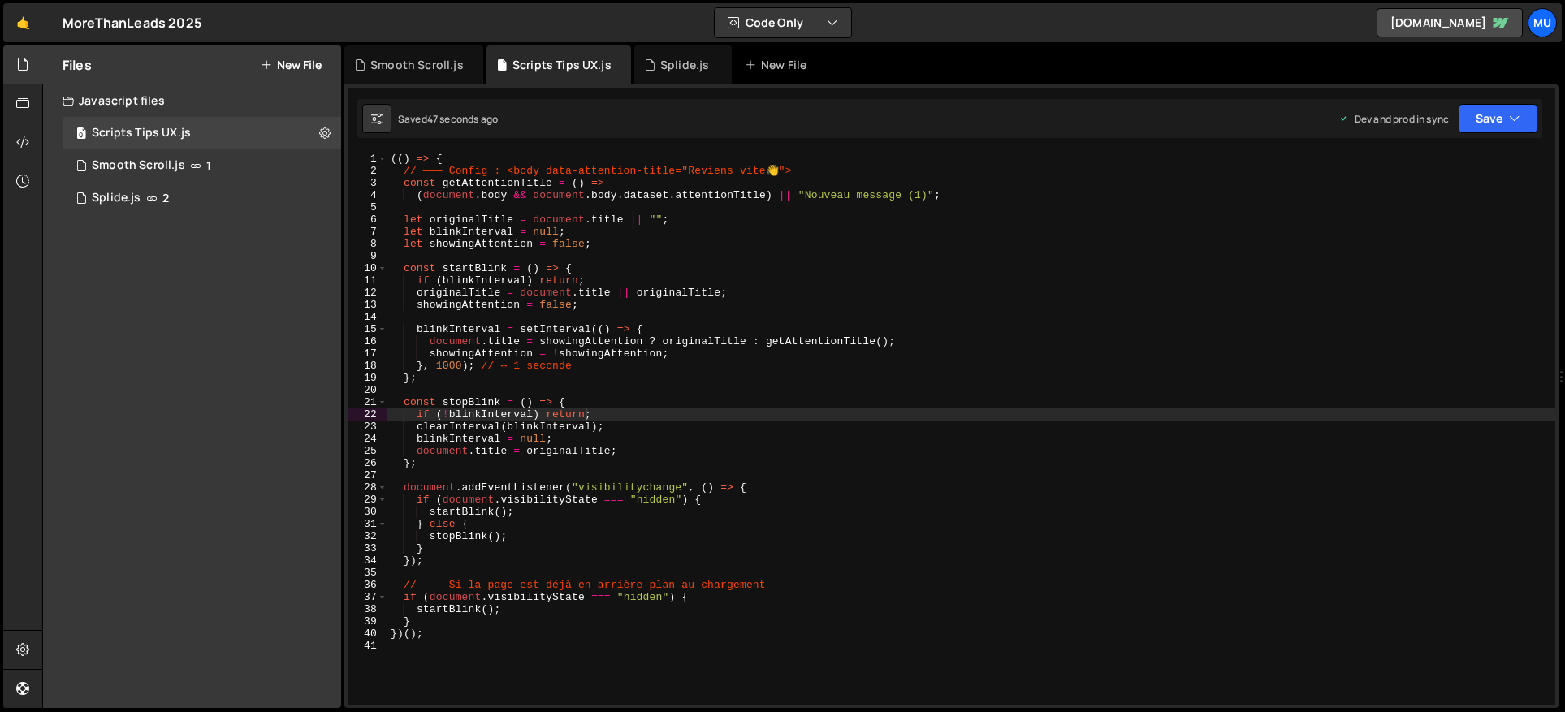
type textarea "originalTitle = document.title || originalTitle;"
click at [760, 297] on div "(( ) => { // ——— Config : <body data-attention-title="Reviens vite 👋 "> const g…" at bounding box center [971, 441] width 1168 height 577
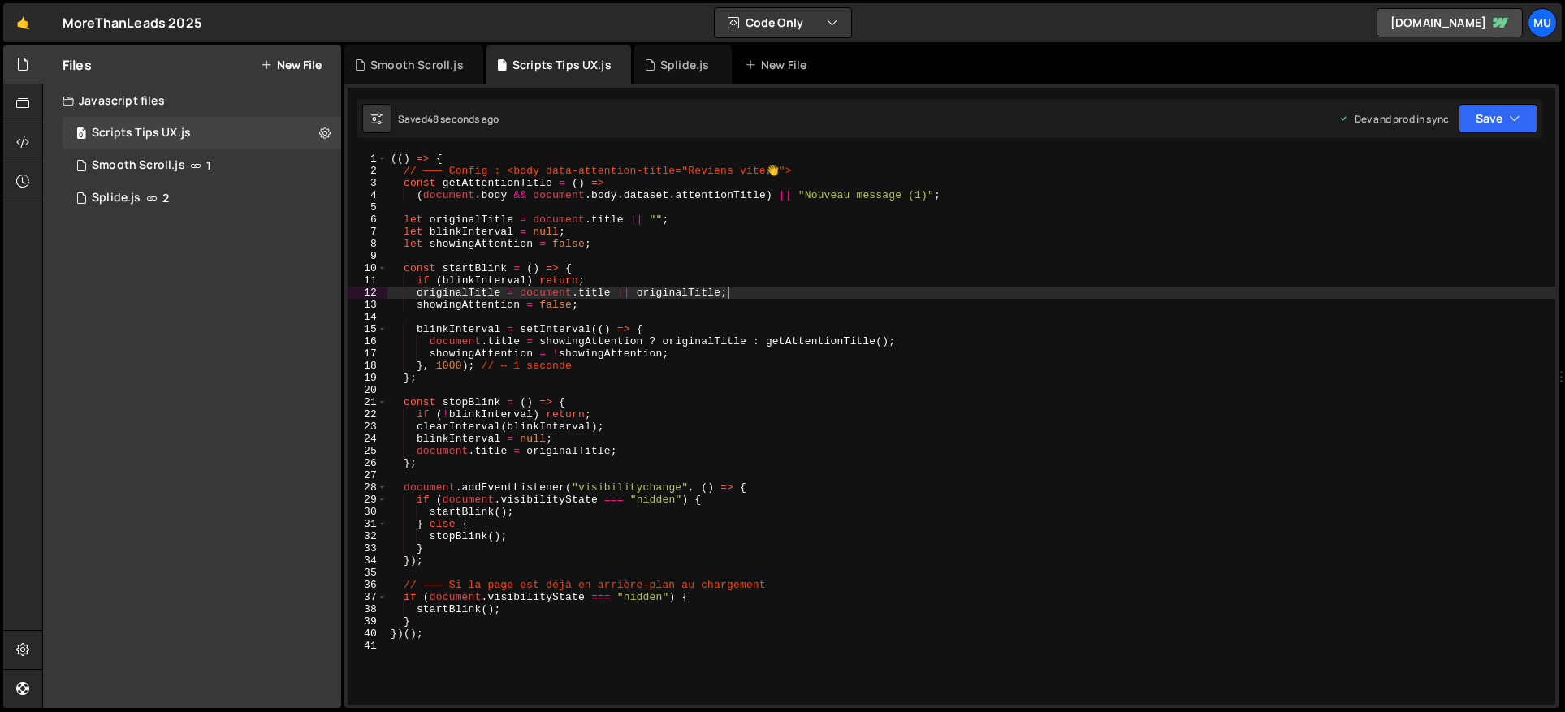
click at [759, 296] on div "(( ) => { // ——— Config : <body data-attention-title="Reviens vite 👋 "> const g…" at bounding box center [971, 441] width 1168 height 577
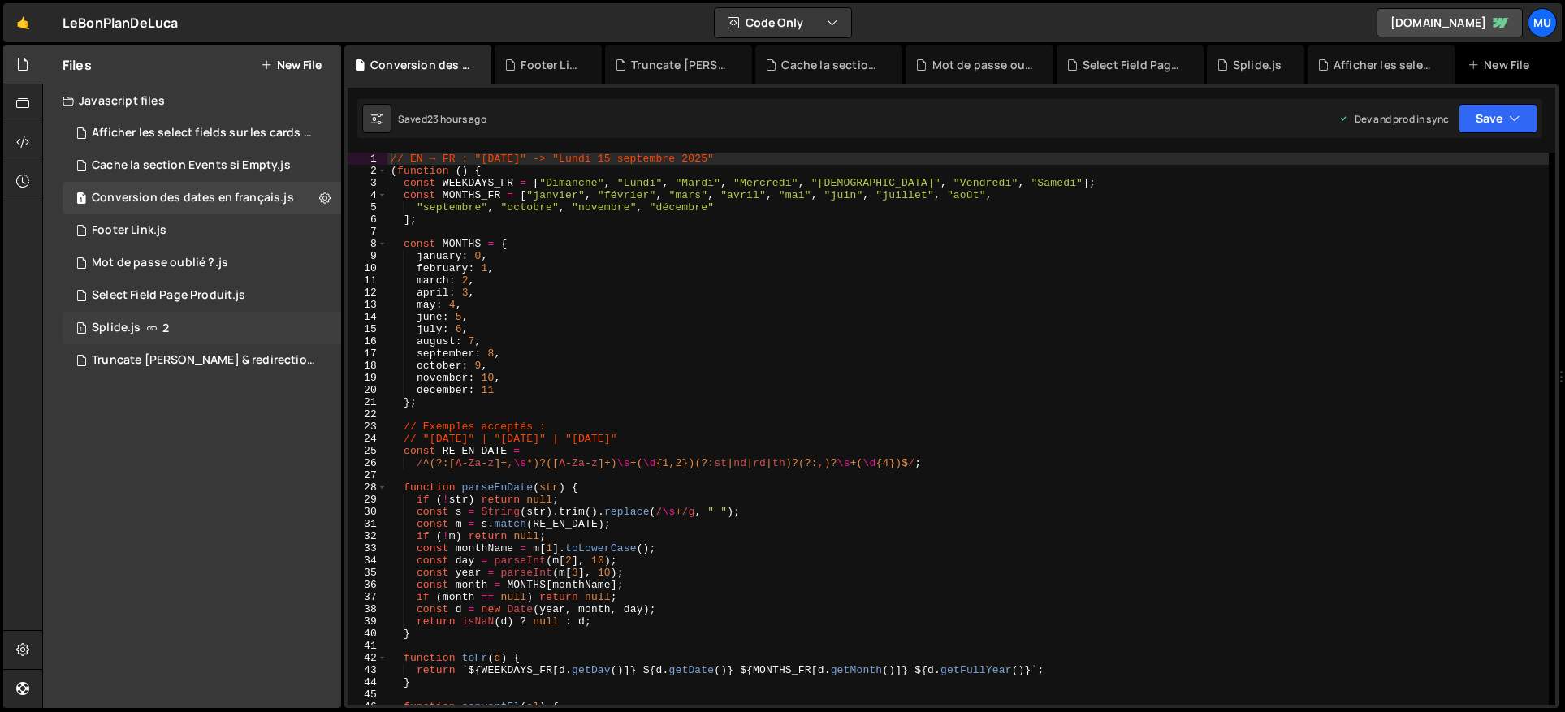
click at [136, 334] on div "Splide.js" at bounding box center [116, 328] width 49 height 15
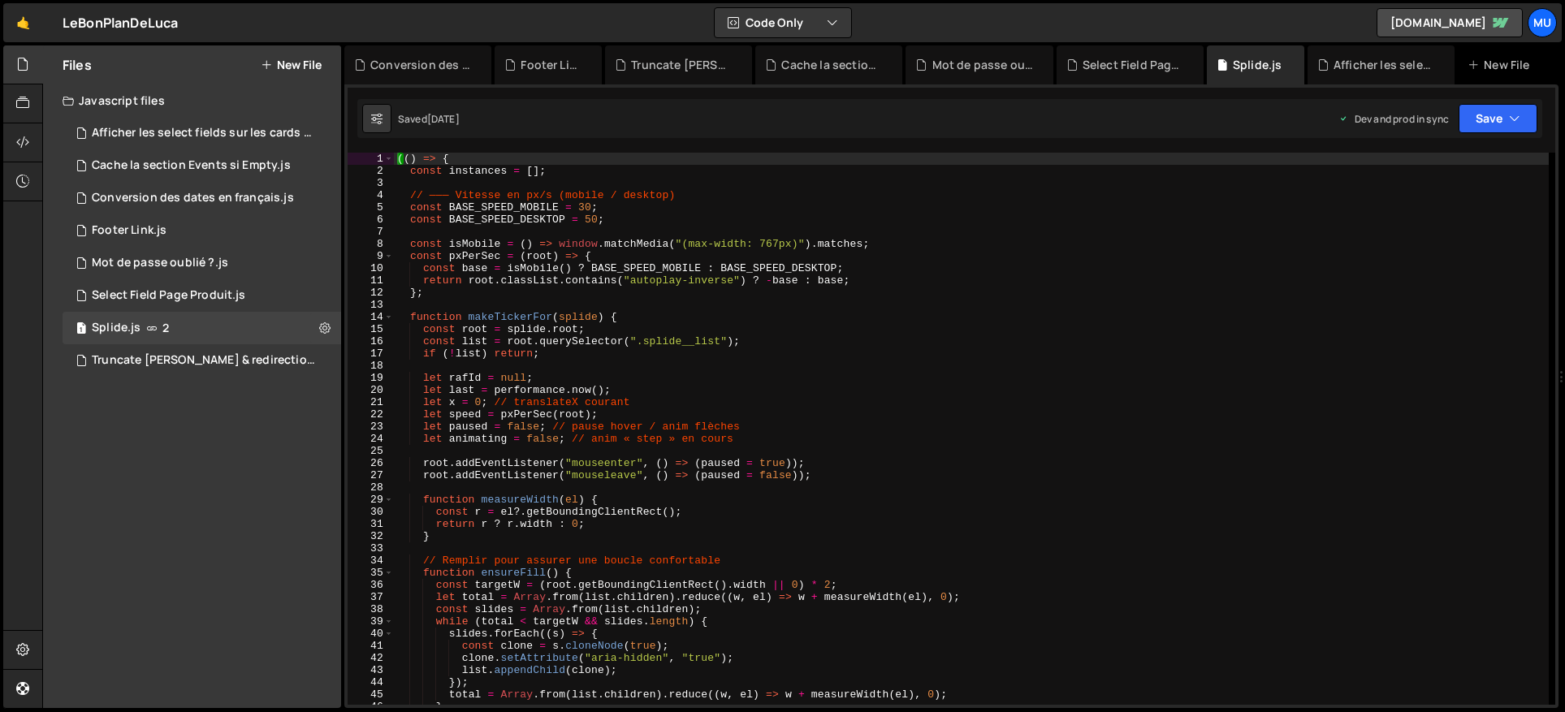
click at [564, 254] on div "(( ) => { const instances = [ ] ; // ——— Vitesse en px/s (mobile / desktop) con…" at bounding box center [971, 441] width 1155 height 577
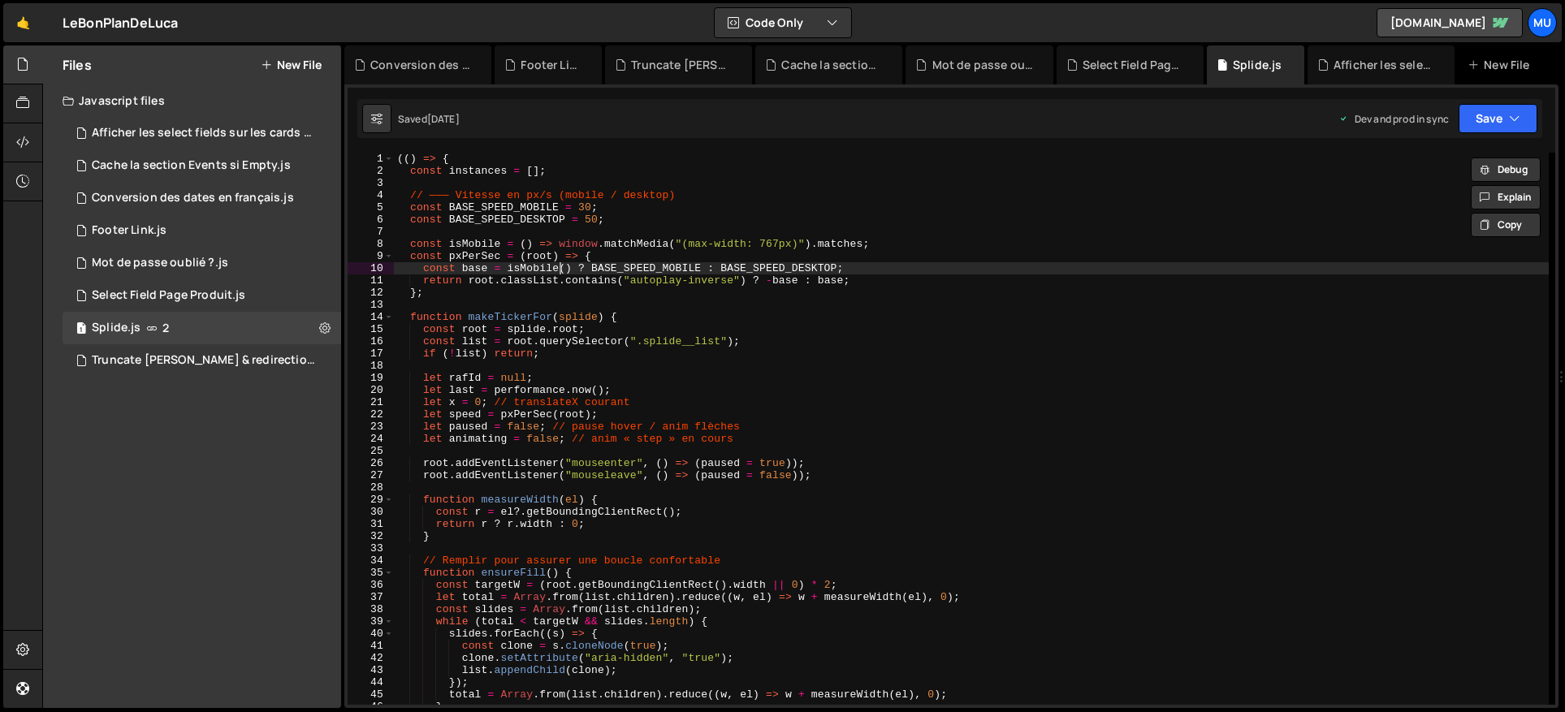
click at [561, 269] on div "(( ) => { const instances = [ ] ; // ——— Vitesse en px/s (mobile / desktop) con…" at bounding box center [971, 441] width 1155 height 577
click at [644, 319] on div "(( ) => { const instances = [ ] ; // ——— Vitesse en px/s (mobile / desktop) con…" at bounding box center [971, 441] width 1155 height 577
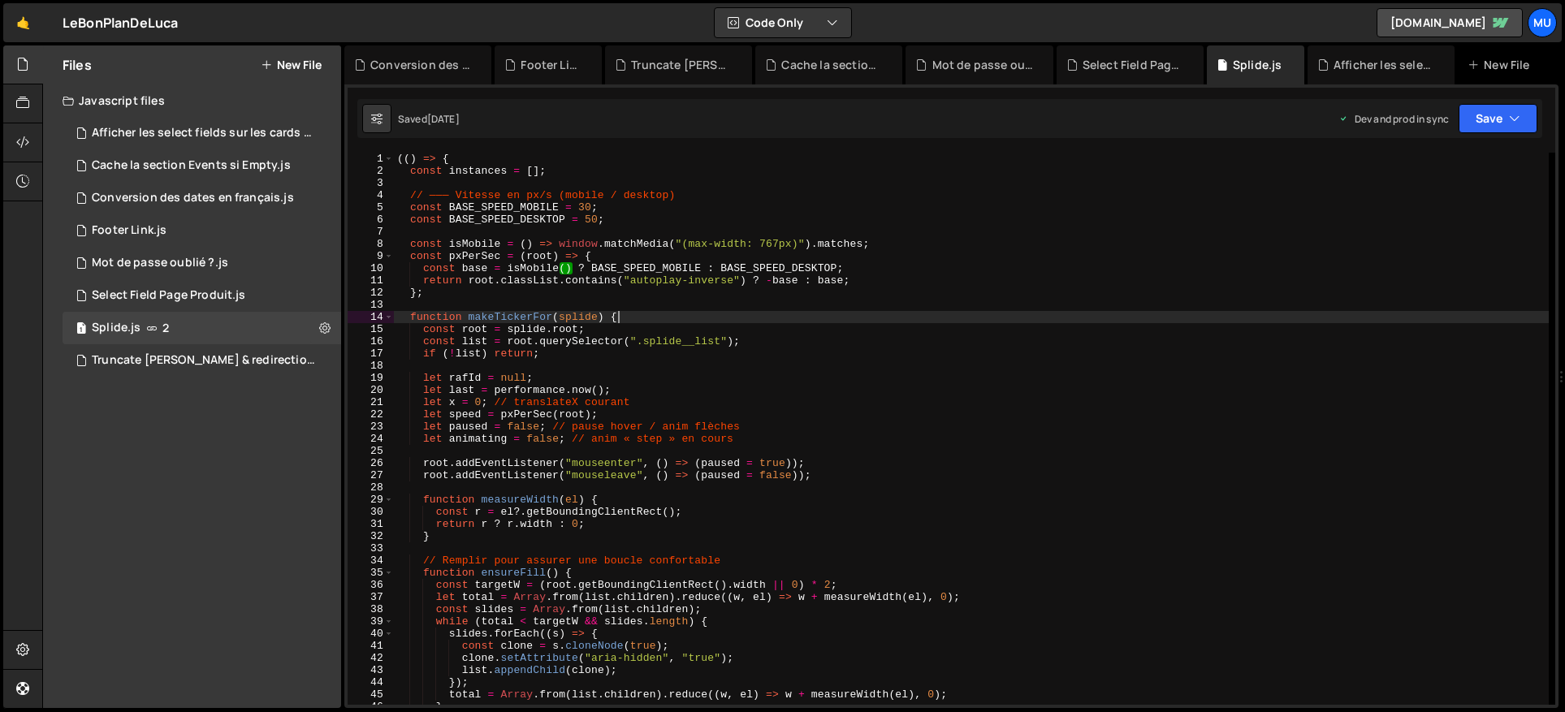
type textarea "})();"
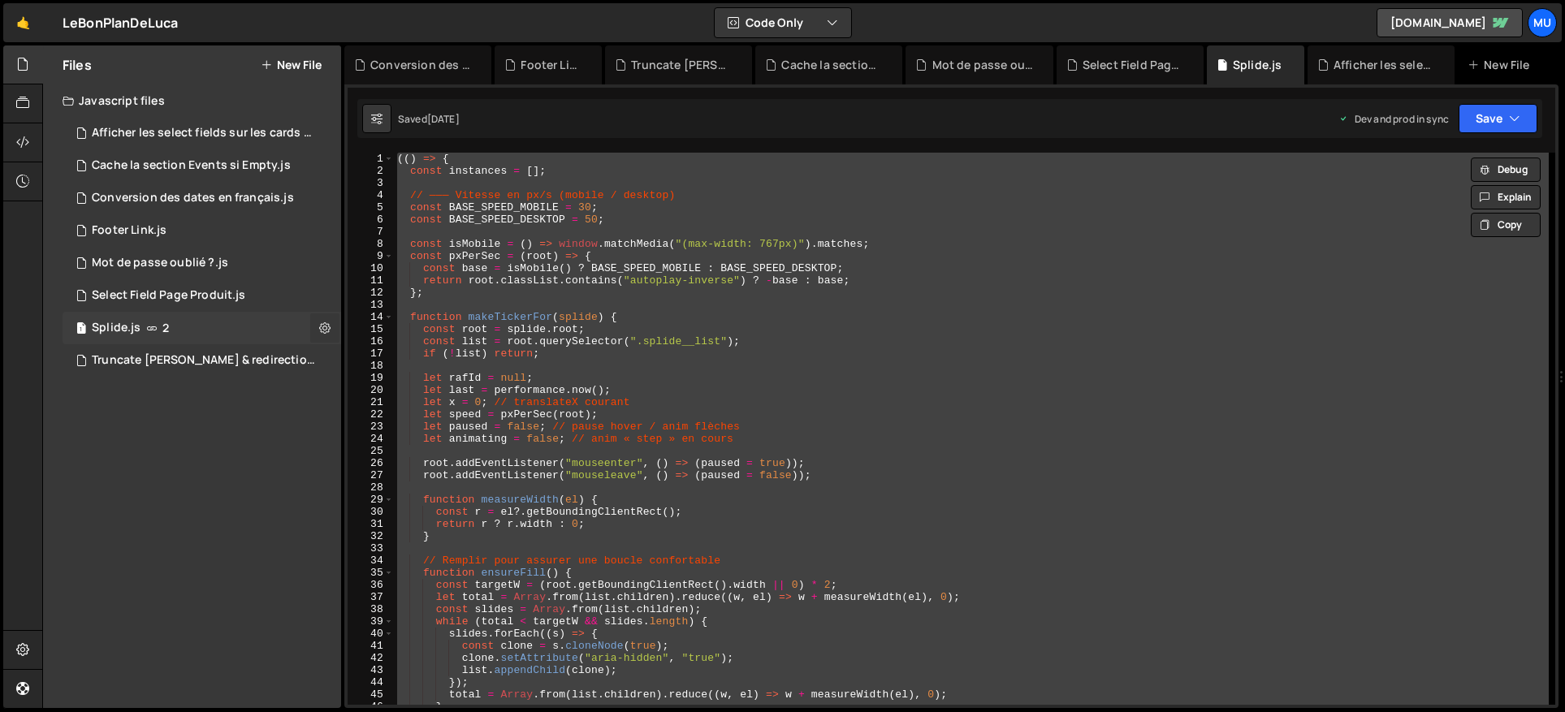
click at [319, 327] on icon at bounding box center [324, 327] width 11 height 15
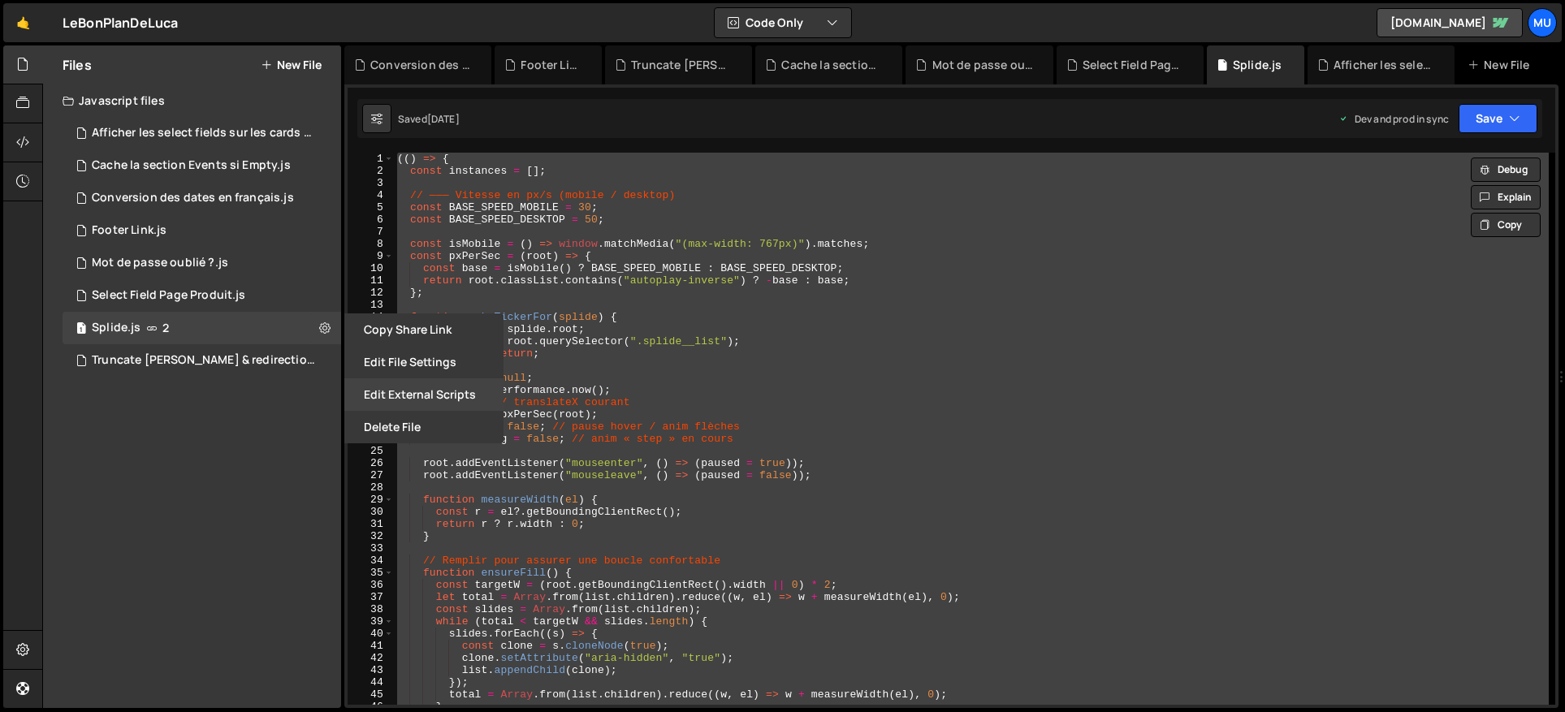
click at [387, 393] on button "Edit External Scripts" at bounding box center [423, 394] width 159 height 32
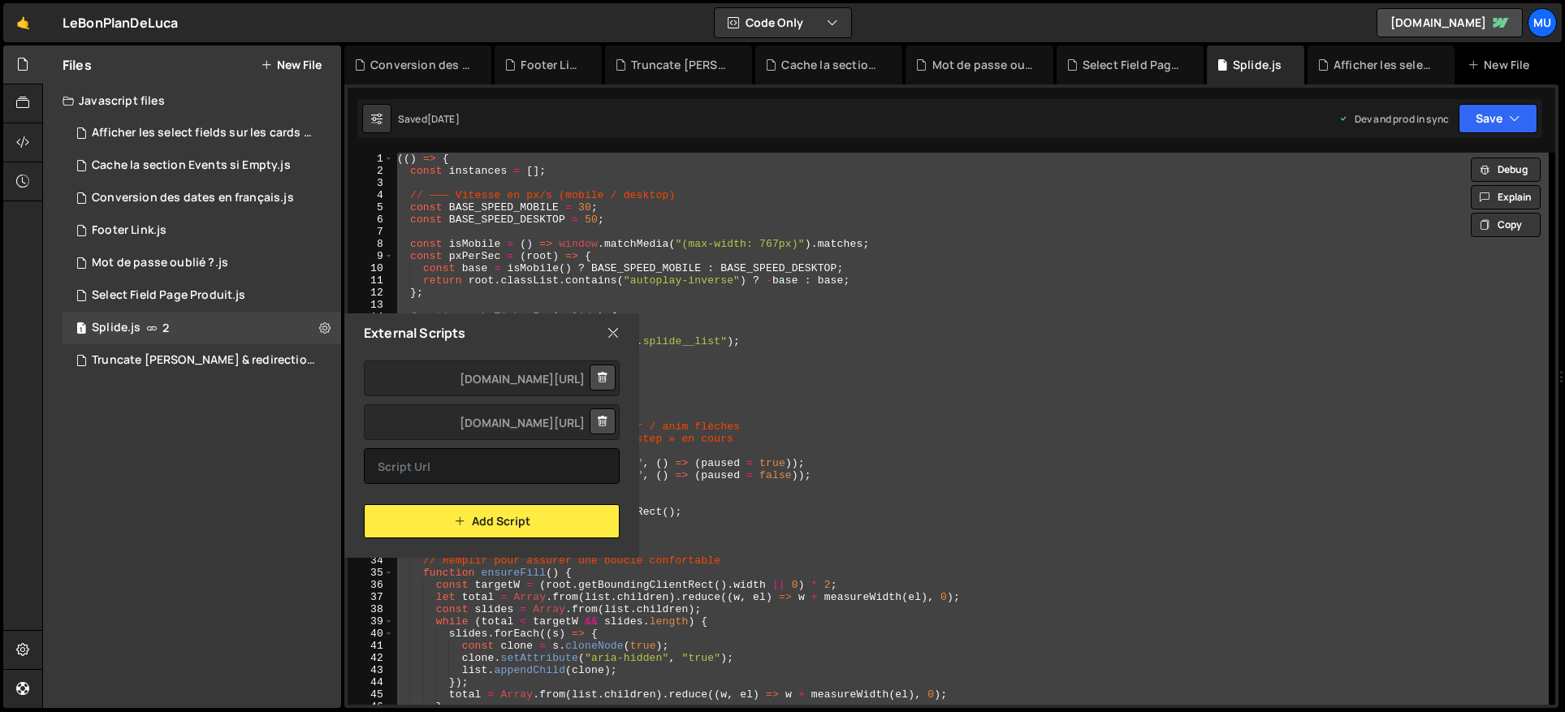
click at [152, 427] on div "Files New File Javascript files 1 Afficher les select fields sur les cards prod…" at bounding box center [192, 376] width 298 height 663
click at [32, 30] on link "🤙" at bounding box center [23, 22] width 40 height 39
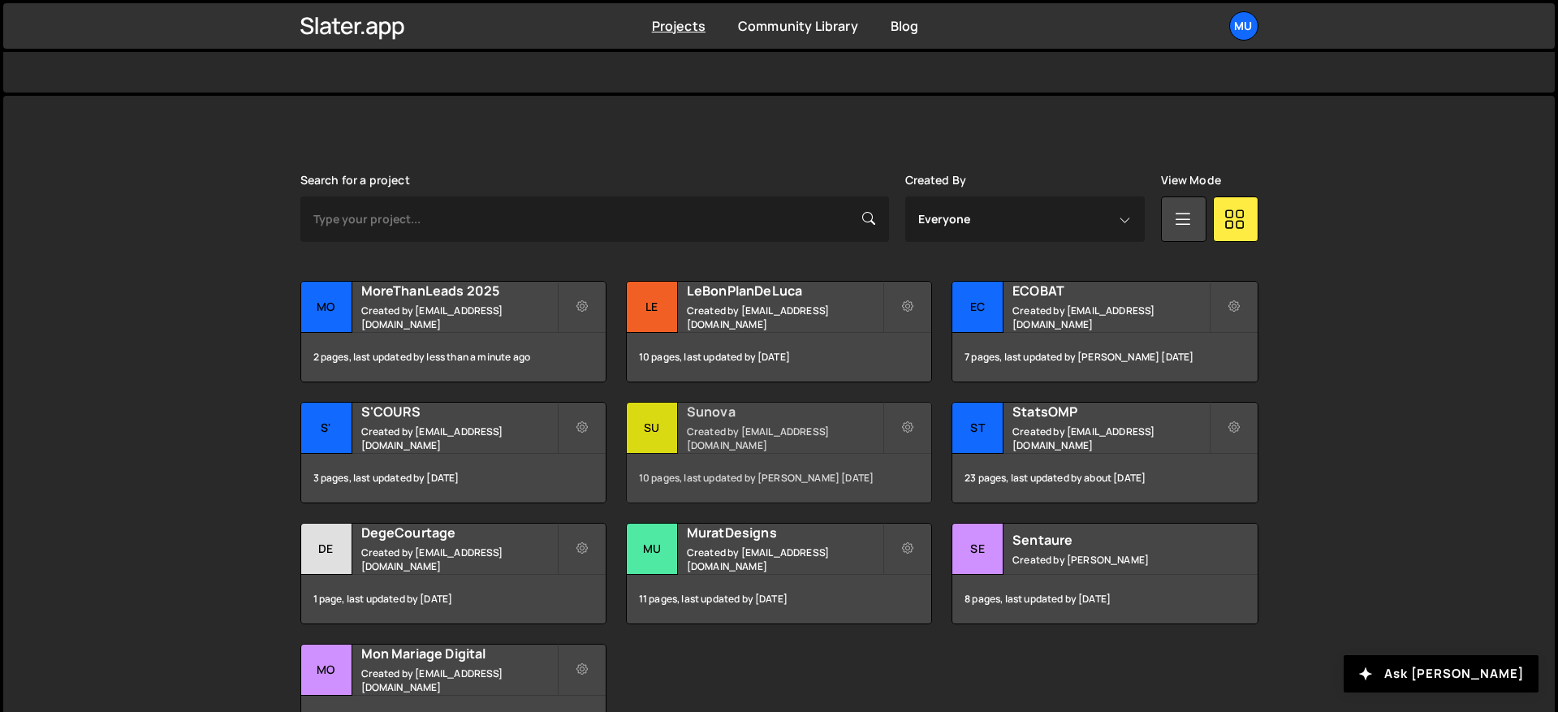
scroll to position [394, 0]
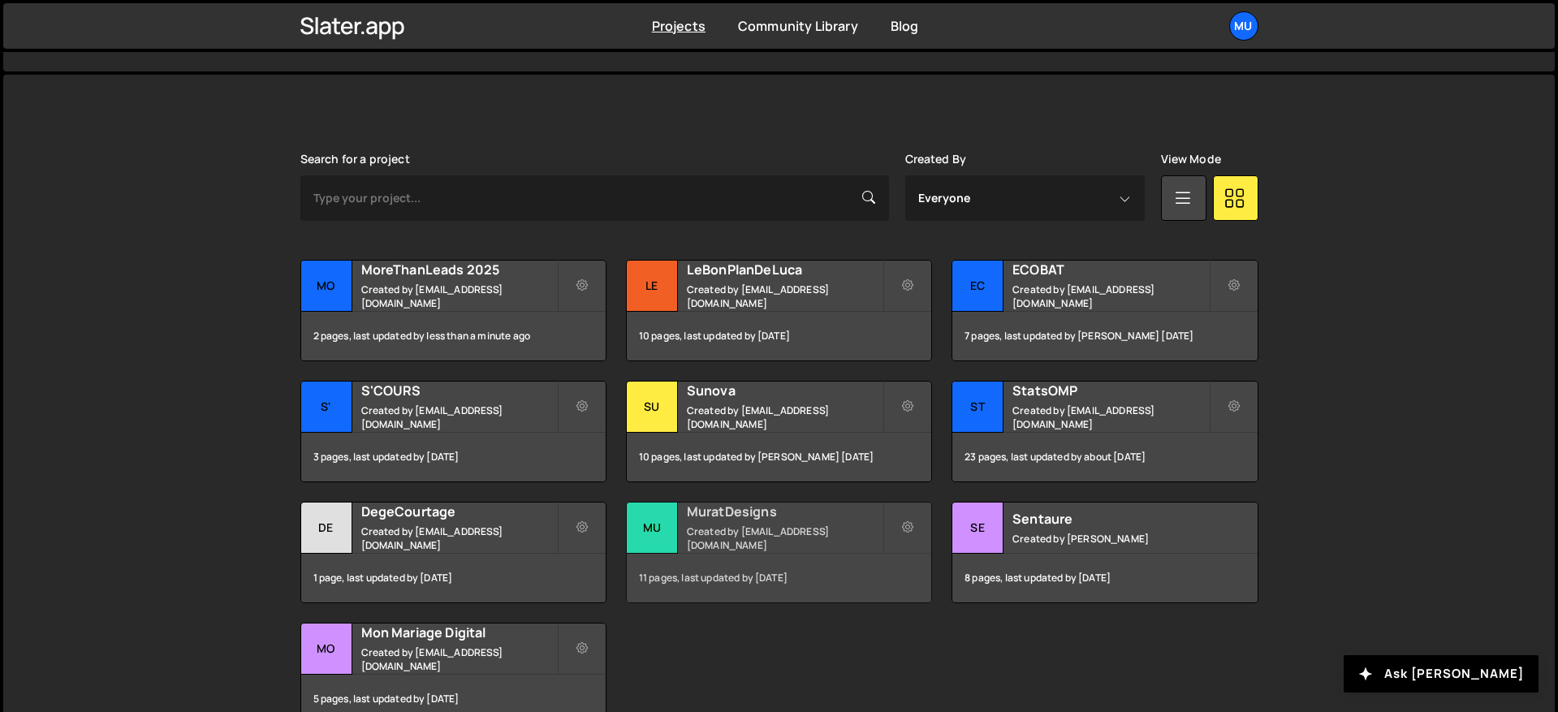
click at [738, 551] on div "MuratDesigns Created by [EMAIL_ADDRESS][DOMAIN_NAME]" at bounding box center [779, 528] width 305 height 50
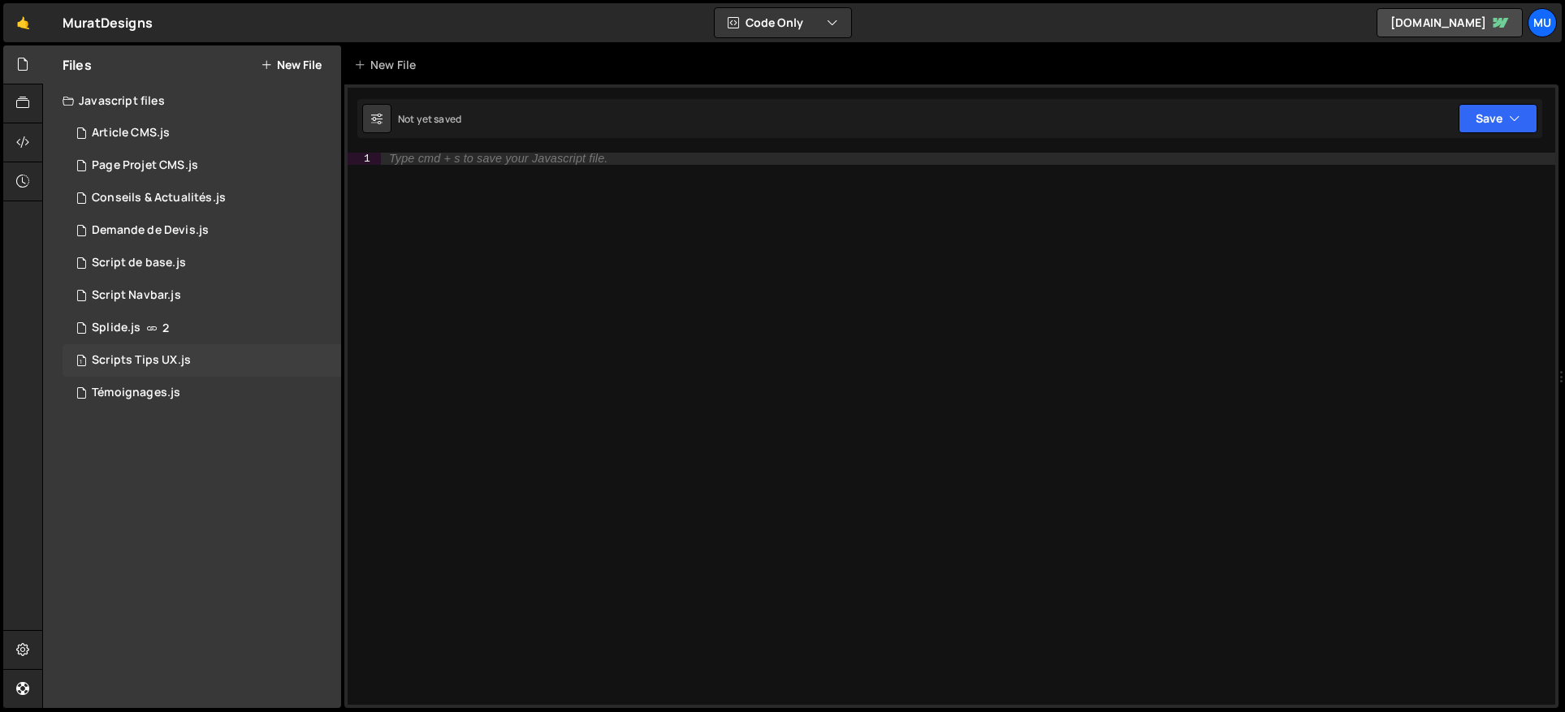
click at [128, 359] on div "Scripts Tips UX.js" at bounding box center [141, 360] width 99 height 15
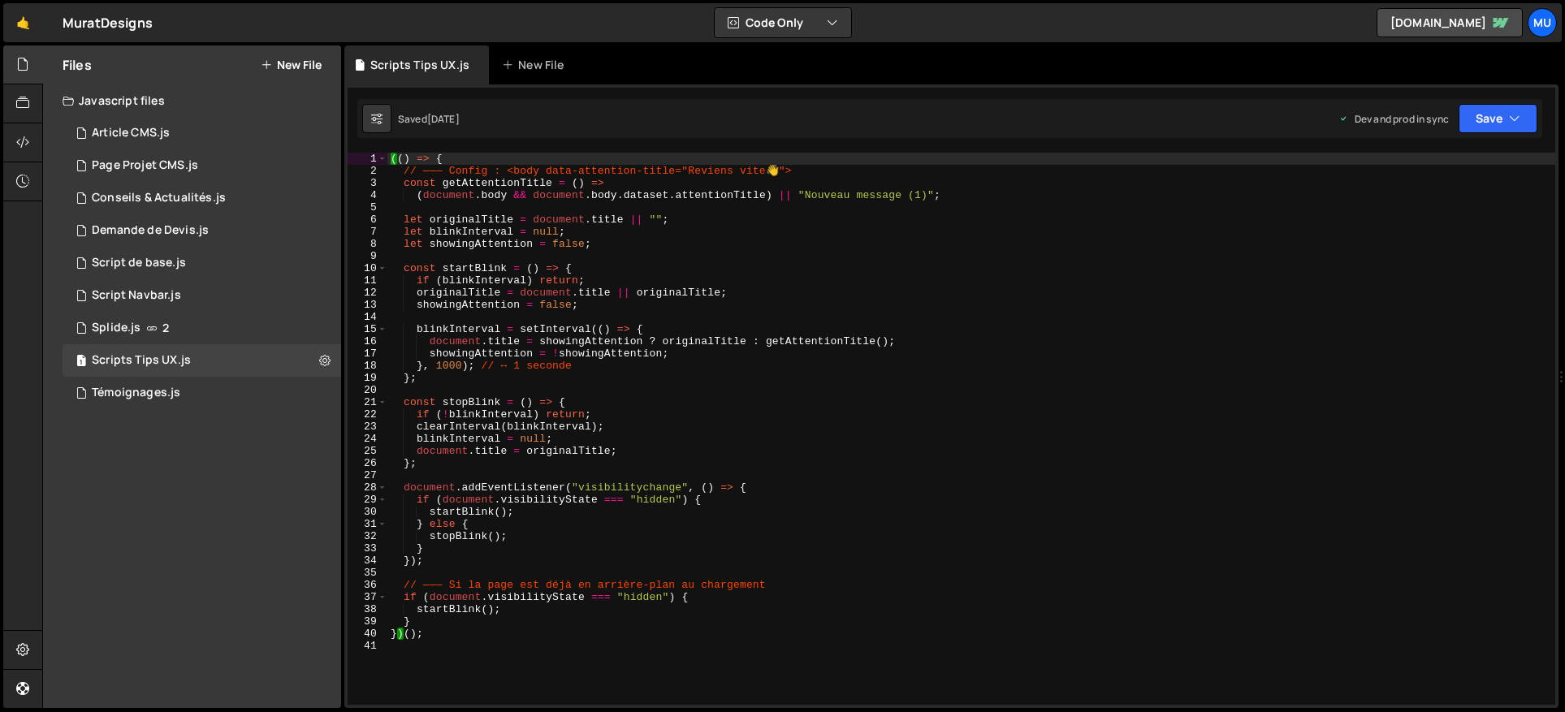
click at [905, 324] on div "(( ) => { // ——— Config : <body data-attention-title="Reviens vite 👋 "> const g…" at bounding box center [971, 441] width 1168 height 577
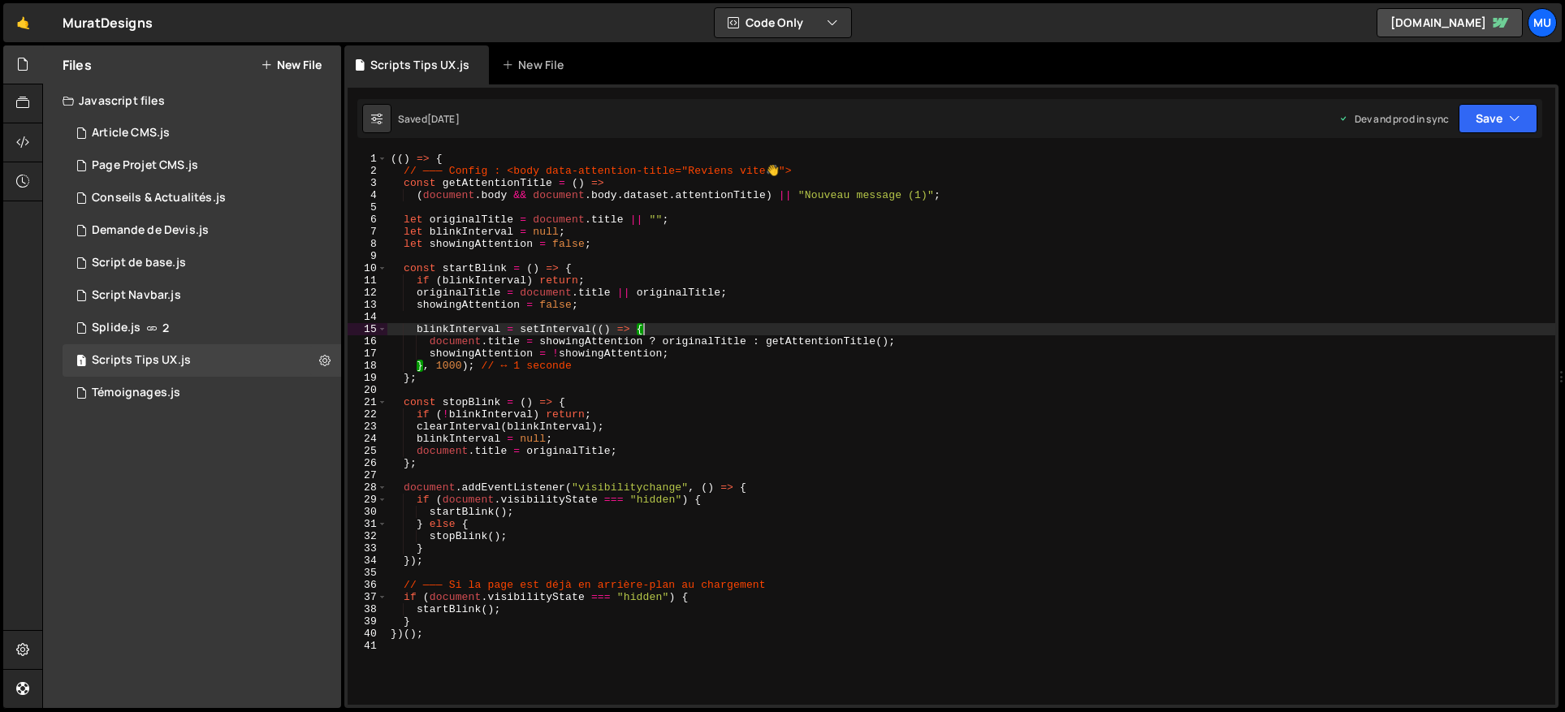
click at [755, 412] on div "(( ) => { // ——— Config : <body data-attention-title="Reviens vite 👋 "> const g…" at bounding box center [971, 441] width 1168 height 577
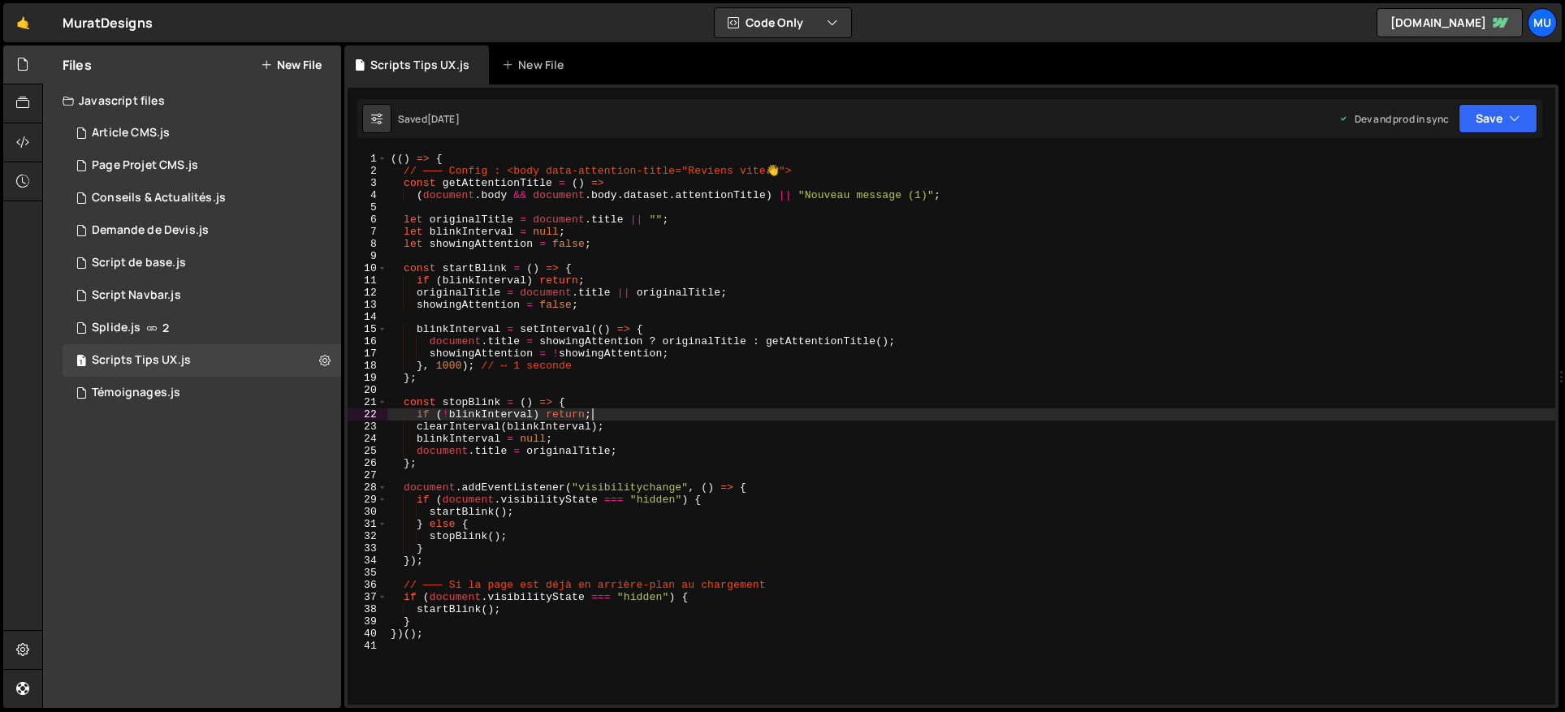
click at [756, 414] on div "(( ) => { // ——— Config : <body data-attention-title="Reviens vite 👋 "> const g…" at bounding box center [971, 441] width 1168 height 577
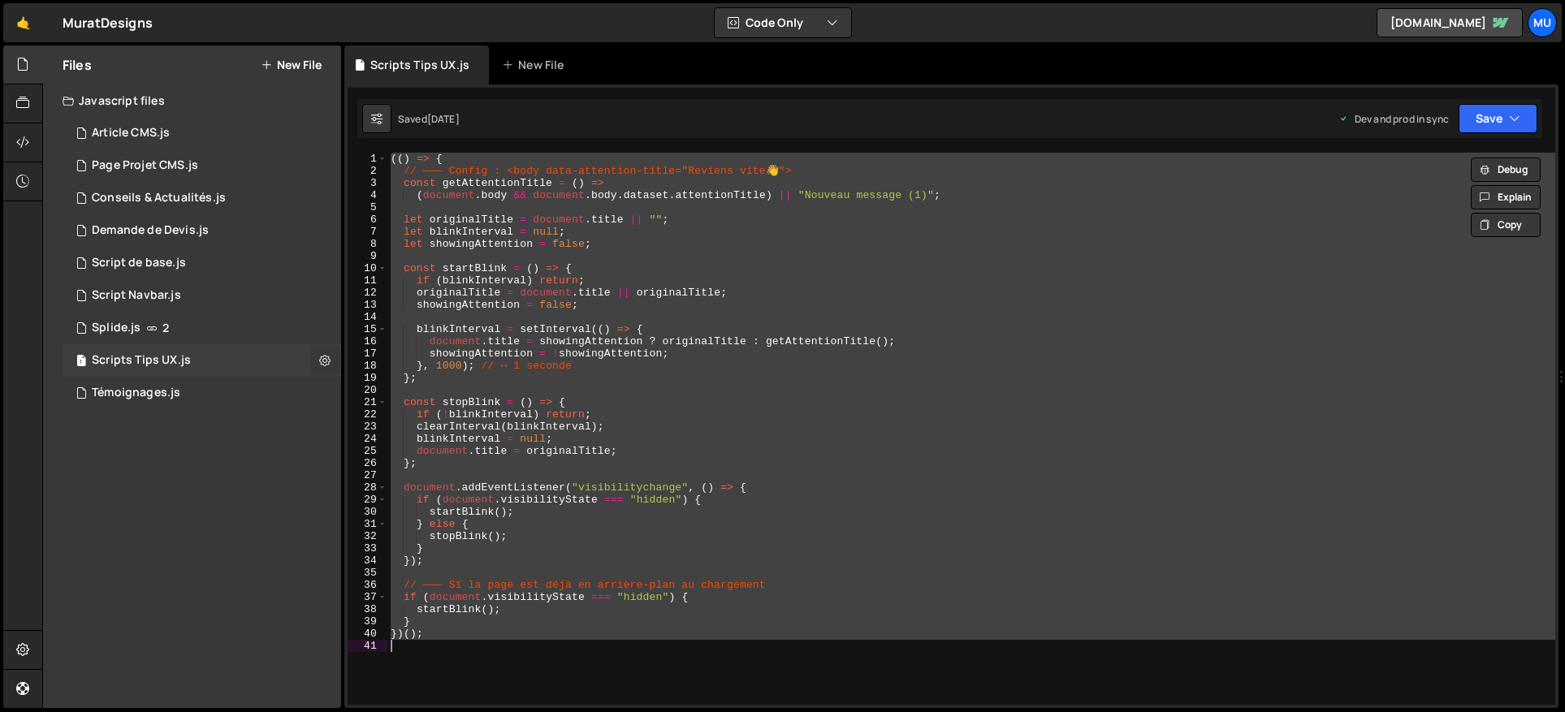
click at [319, 360] on icon at bounding box center [324, 359] width 11 height 15
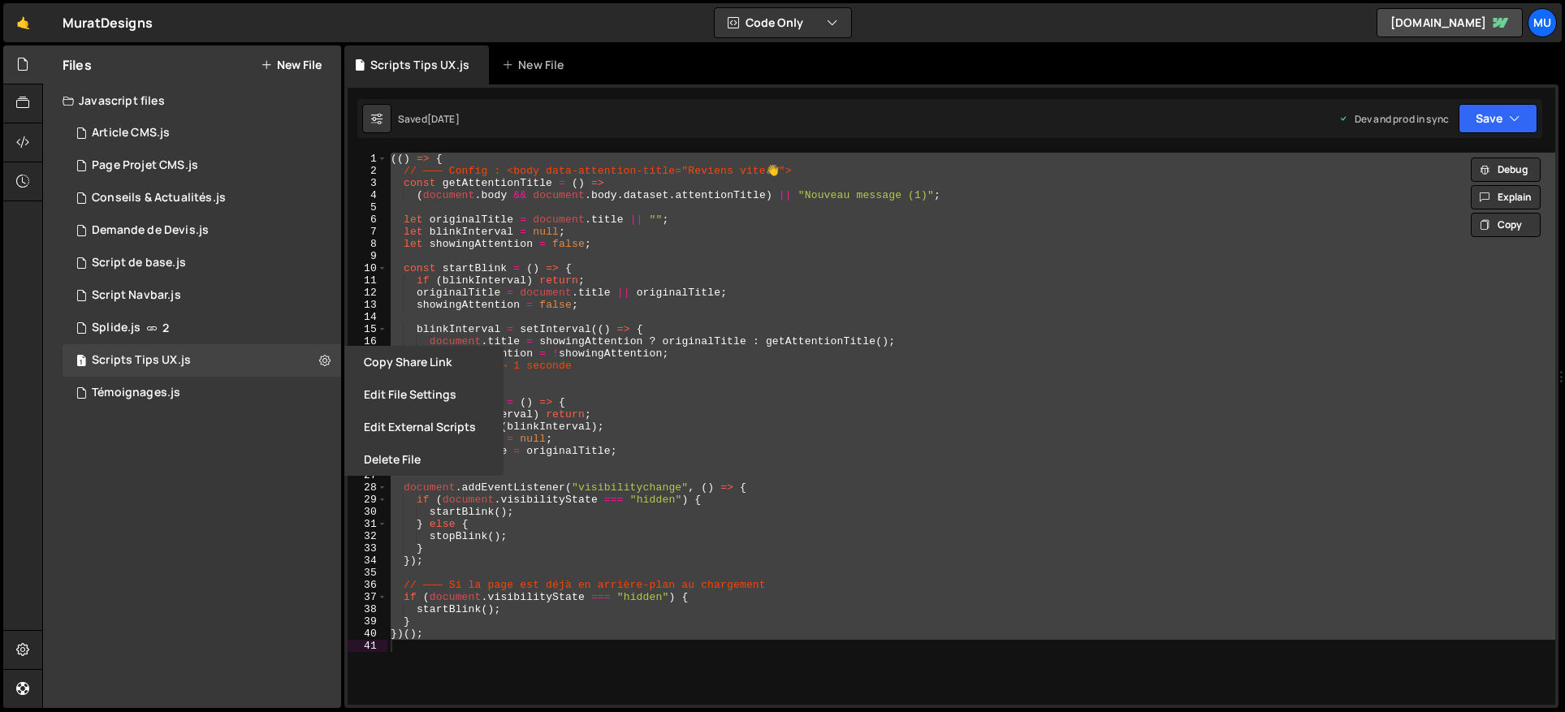
click at [389, 396] on button "Edit File Settings" at bounding box center [423, 394] width 159 height 32
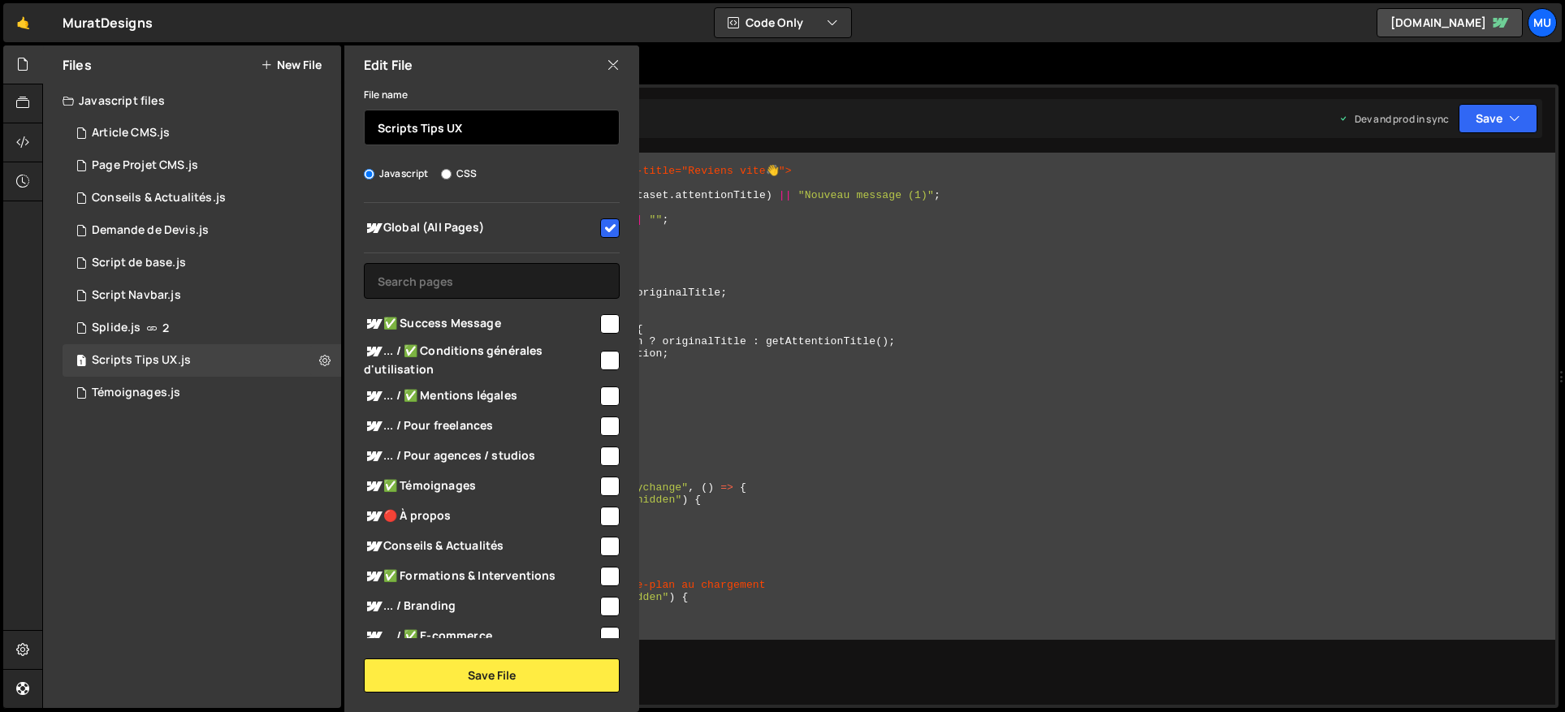
click at [469, 133] on input "Scripts Tips UX" at bounding box center [492, 128] width 256 height 36
click at [235, 430] on div "Files New File Javascript files 1 Article CMS.js 0 1 Page Projet CMS.js 0 1 Con…" at bounding box center [192, 376] width 298 height 663
click at [843, 273] on div "(( ) => { // ——— Config : <body data-attention-title="Reviens vite 👋 "> const g…" at bounding box center [971, 429] width 1168 height 552
type textarea "const startBlink = () => {"
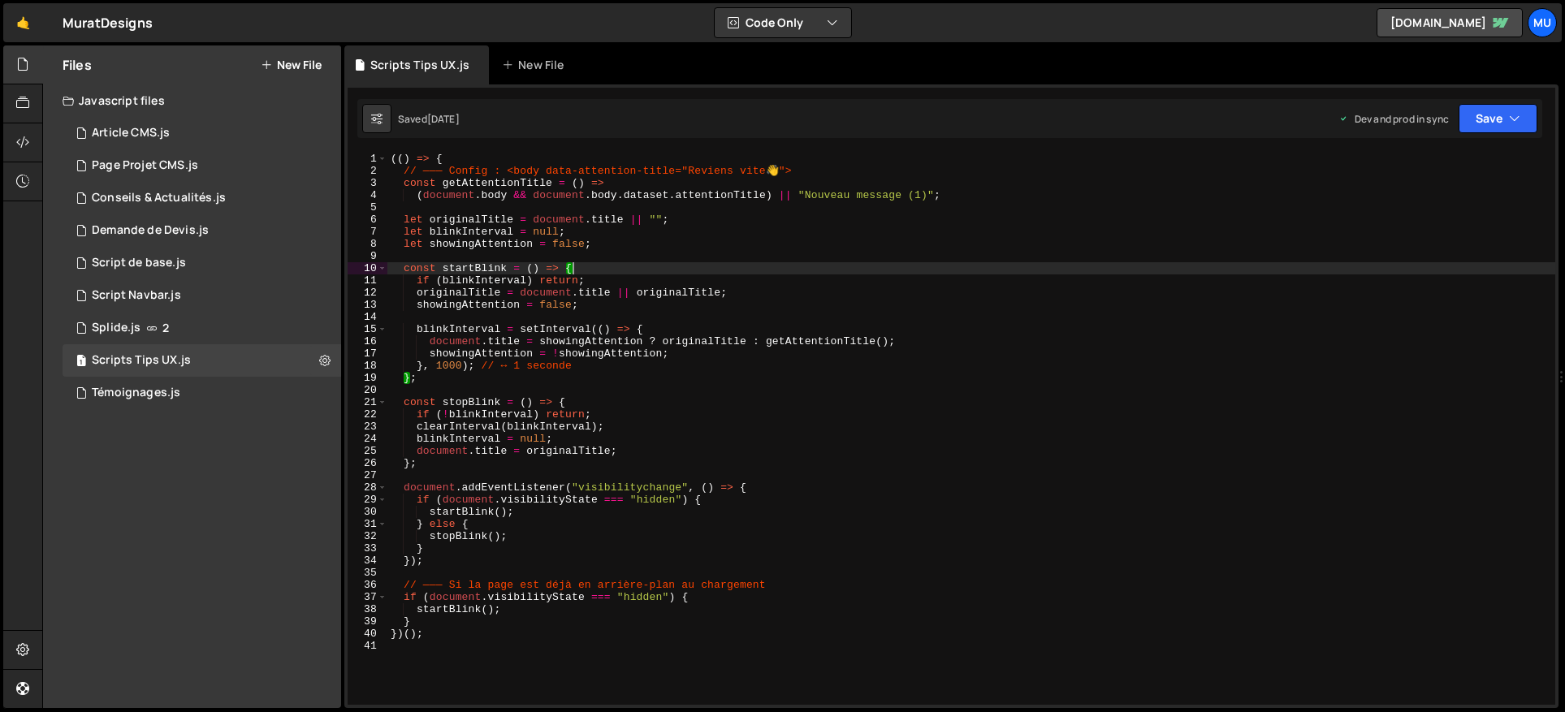
click at [52, 26] on div "🤙 MuratDesigns ⚠️ Code is being edited in another browser" at bounding box center [77, 22] width 149 height 39
click at [45, 22] on div "🤙 MuratDesigns ⚠️ Code is being edited in another browser" at bounding box center [77, 22] width 149 height 39
click at [34, 22] on link "🤙" at bounding box center [23, 22] width 40 height 39
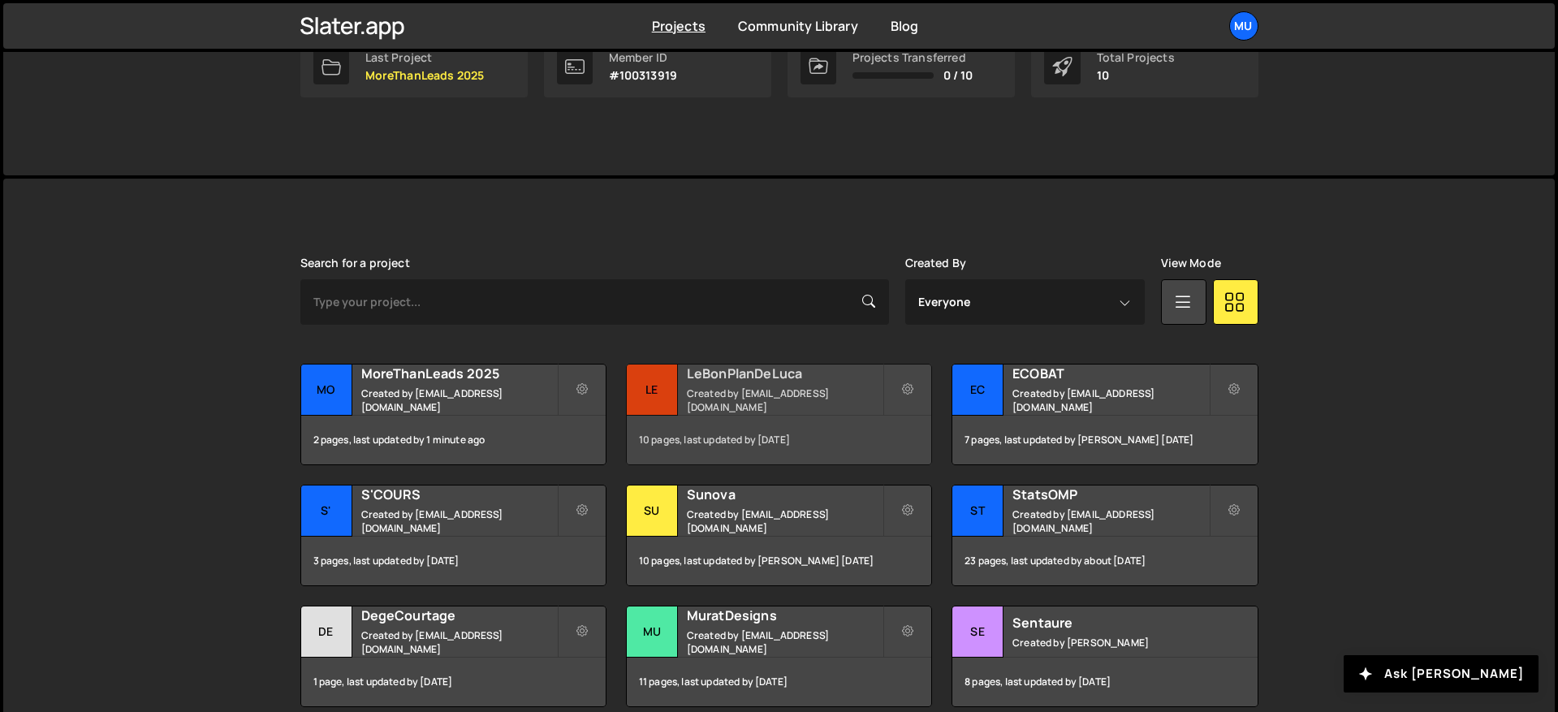
scroll to position [374, 0]
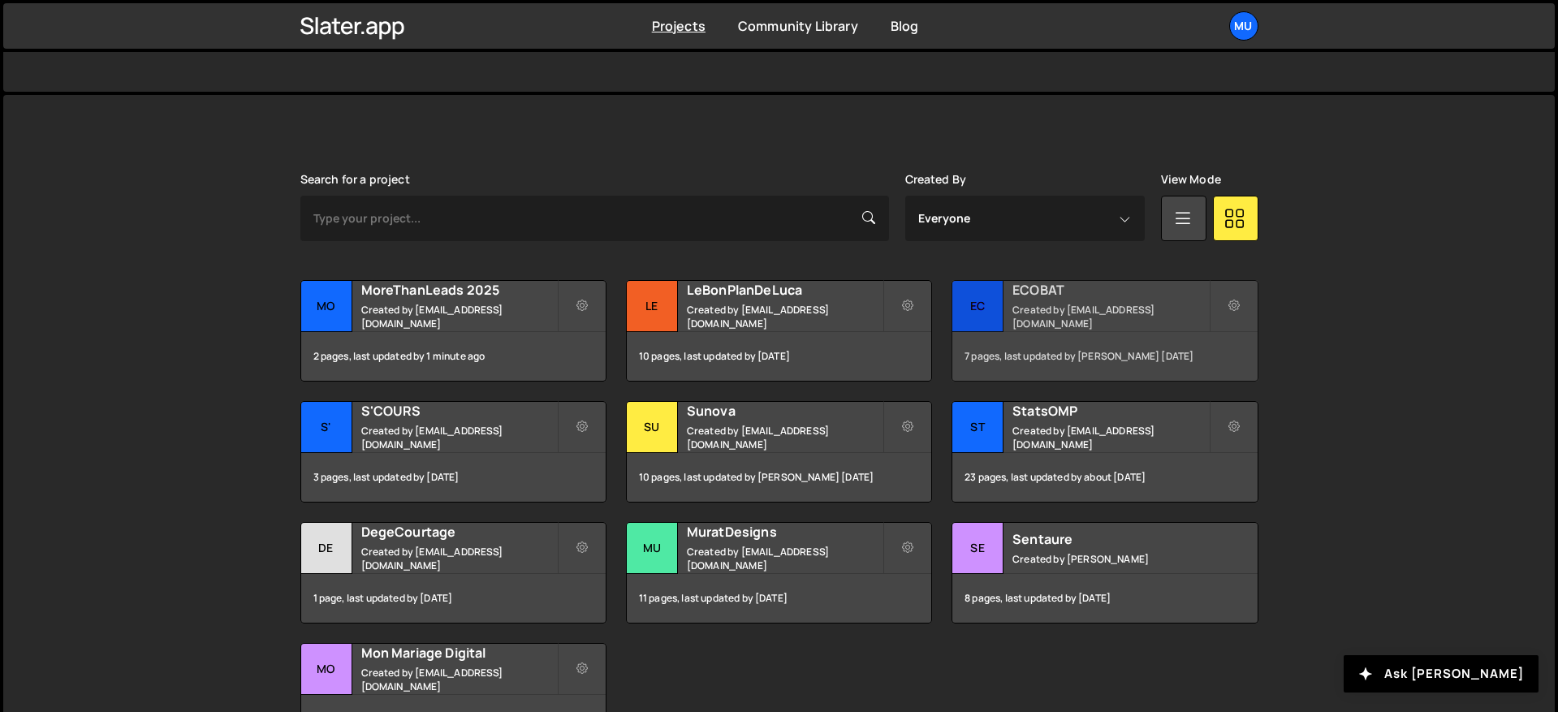
click at [1045, 296] on h2 "ECOBAT" at bounding box center [1111, 290] width 196 height 18
click at [455, 420] on h2 "S'COURS" at bounding box center [459, 411] width 196 height 18
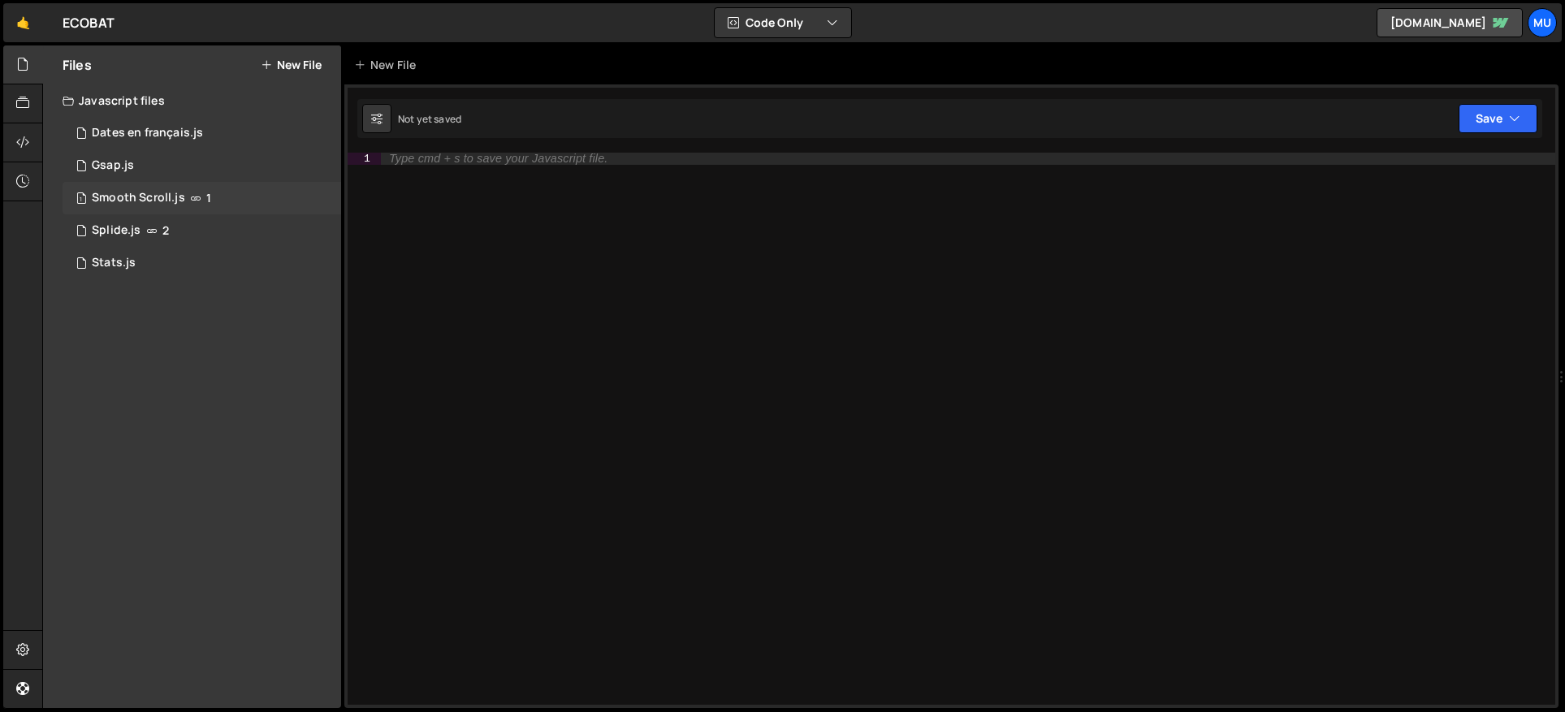
click at [135, 200] on div "Smooth Scroll.js" at bounding box center [138, 198] width 93 height 15
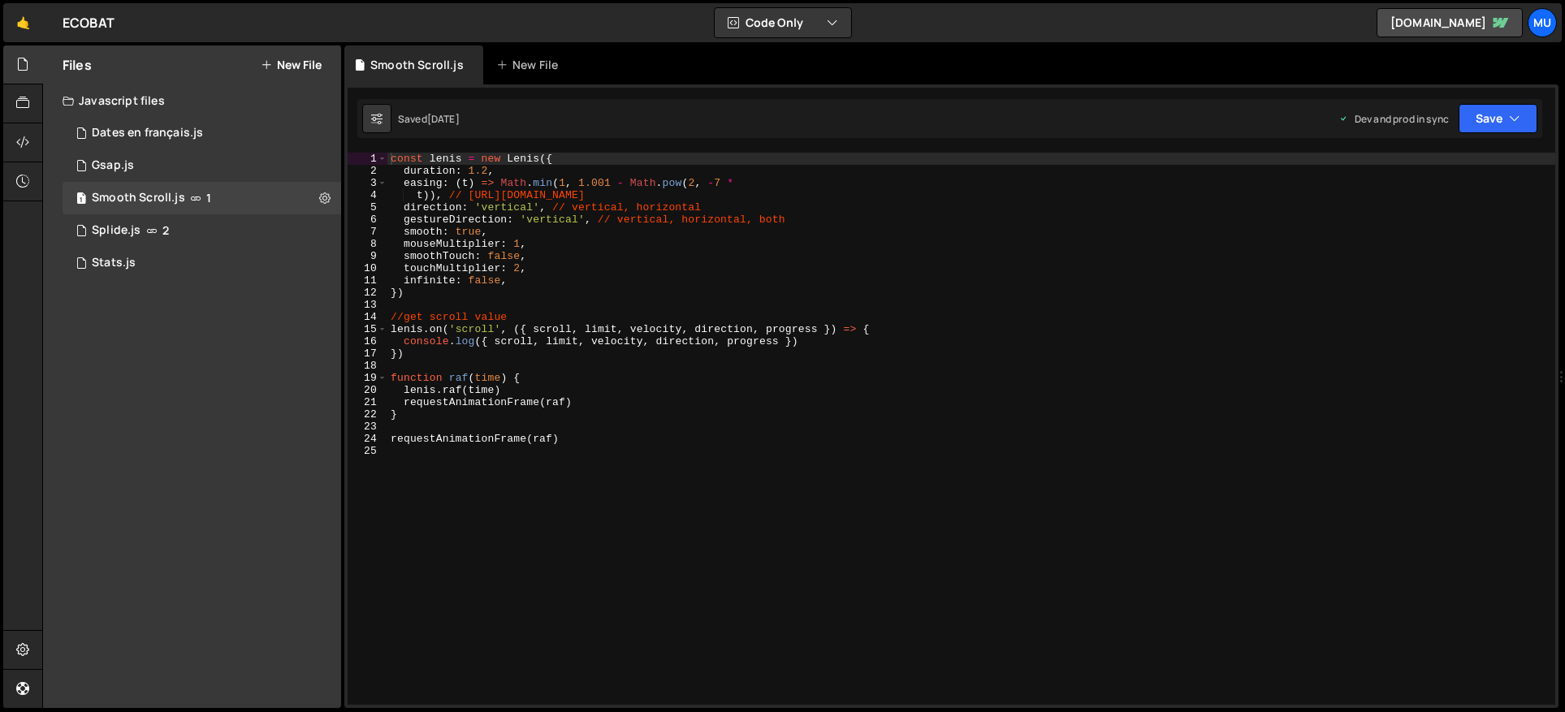
click at [546, 263] on div "const [PERSON_NAME] = new [PERSON_NAME] ({ duration : 1.2 , easing : ( t ) => M…" at bounding box center [971, 441] width 1168 height 577
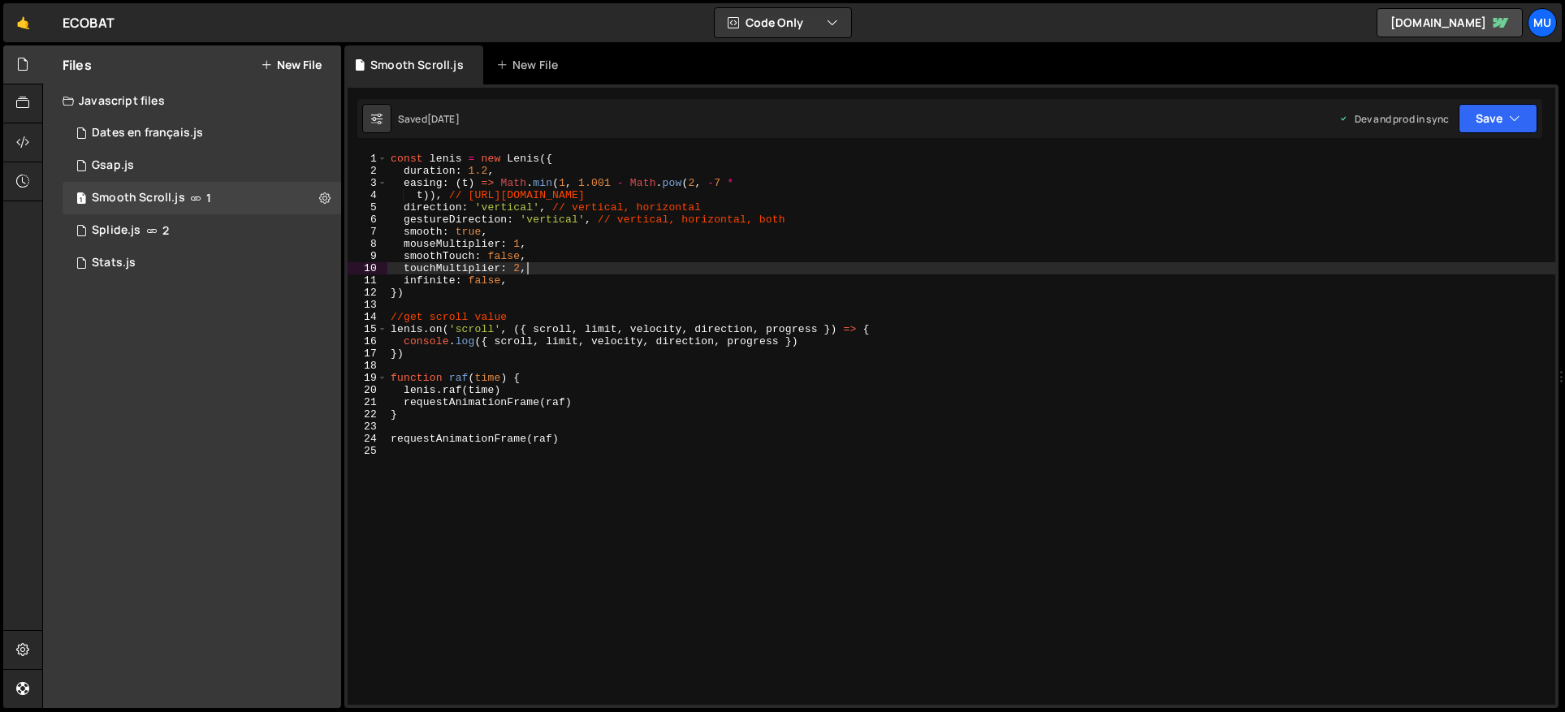
type textarea "requestAnimationFrame(raf)"
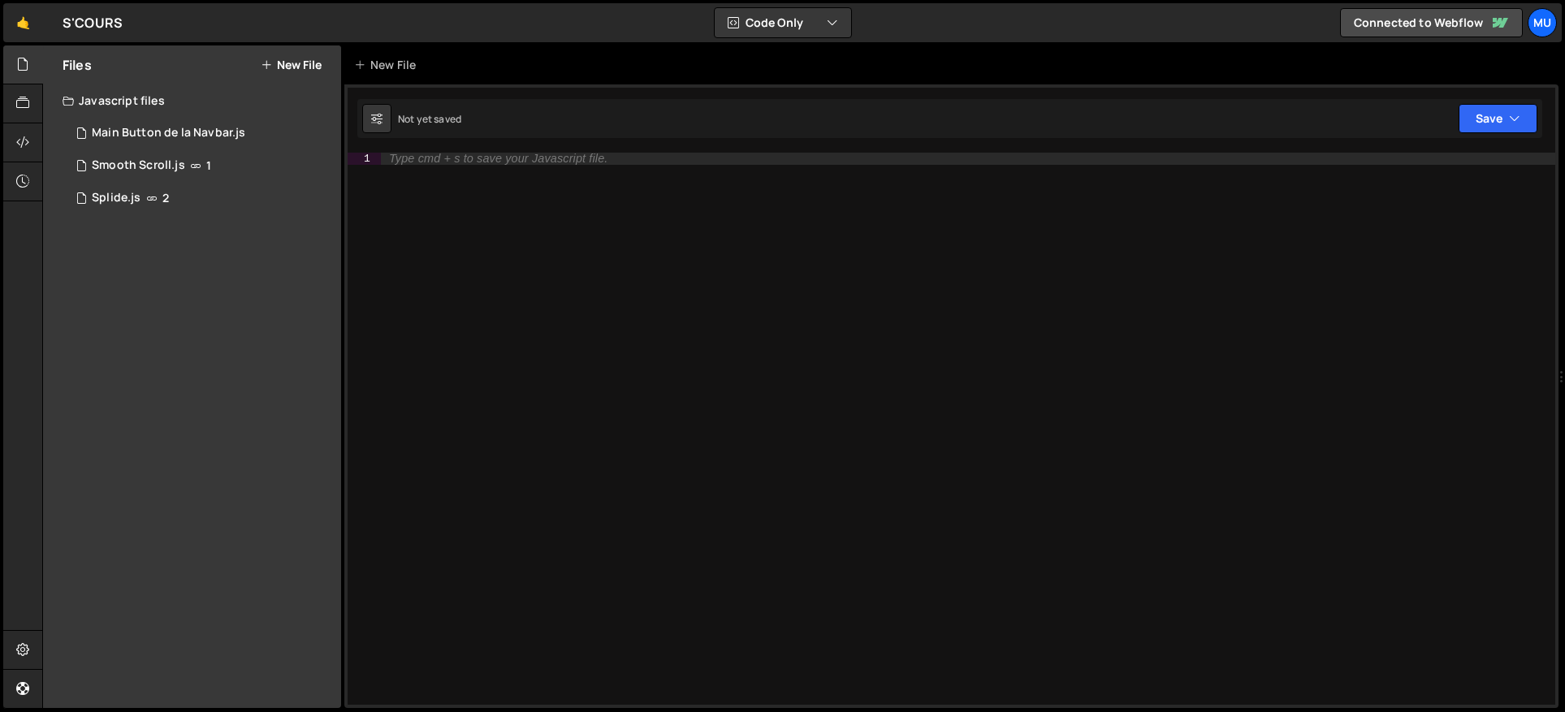
drag, startPoint x: 391, startPoint y: 207, endPoint x: 374, endPoint y: 186, distance: 27.1
click at [391, 207] on div "Type cmd + s to save your Javascript file." at bounding box center [968, 441] width 1174 height 577
click at [326, 159] on div "1 Smooth Scroll.js 1" at bounding box center [202, 165] width 279 height 32
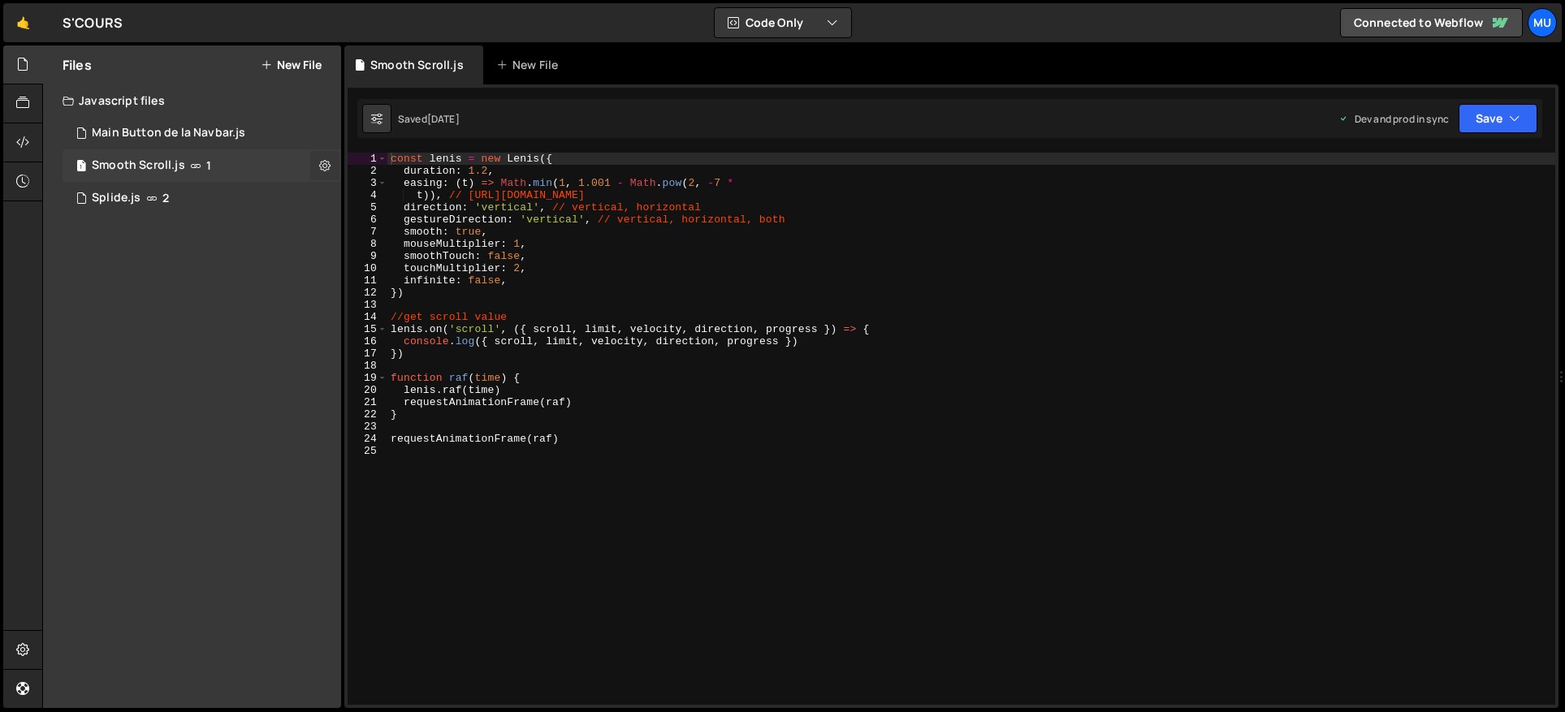
click at [326, 162] on icon at bounding box center [324, 165] width 11 height 15
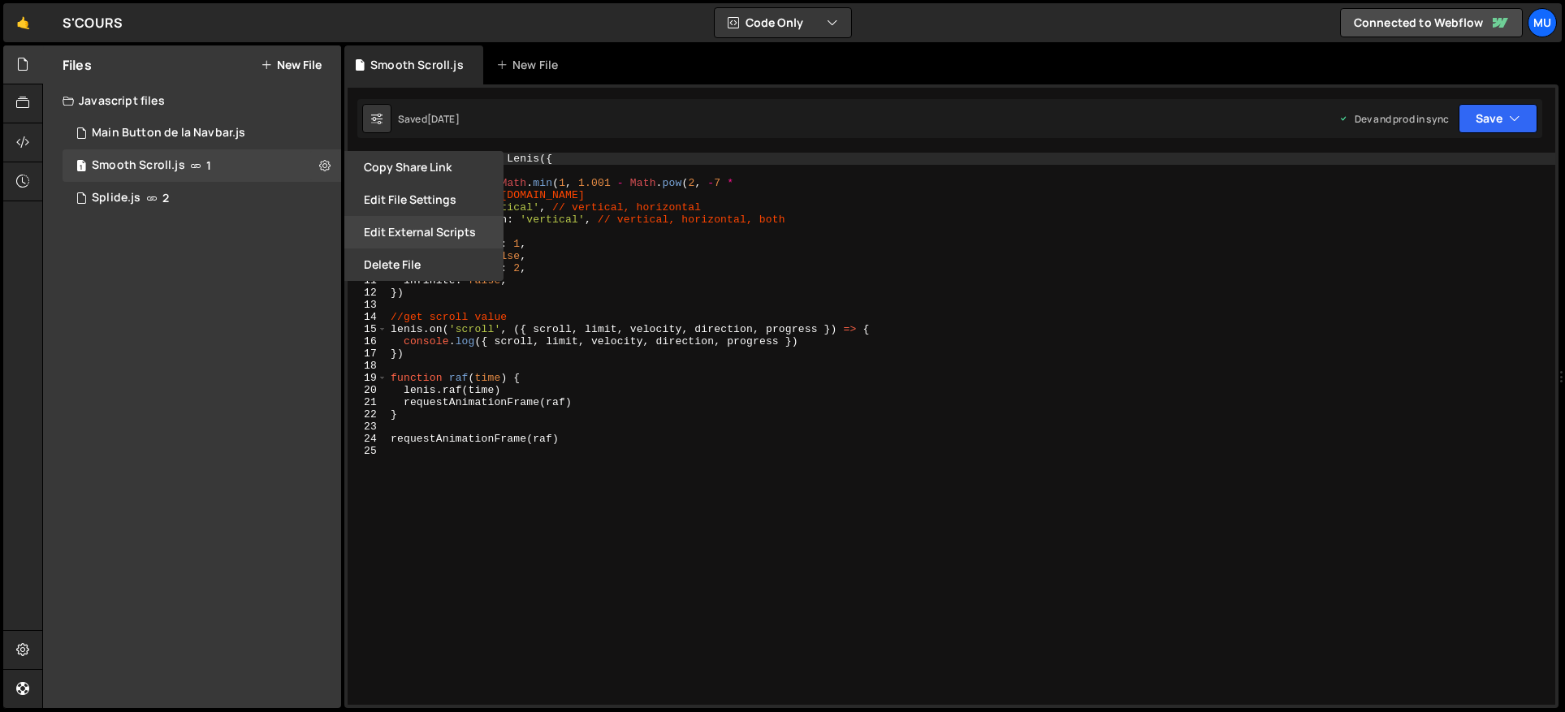
click at [419, 239] on button "Edit External Scripts" at bounding box center [423, 232] width 159 height 32
